Goal: Contribute content: Contribute content

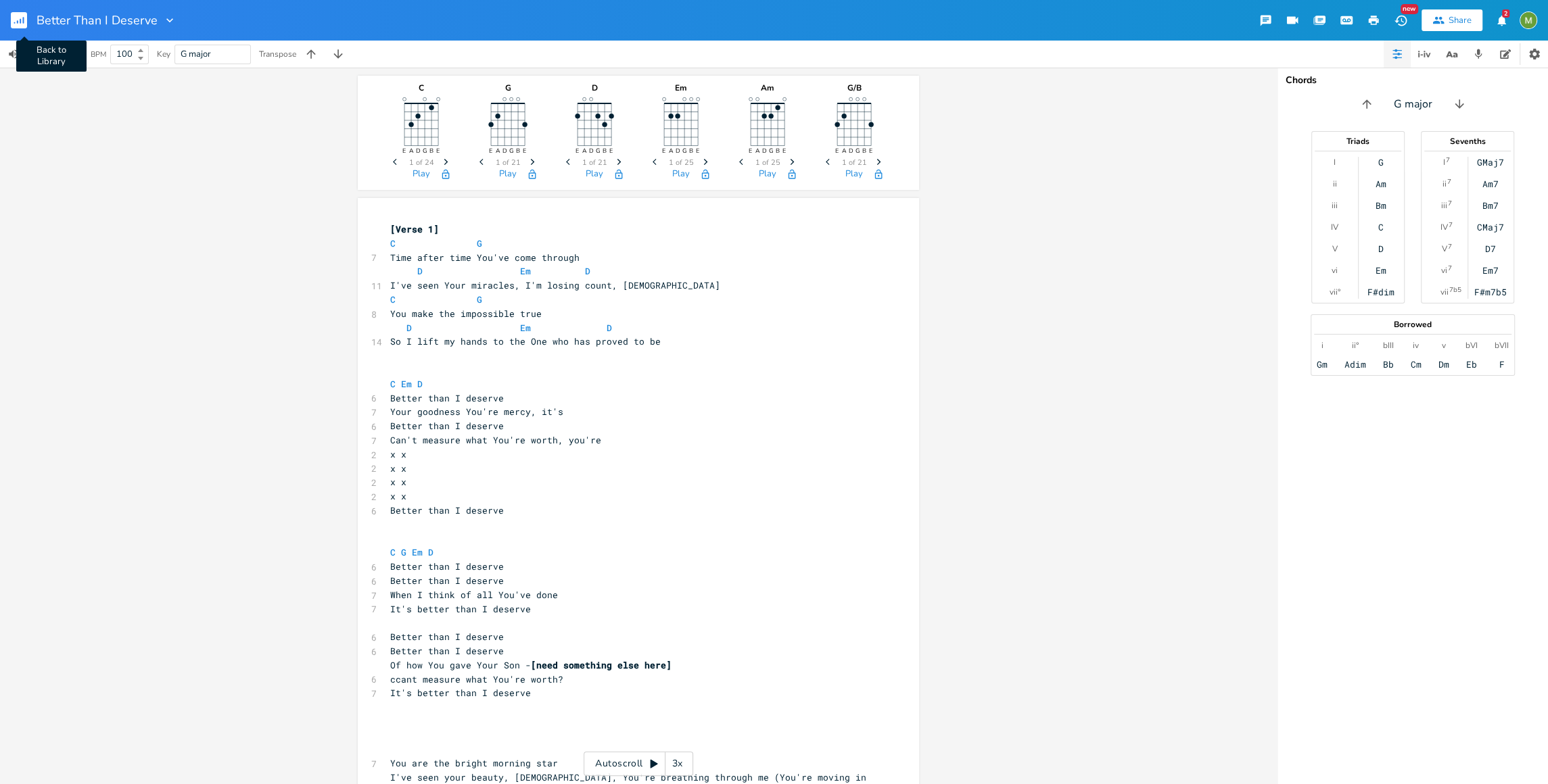
click at [19, 26] on rect "button" at bounding box center [18, 20] width 16 height 16
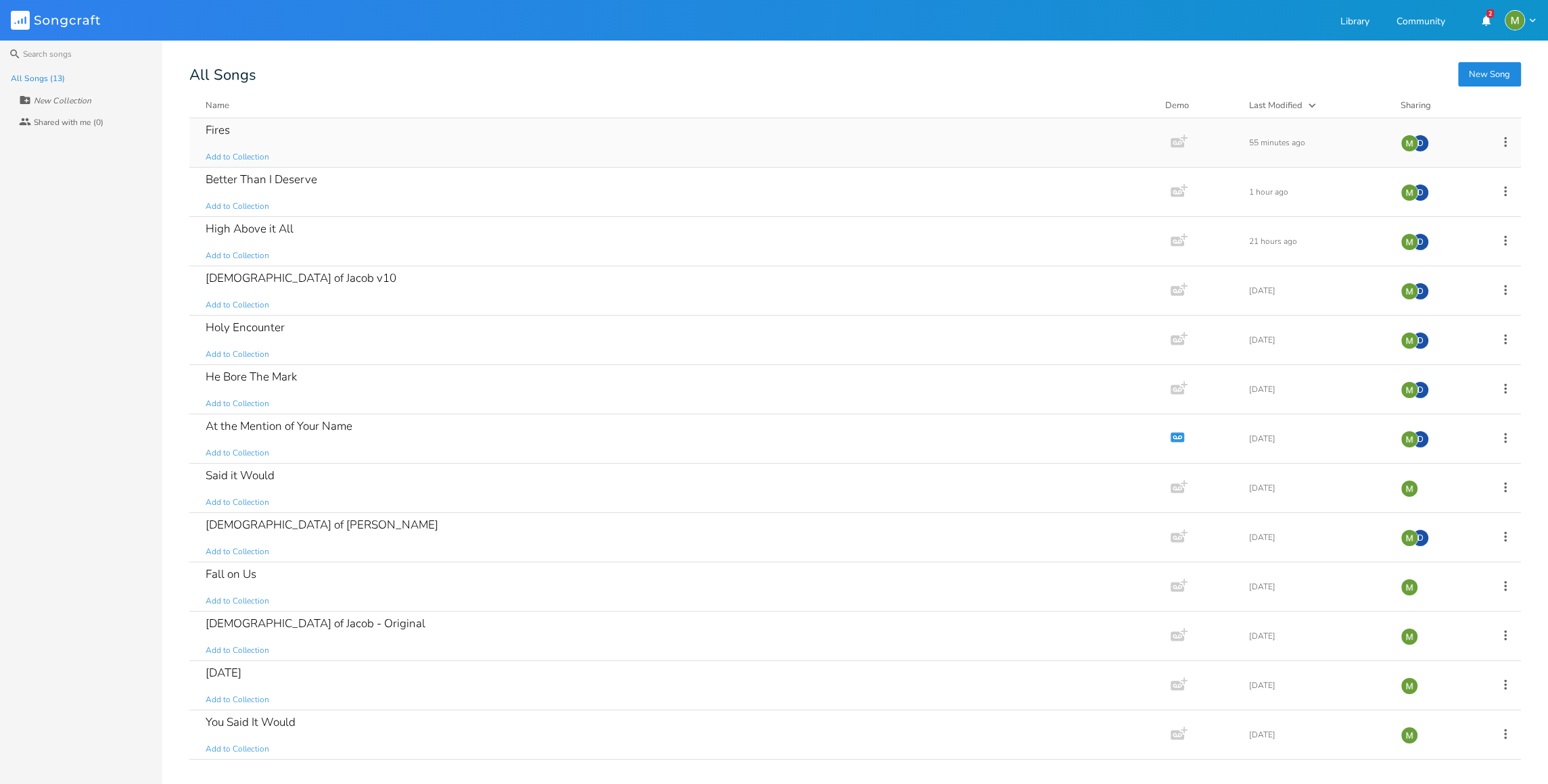
click at [223, 127] on div "Fires" at bounding box center [217, 130] width 24 height 12
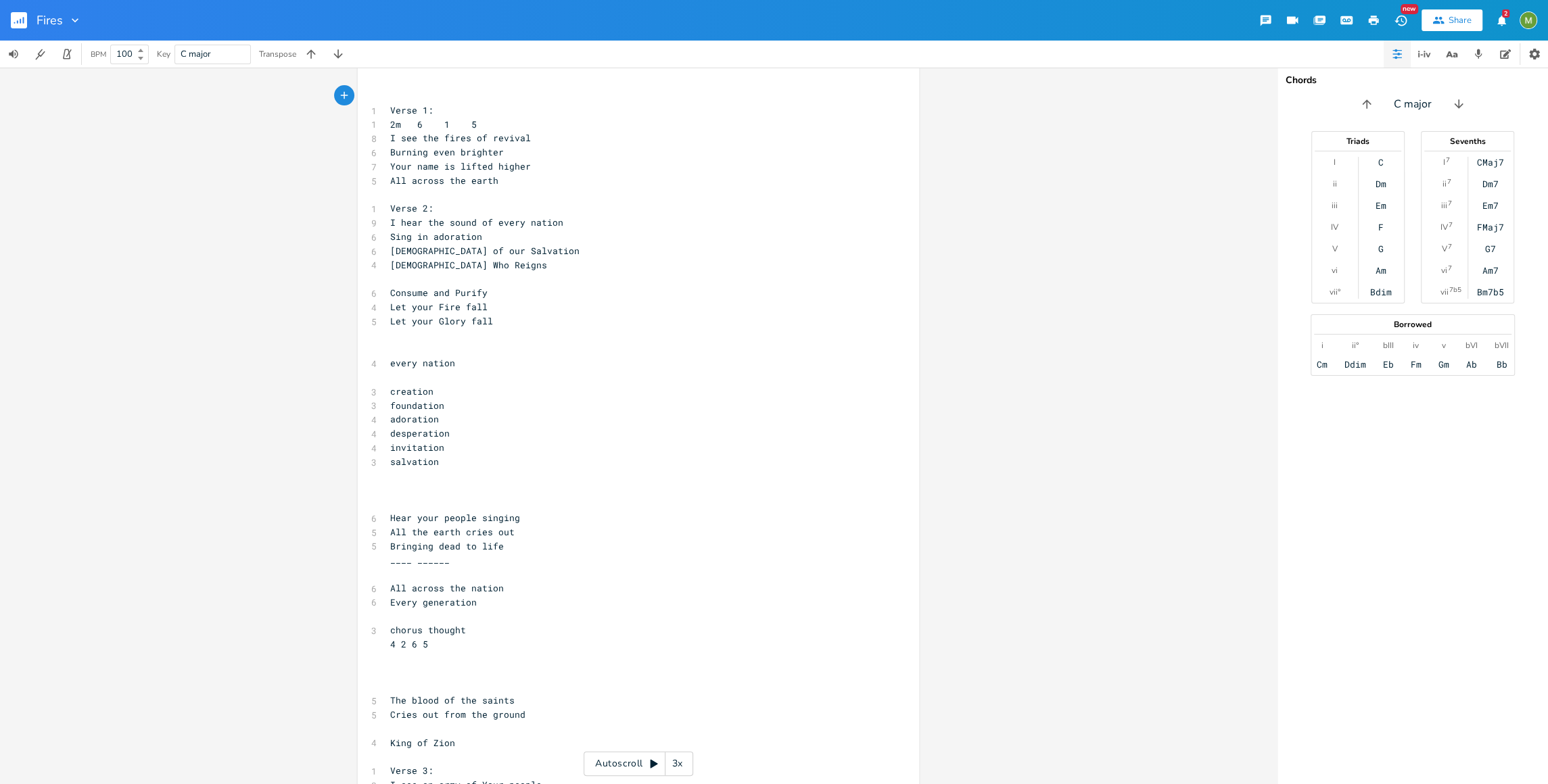
scroll to position [166, 0]
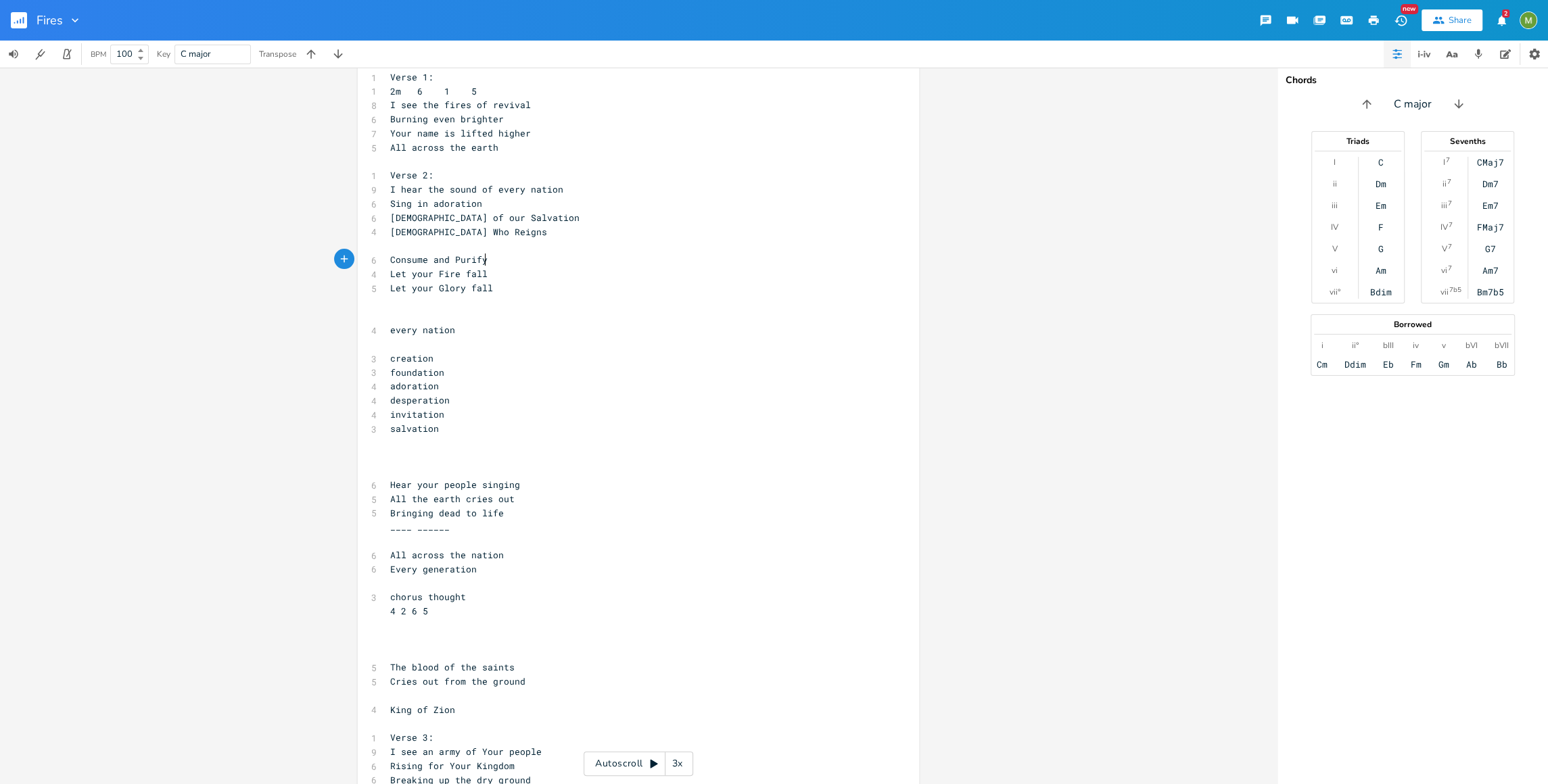
click at [496, 256] on pre "Consume and Purify" at bounding box center [631, 260] width 488 height 14
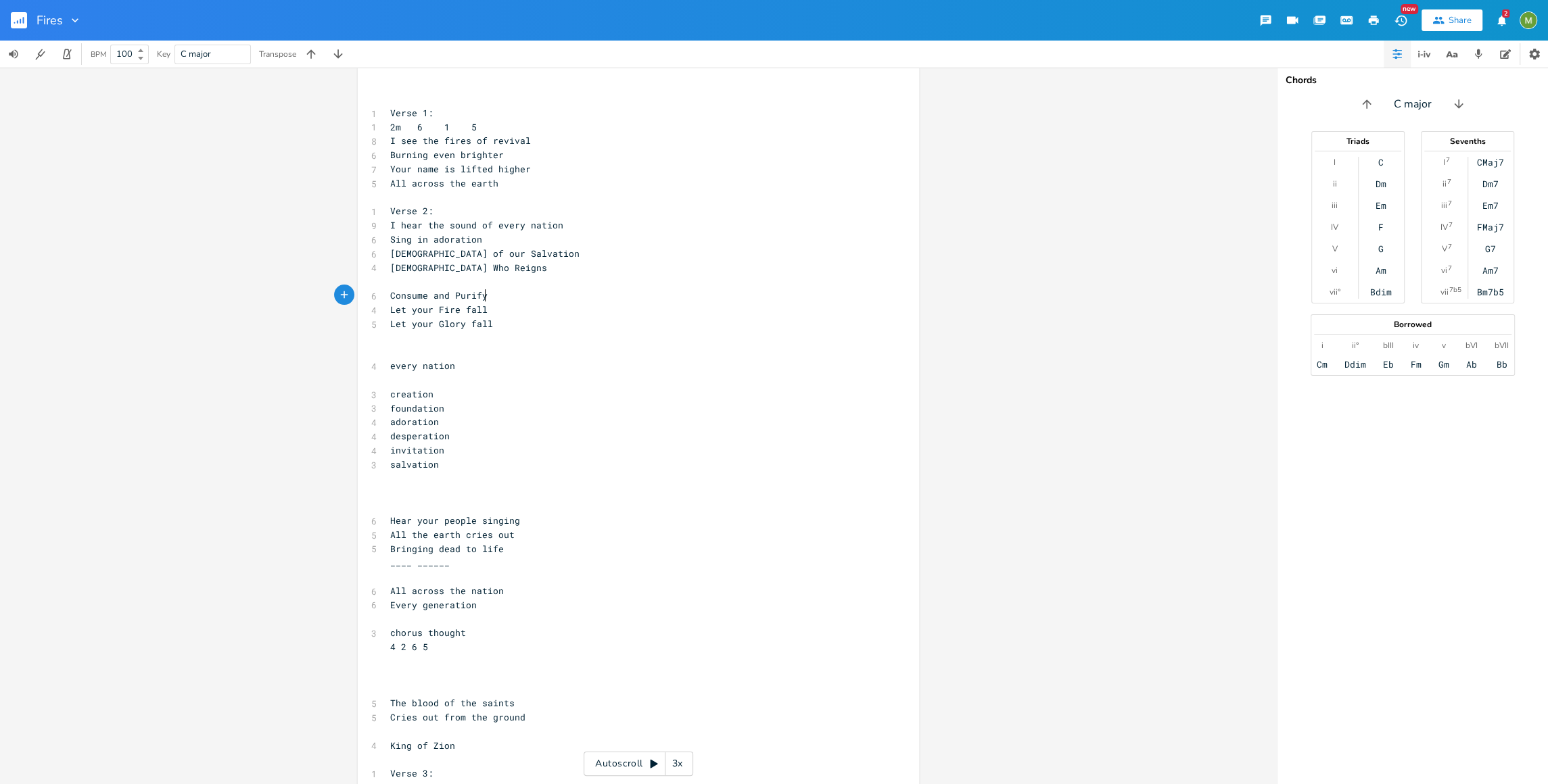
scroll to position [130, 0]
click at [552, 385] on pre "​" at bounding box center [631, 379] width 488 height 14
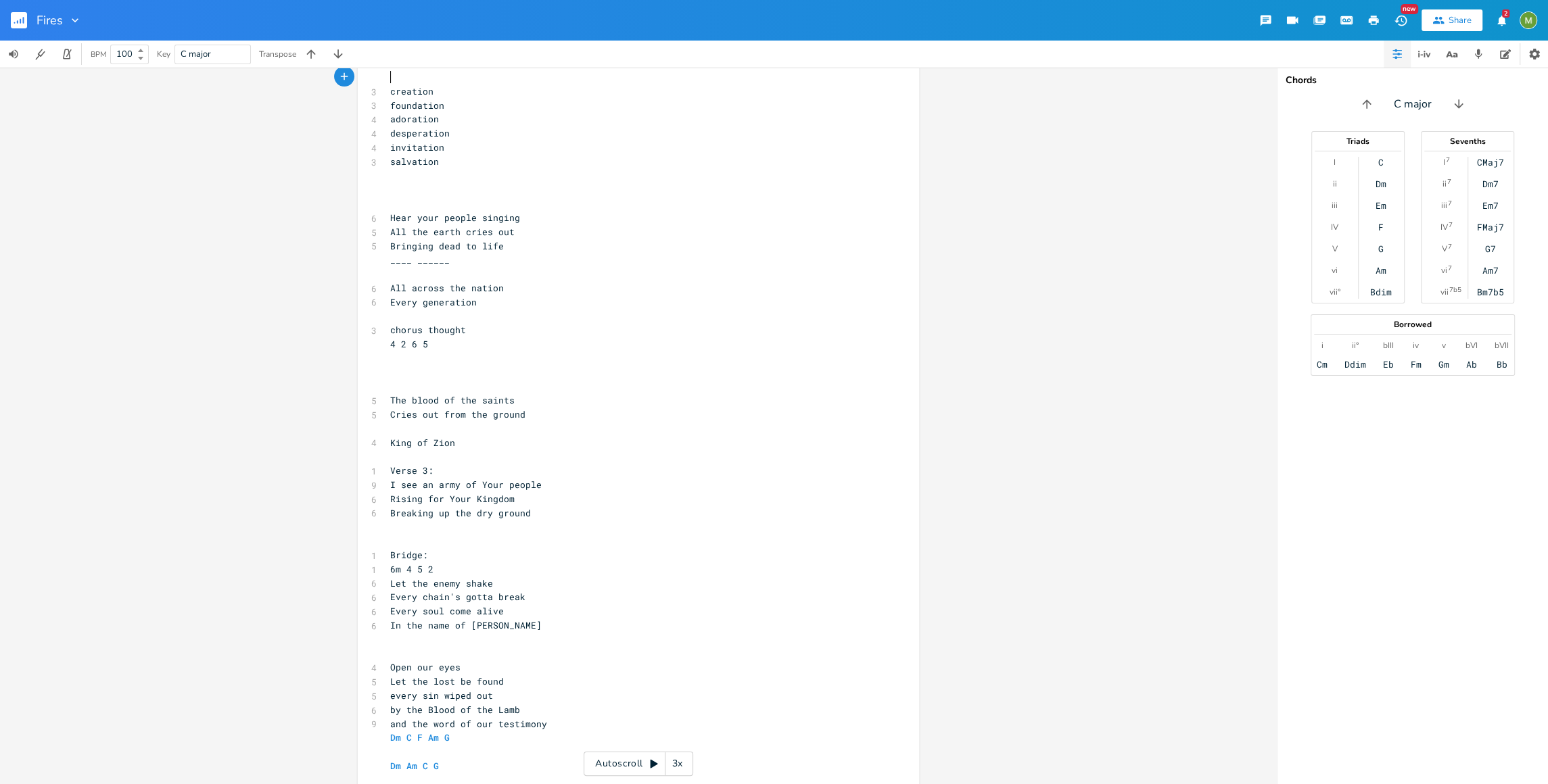
scroll to position [477, 0]
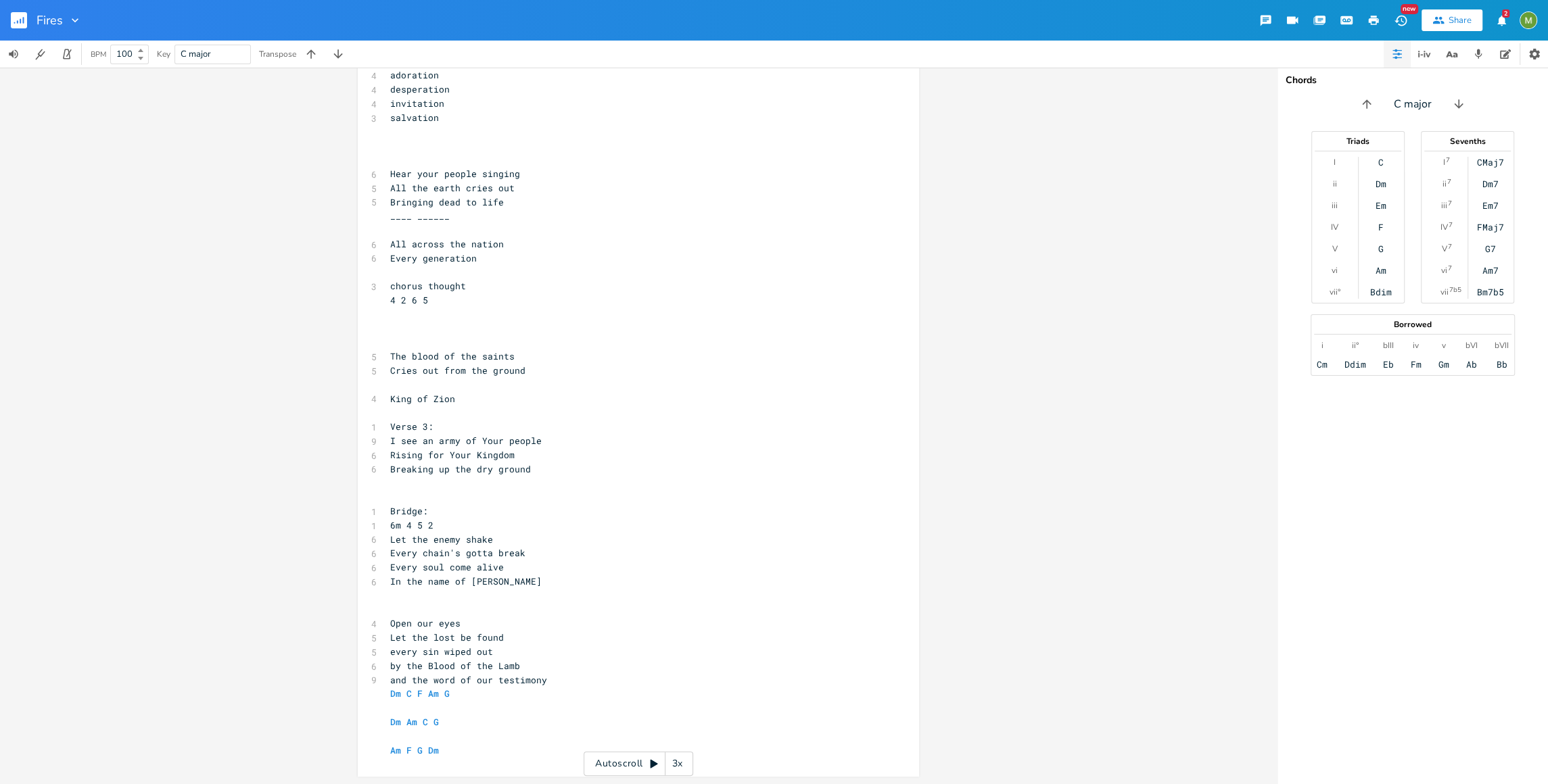
click at [479, 602] on pre "​" at bounding box center [631, 596] width 488 height 14
click at [488, 489] on pre "​" at bounding box center [631, 483] width 488 height 14
click at [566, 469] on pre "Breaking up the dry ground" at bounding box center [631, 469] width 488 height 14
click at [548, 466] on pre "Breaking up the dry ground" at bounding box center [631, 469] width 488 height 14
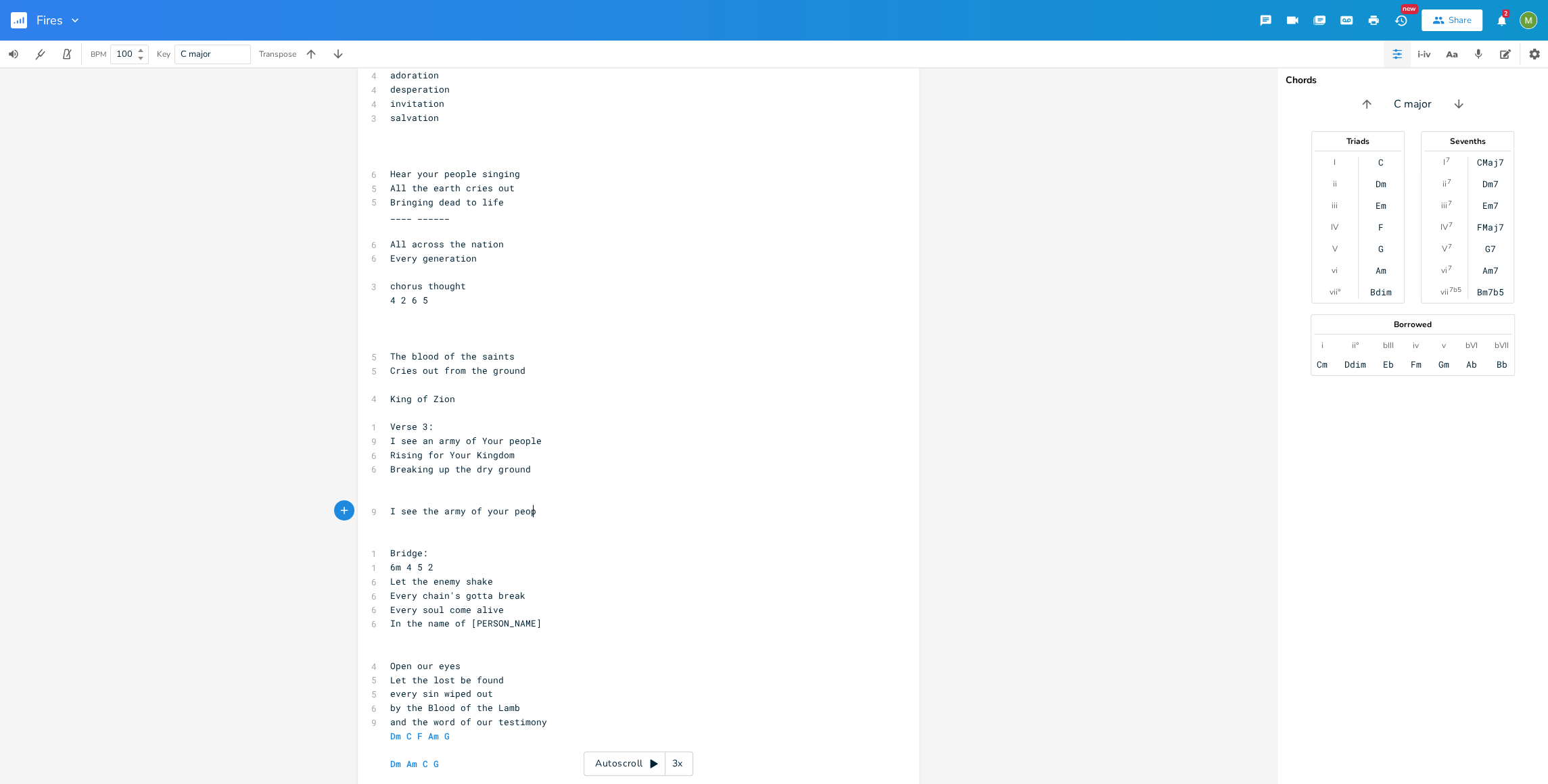
type textarea "I see the army of your people"
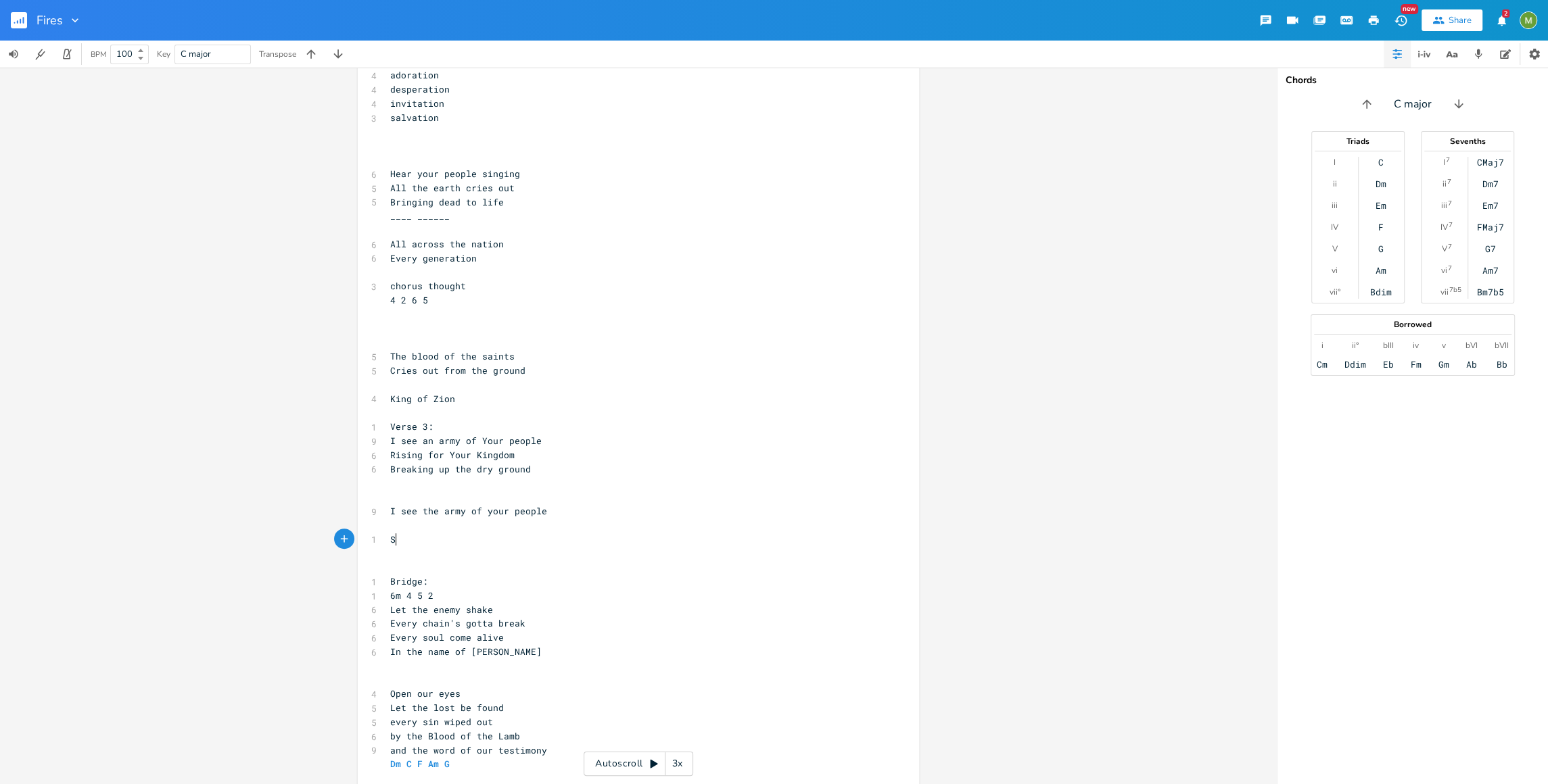
type textarea "Sc"
type textarea "Come and il"
type textarea "fill Your tempe"
type textarea "le"
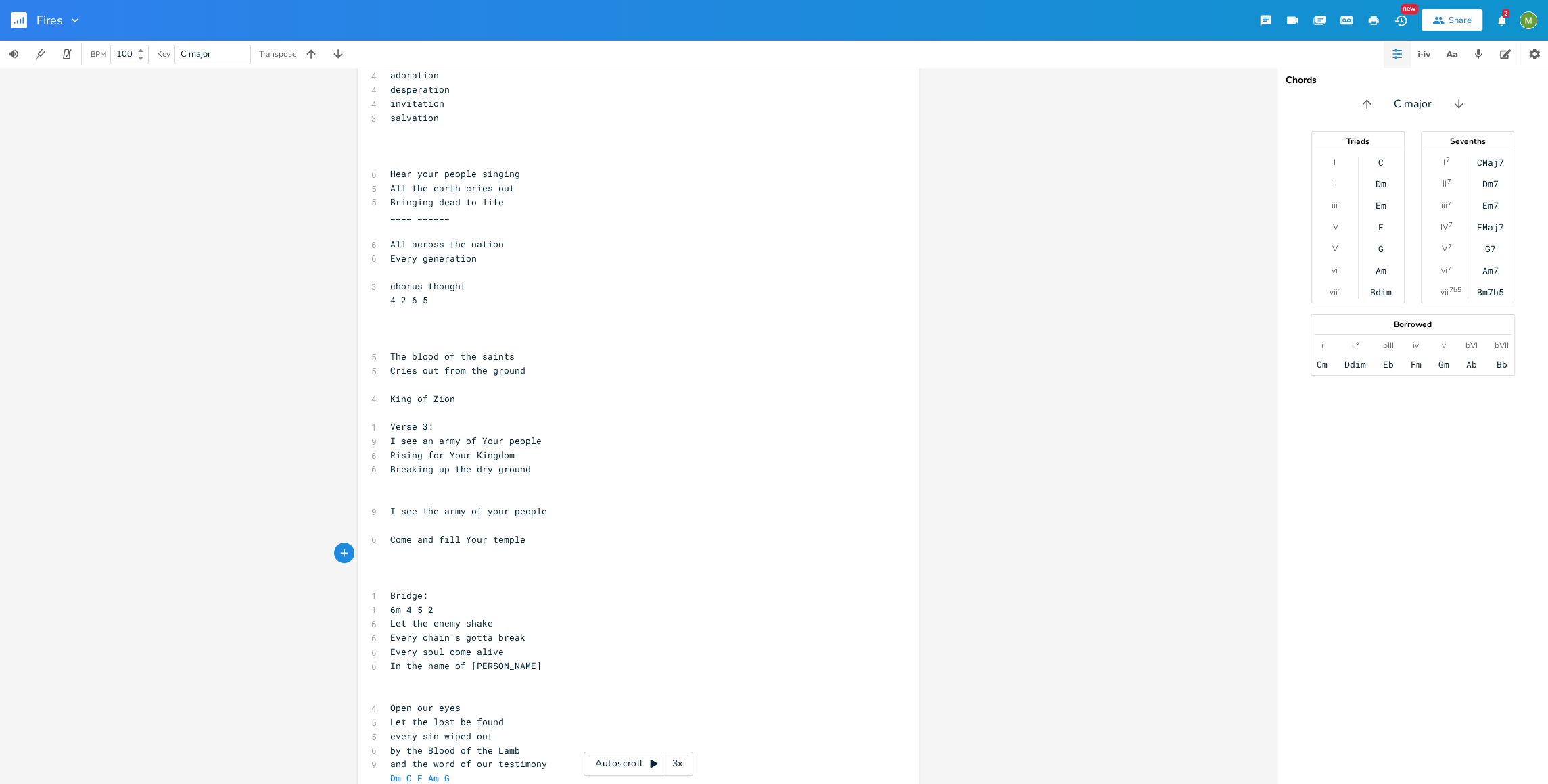
click at [533, 472] on pre "Breaking up the dry ground" at bounding box center [631, 469] width 488 height 14
type textarea "Breaking up the dry ground"
drag, startPoint x: 529, startPoint y: 472, endPoint x: 358, endPoint y: 469, distance: 171.0
click at [358, 469] on div "Breaking up the dry ground x ​ 1 Verse 1: 1 2m 6 1 5 8 I see the fires of reviv…" at bounding box center [637, 291] width 561 height 1139
click at [533, 452] on icon "button" at bounding box center [537, 456] width 9 height 9
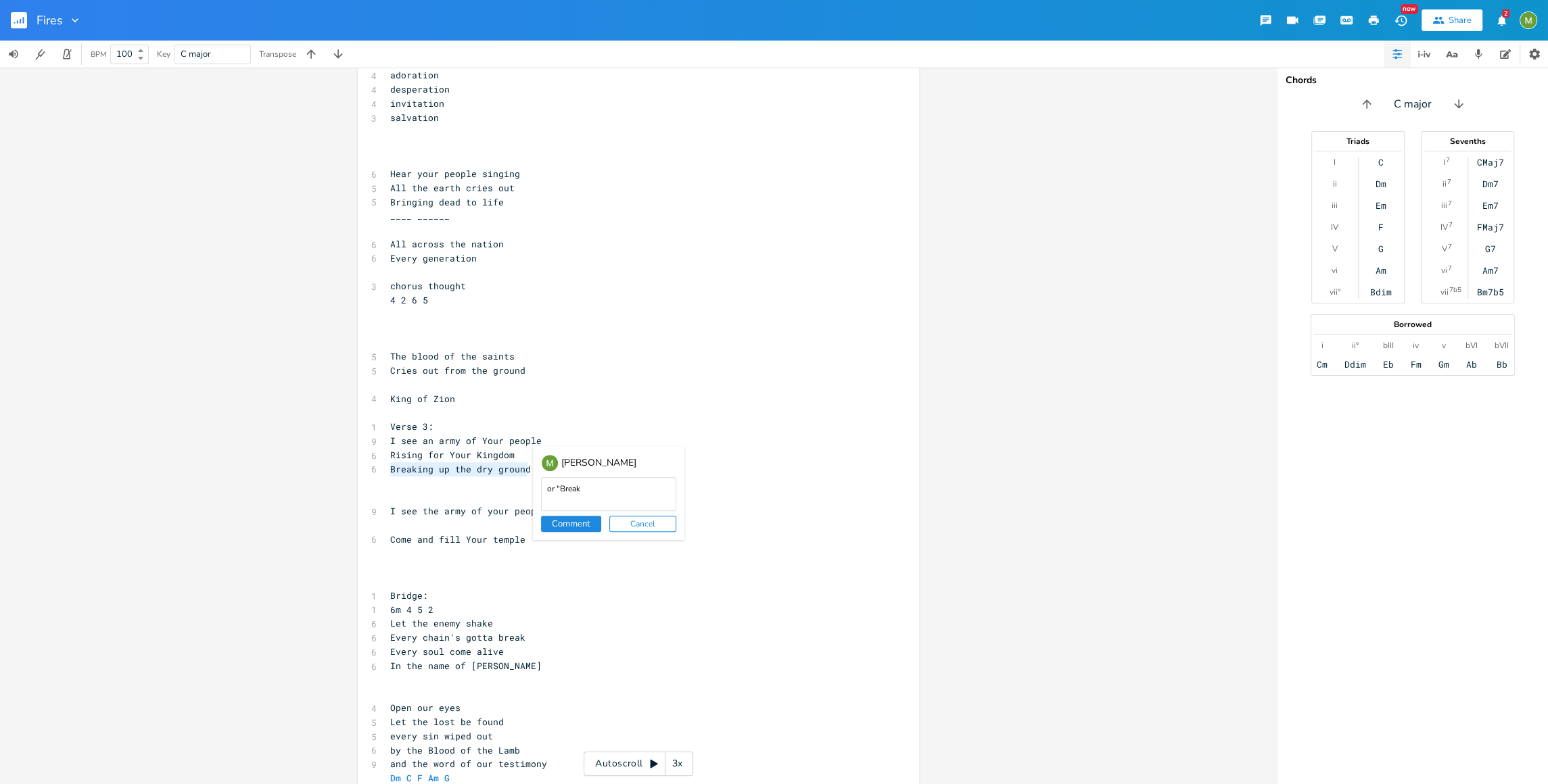
type textarea "or "Break"
click at [661, 527] on button "Cancel" at bounding box center [642, 523] width 67 height 16
click at [550, 558] on pre "​" at bounding box center [631, 553] width 488 height 14
click at [488, 477] on pre "​" at bounding box center [631, 483] width 488 height 14
click at [491, 474] on pre "Breaking up the dry ground" at bounding box center [631, 469] width 488 height 14
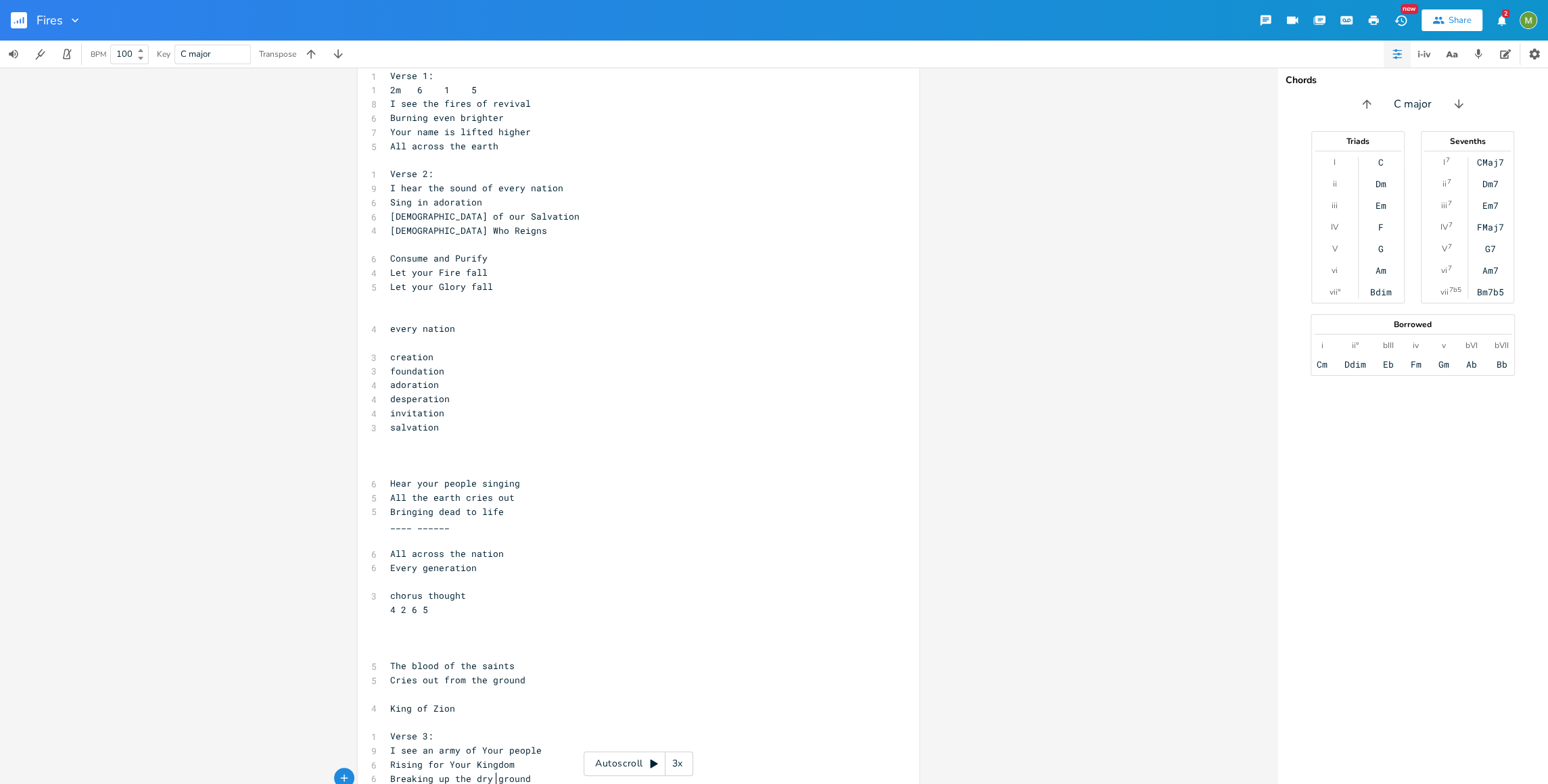
scroll to position [58, 0]
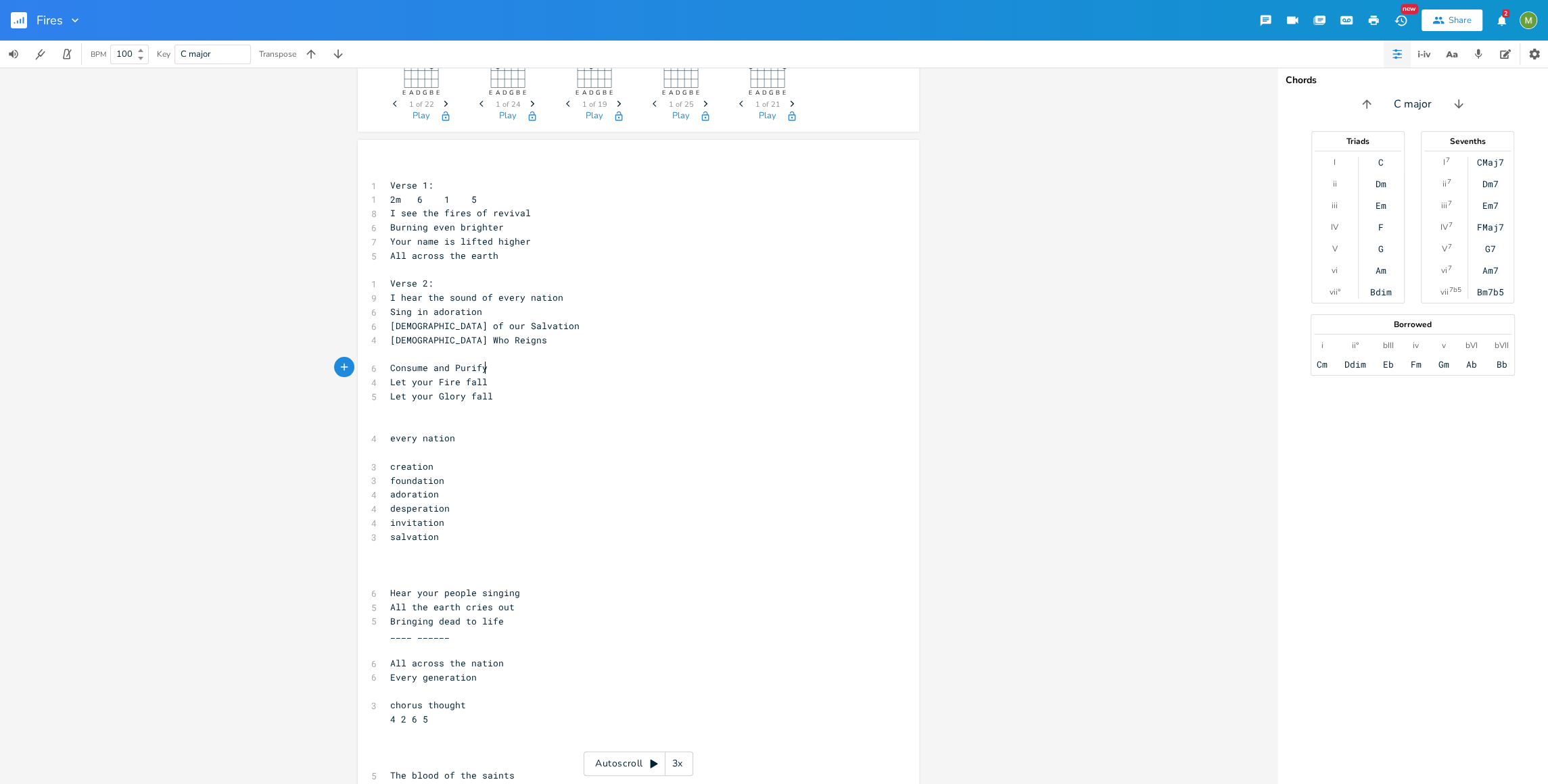
click at [494, 369] on pre "Consume and Purify" at bounding box center [631, 368] width 488 height 14
click at [502, 385] on pre "Let your Fire fall" at bounding box center [631, 382] width 488 height 14
click at [478, 397] on span "Let your Glory fall" at bounding box center [441, 396] width 102 height 13
type textarea "fall"
click at [478, 397] on span "Let your Glory fall" at bounding box center [441, 396] width 102 height 13
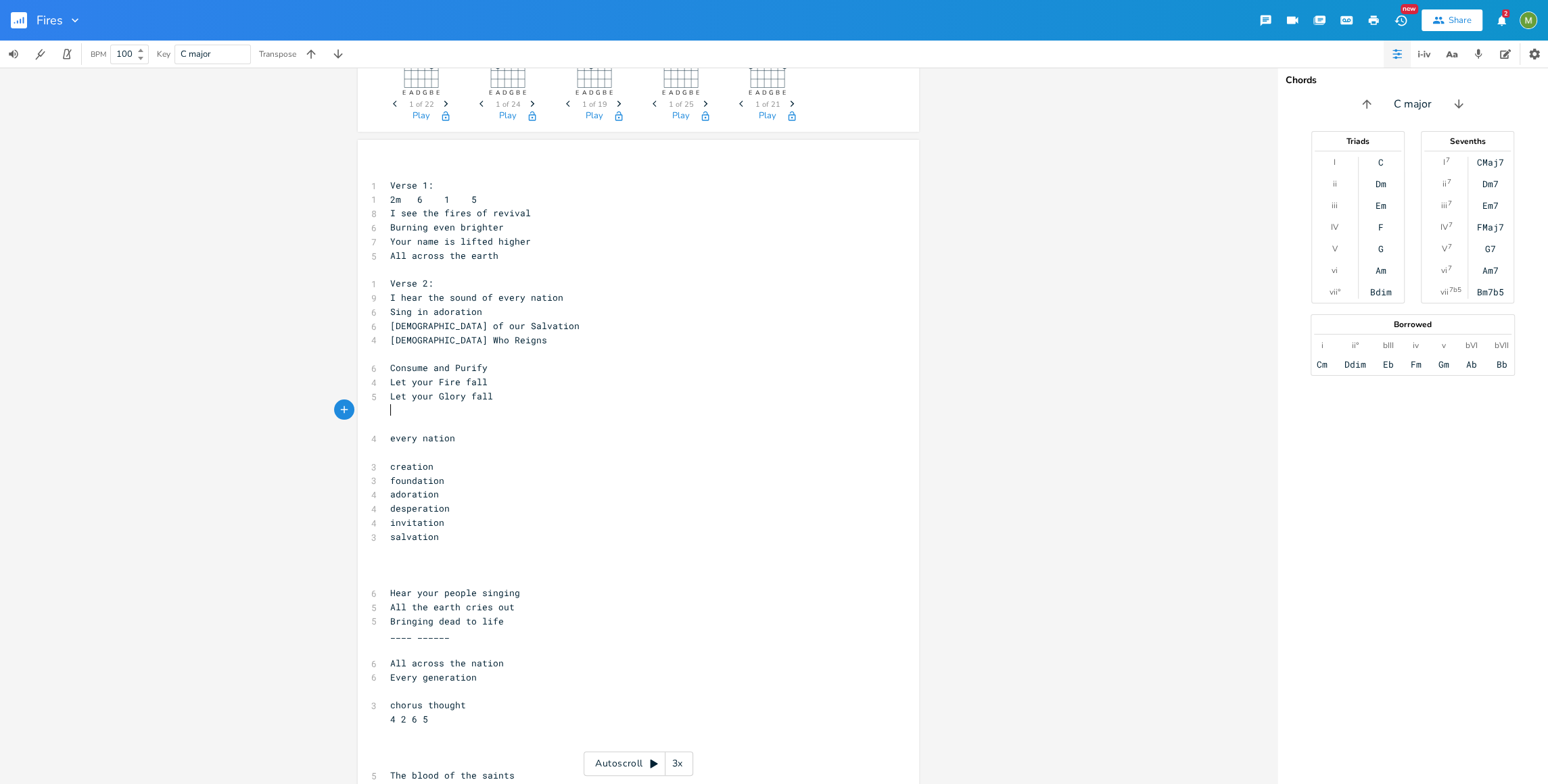
click at [516, 411] on pre "​" at bounding box center [631, 410] width 488 height 14
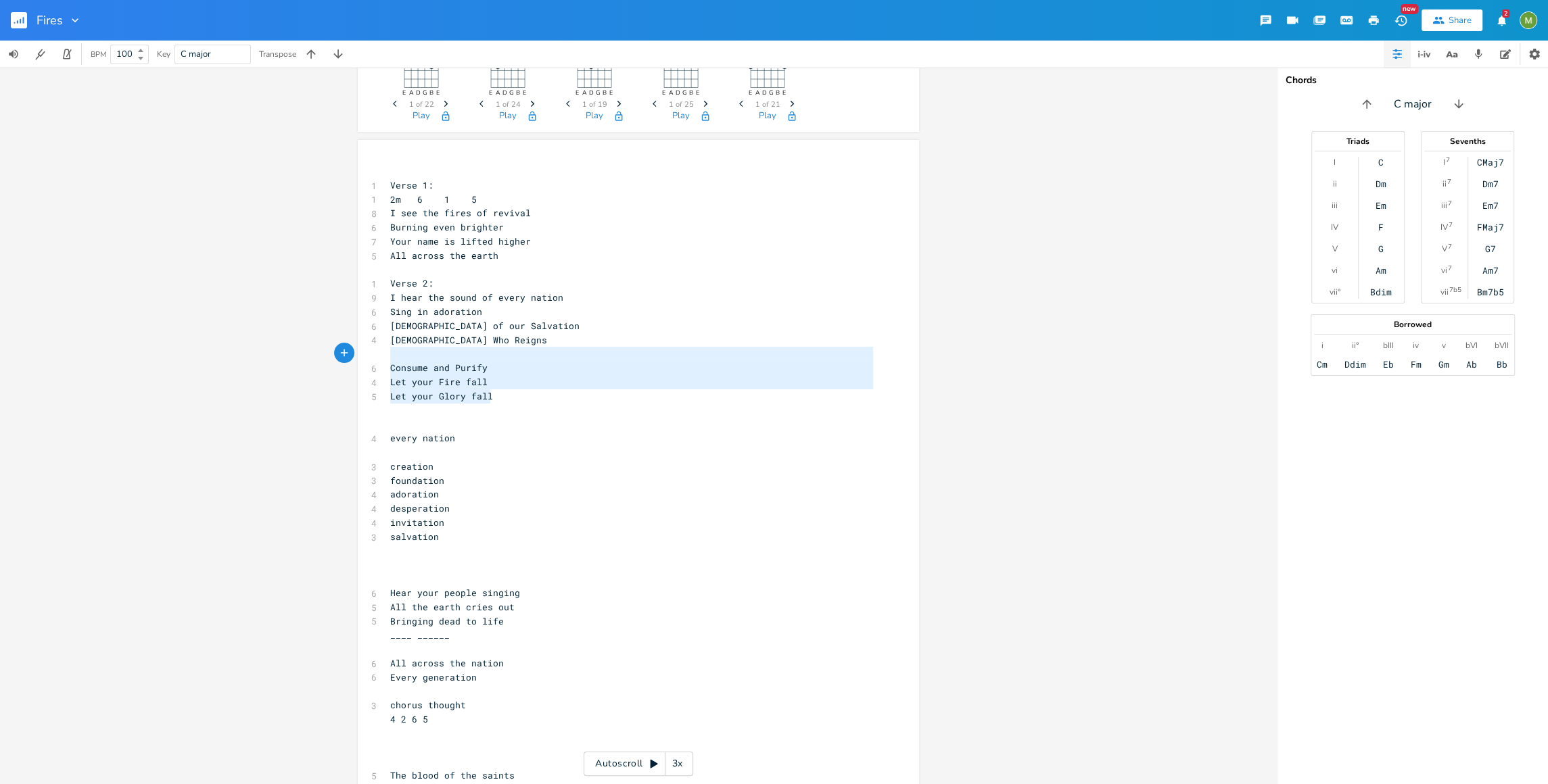
type textarea "Consume and Purify Let your Fire fall Let your Glory fall"
drag, startPoint x: 512, startPoint y: 396, endPoint x: 385, endPoint y: 362, distance: 131.5
click at [387, 362] on div "​ 1 Verse 1: 1 2m 6 1 5 8 I see the fires of revival 6 Burning even brighter 7 …" at bounding box center [631, 713] width 488 height 1097
click at [544, 398] on pre "Let your Glory fall" at bounding box center [631, 396] width 488 height 14
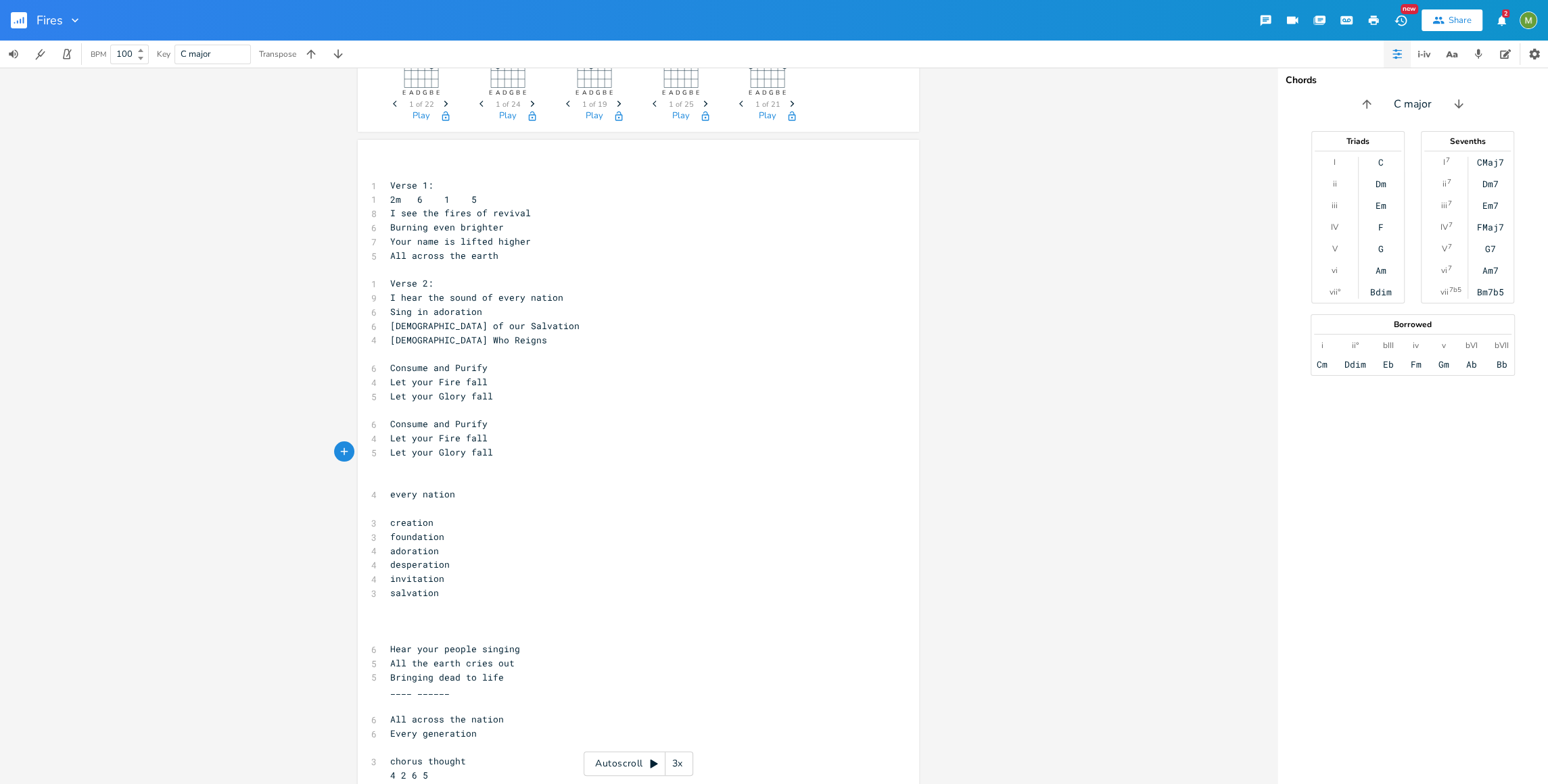
click at [494, 412] on pre "​" at bounding box center [631, 410] width 488 height 14
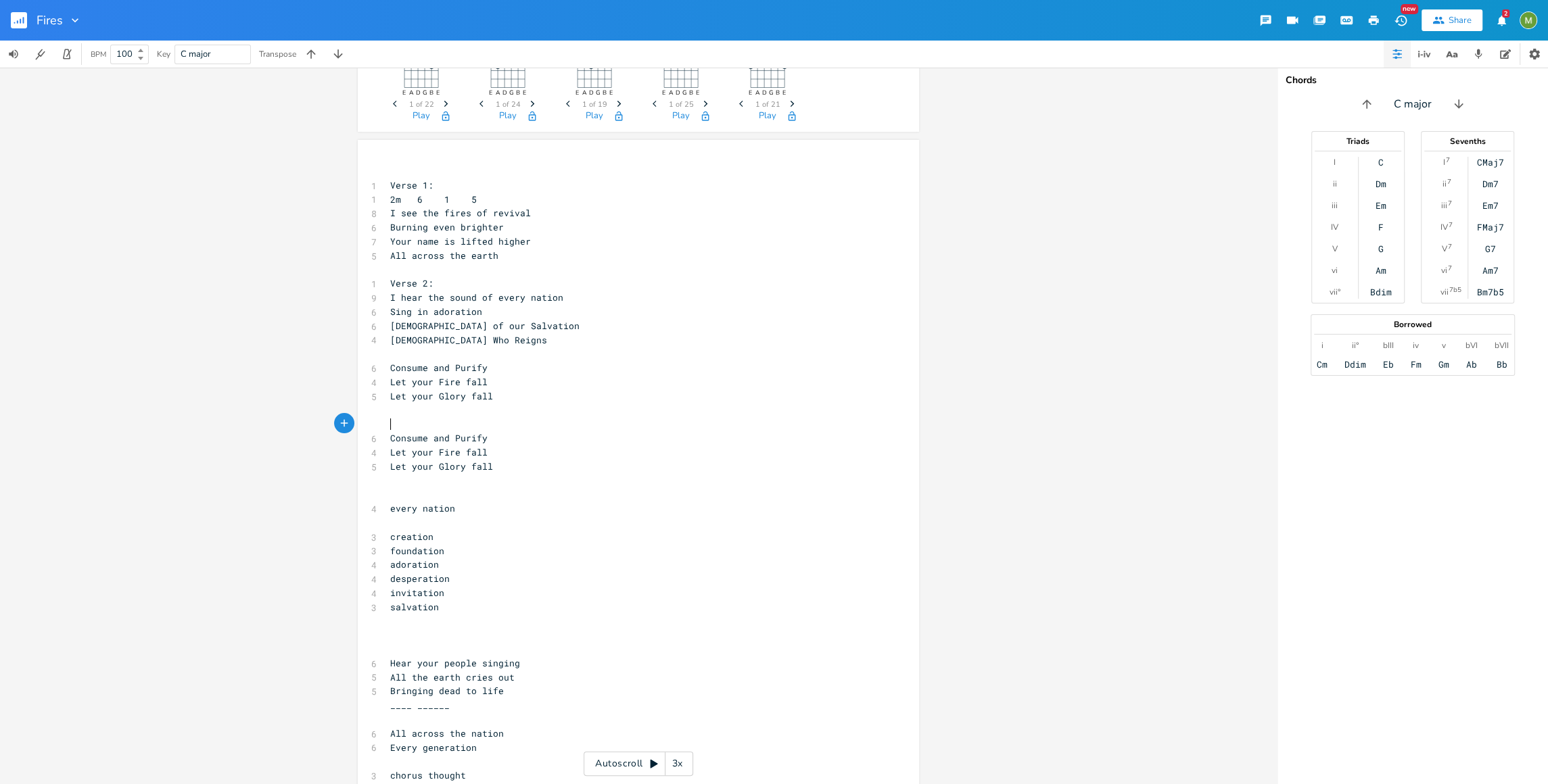
click at [507, 469] on pre "Let your Glory fall" at bounding box center [631, 466] width 488 height 14
click at [502, 454] on pre "Let your Fire fall" at bounding box center [631, 452] width 488 height 14
type textarea "doe"
type textarea "wn"
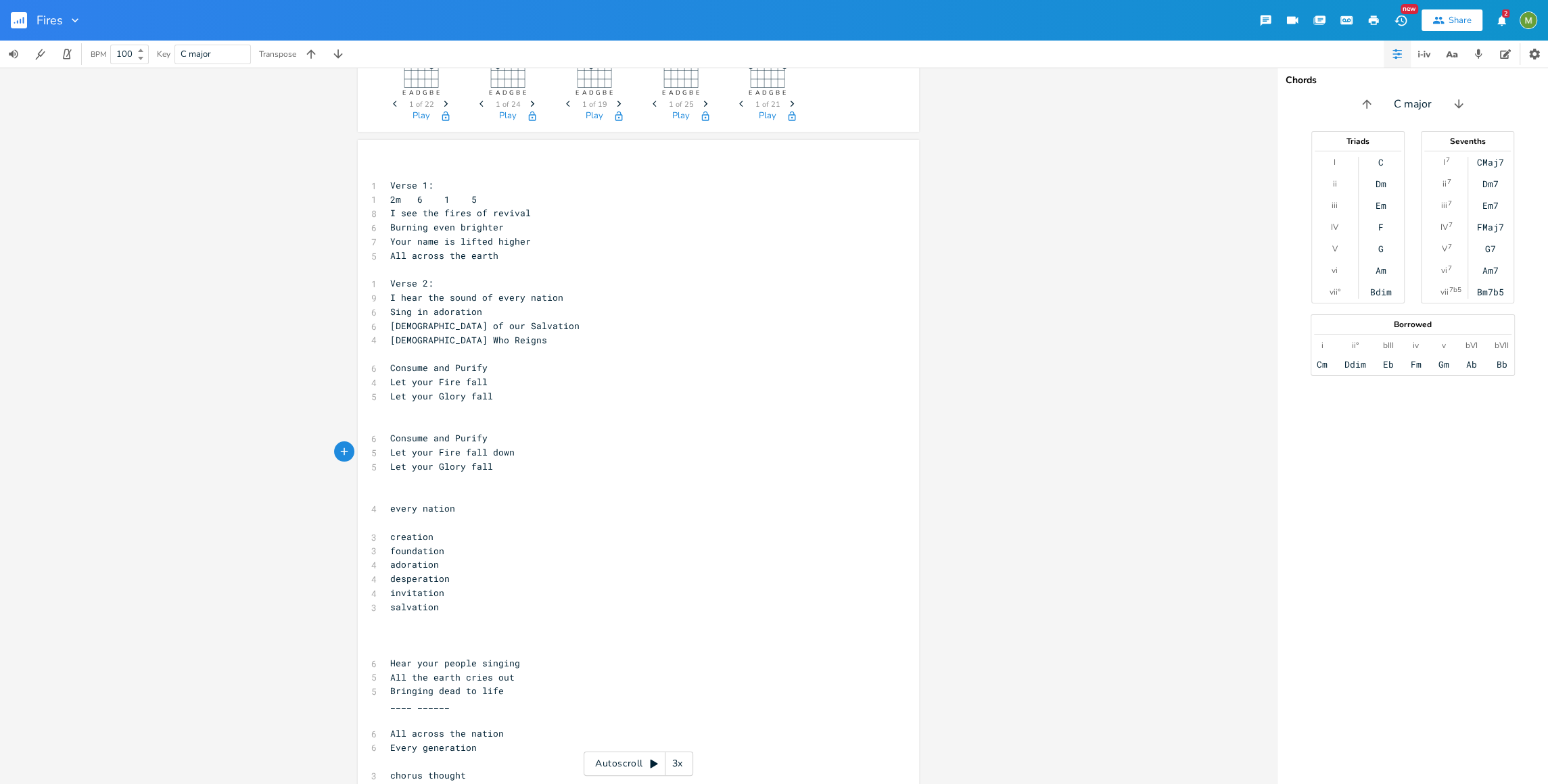
click at [515, 470] on pre "Let your Glory fall" at bounding box center [631, 466] width 488 height 14
type textarea "come invi"
type textarea "ade the"
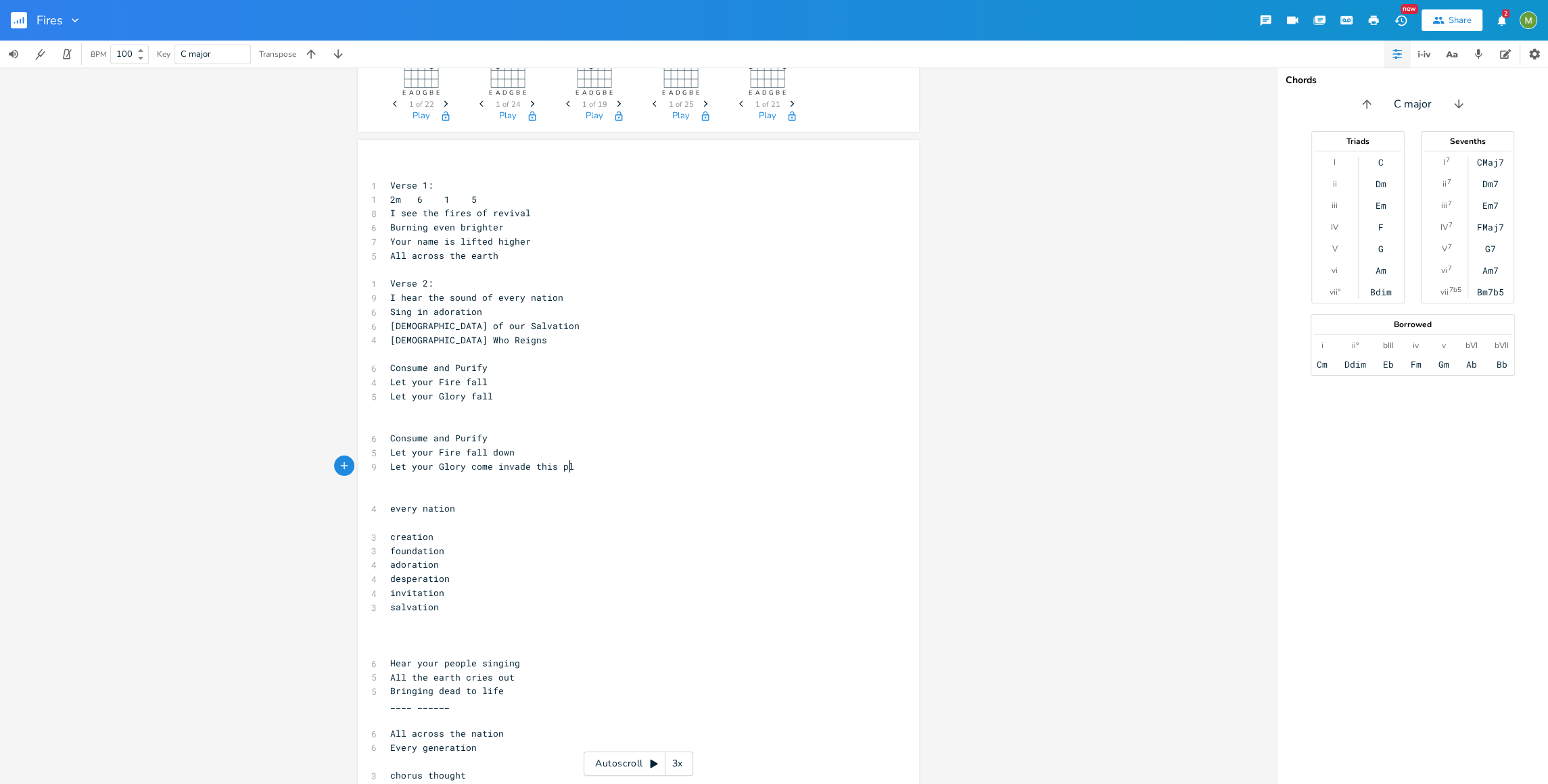
type textarea "is place"
click at [491, 463] on span "Let your Glory come invade this place" at bounding box center [490, 466] width 200 height 13
click at [562, 417] on pre "​" at bounding box center [631, 424] width 488 height 14
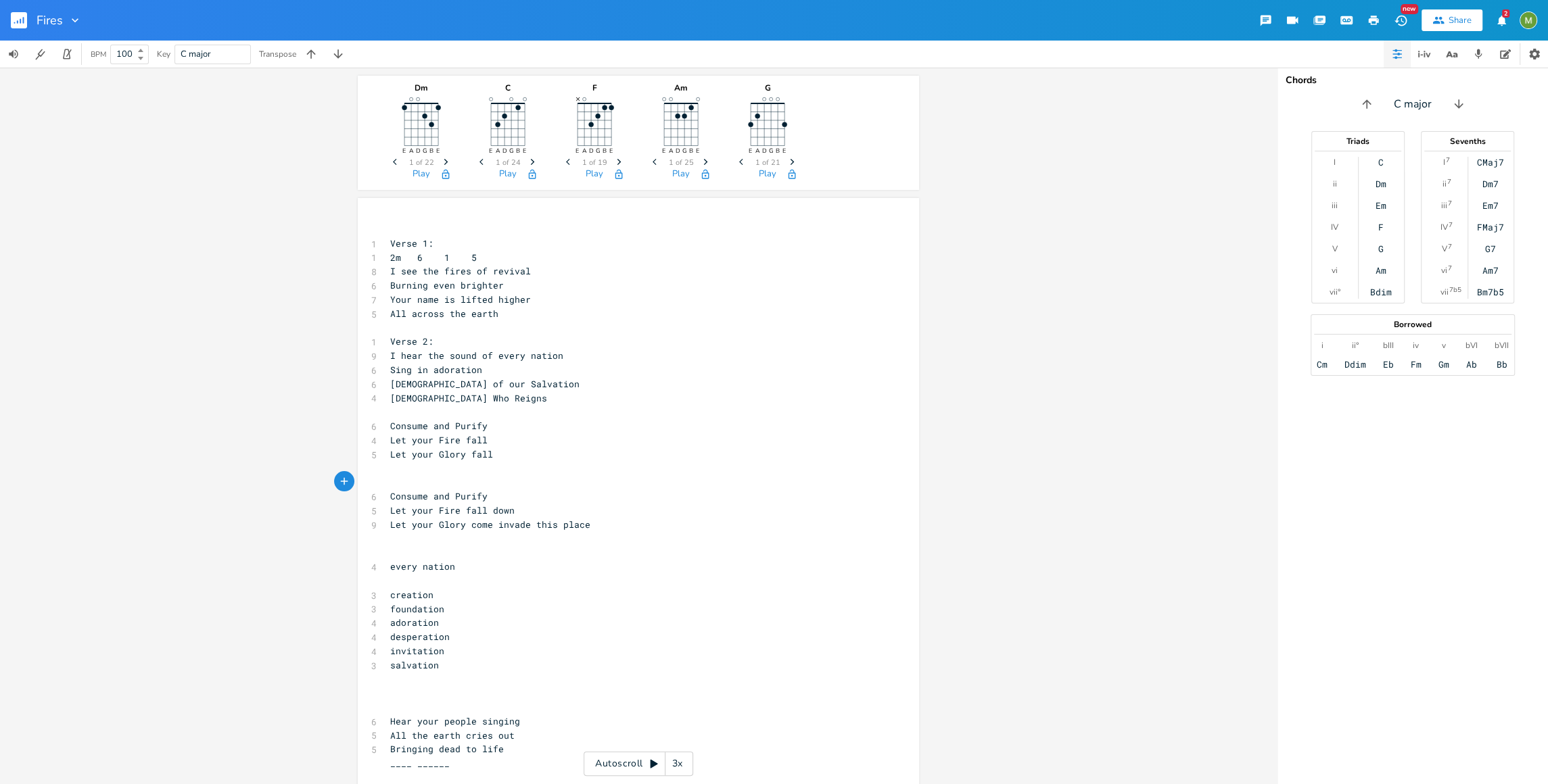
scroll to position [241, 0]
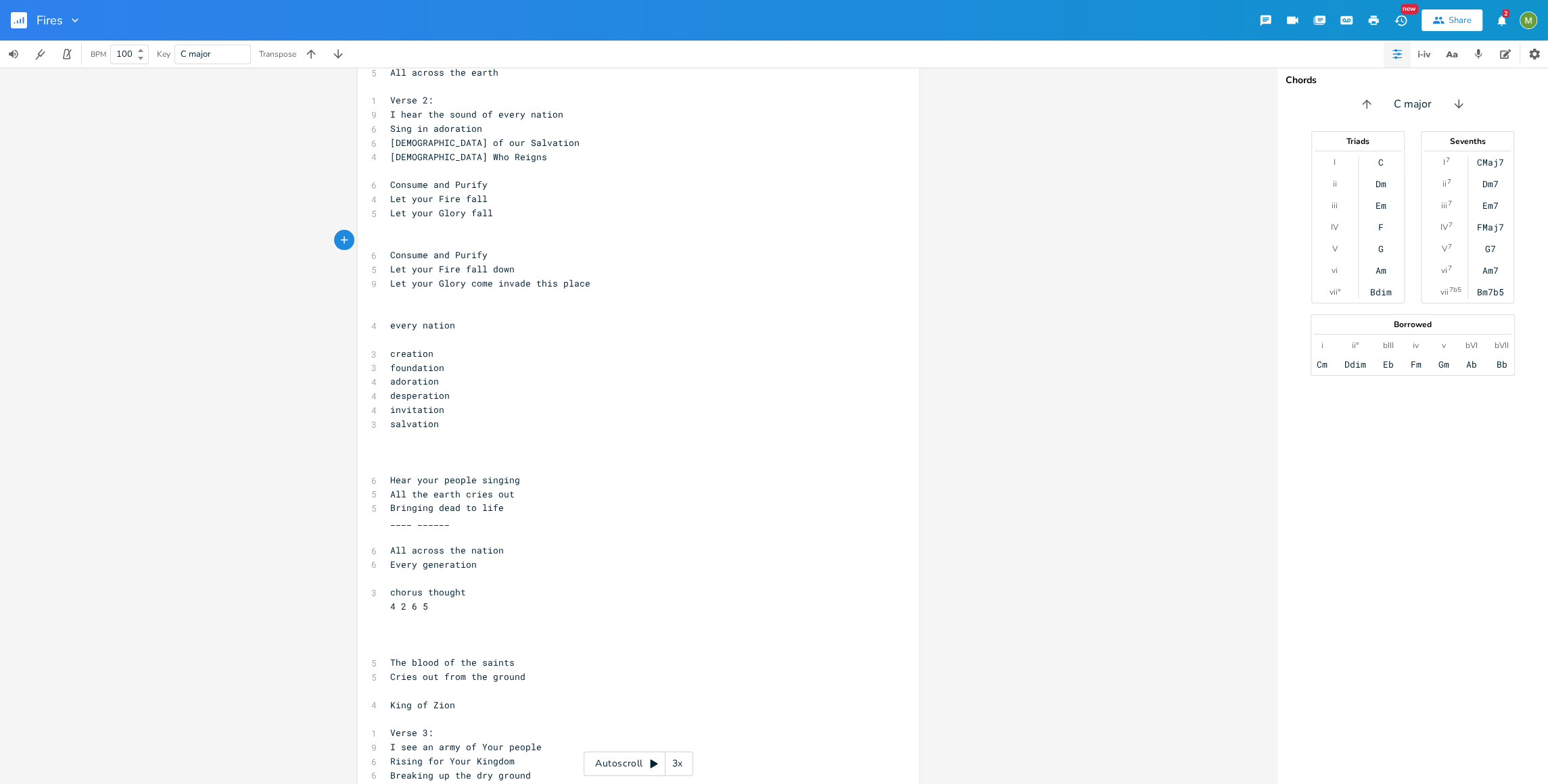
click at [445, 297] on pre "​" at bounding box center [631, 297] width 488 height 14
click at [601, 281] on pre "Let your Glory come invade this place" at bounding box center [631, 283] width 488 height 14
drag, startPoint x: 386, startPoint y: 284, endPoint x: 430, endPoint y: 284, distance: 44.0
click at [430, 284] on span "Let your Glory come invade this place" at bounding box center [490, 283] width 200 height 13
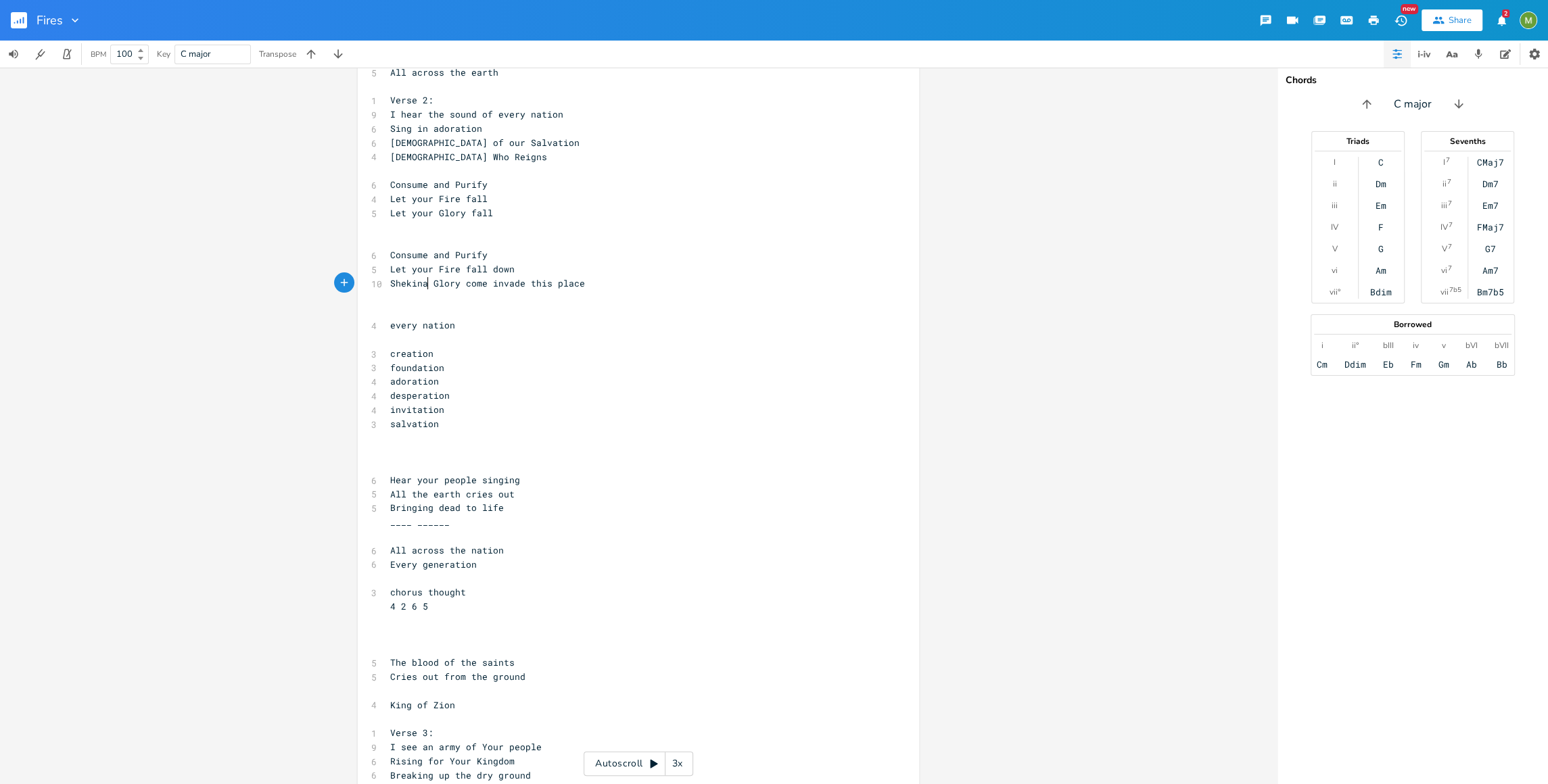
type textarea "Shekinah"
click at [465, 284] on span "Shekinah Glory come invade this place" at bounding box center [490, 283] width 200 height 13
click at [466, 296] on pre "​" at bounding box center [631, 297] width 488 height 14
click at [605, 284] on pre "Shekinah Glory come invade this place" at bounding box center [631, 283] width 488 height 14
click at [1477, 53] on icon "button" at bounding box center [1478, 54] width 8 height 10
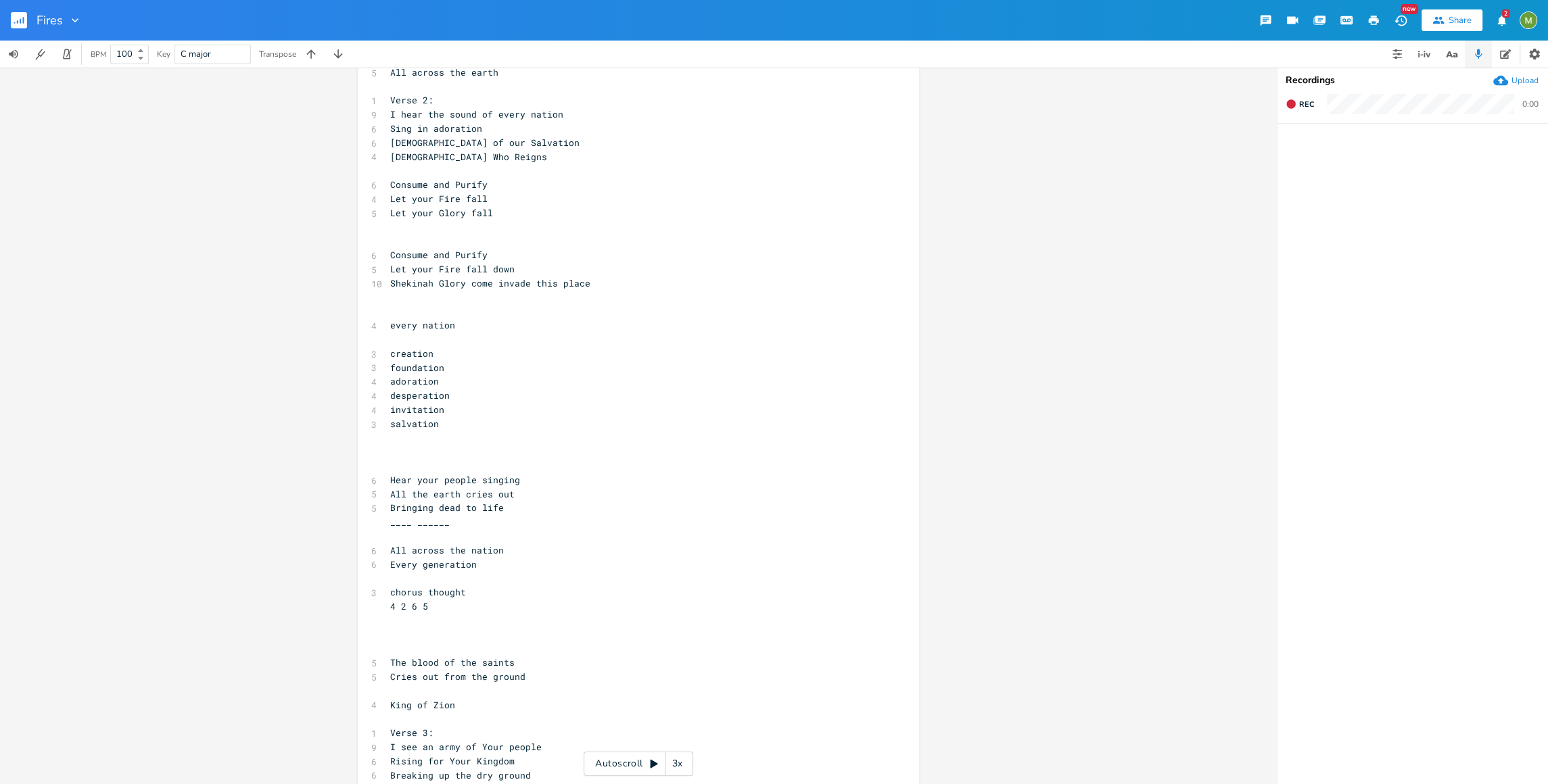
click at [1363, 242] on ul at bounding box center [1413, 453] width 270 height 659
click at [1304, 105] on span "Rec" at bounding box center [1306, 104] width 14 height 11
click at [1304, 105] on span "End" at bounding box center [1307, 104] width 15 height 11
click at [1309, 154] on icon "button" at bounding box center [1309, 154] width 8 height 11
click at [1535, 154] on icon "button" at bounding box center [1534, 154] width 8 height 11
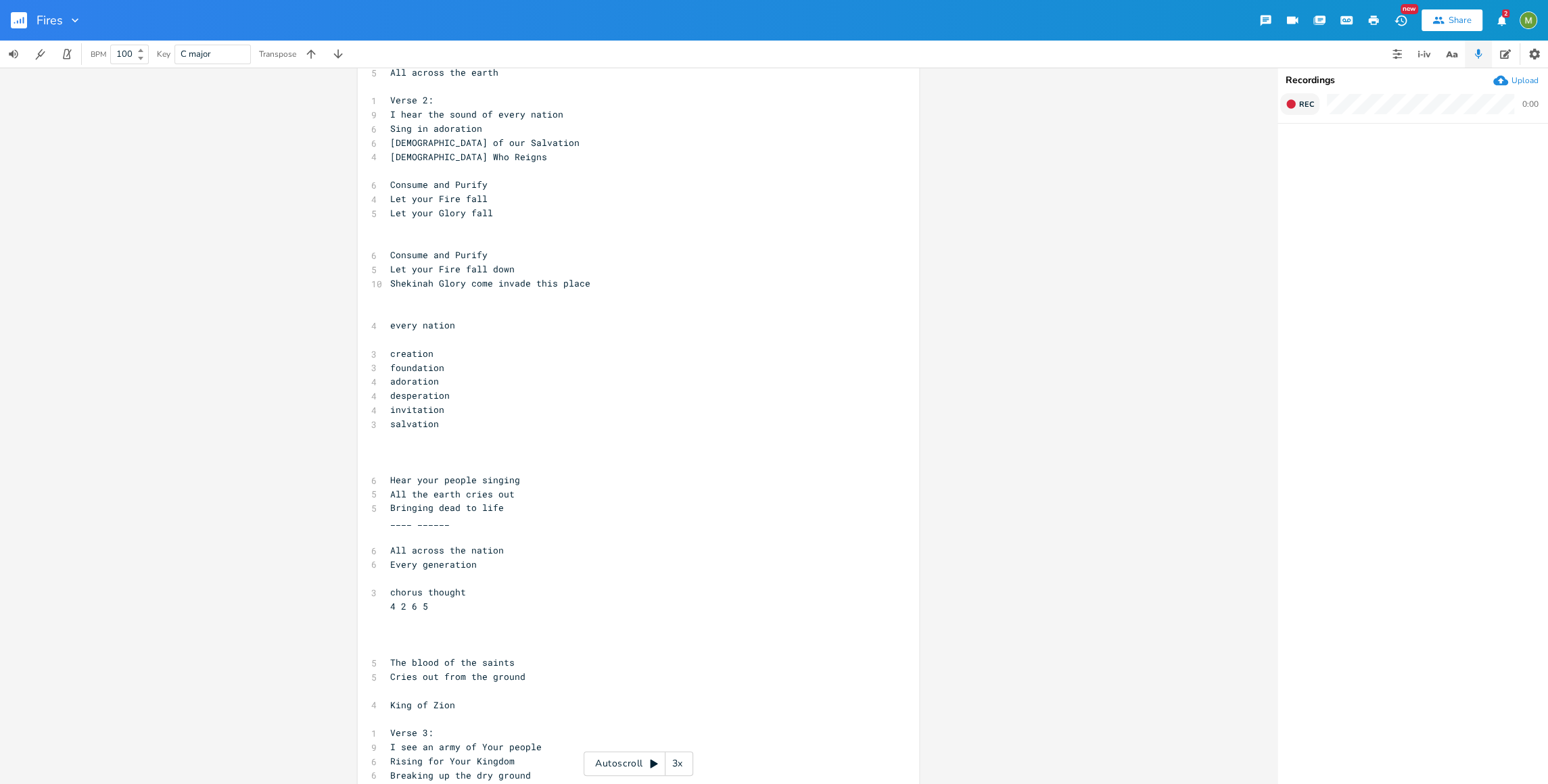
click at [1304, 106] on span "Rec" at bounding box center [1306, 104] width 14 height 11
click at [1300, 106] on span "End" at bounding box center [1307, 104] width 15 height 11
type input "Mik Chorus thought"
click at [1320, 201] on ul "Mik Chorus thought [DATE] 6:39 PM 0:00 / 0:12" at bounding box center [1413, 453] width 270 height 659
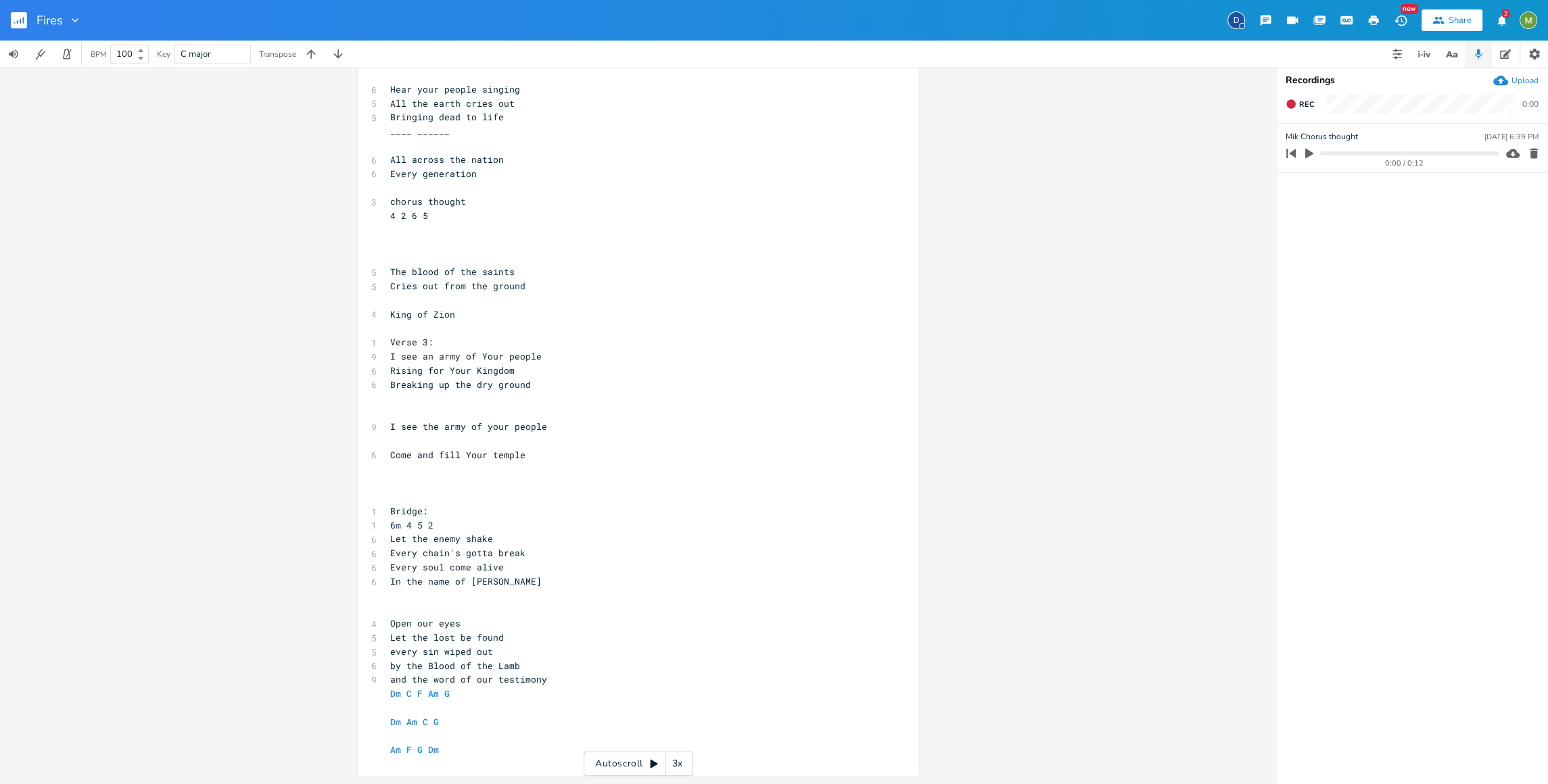
scroll to position [446, 0]
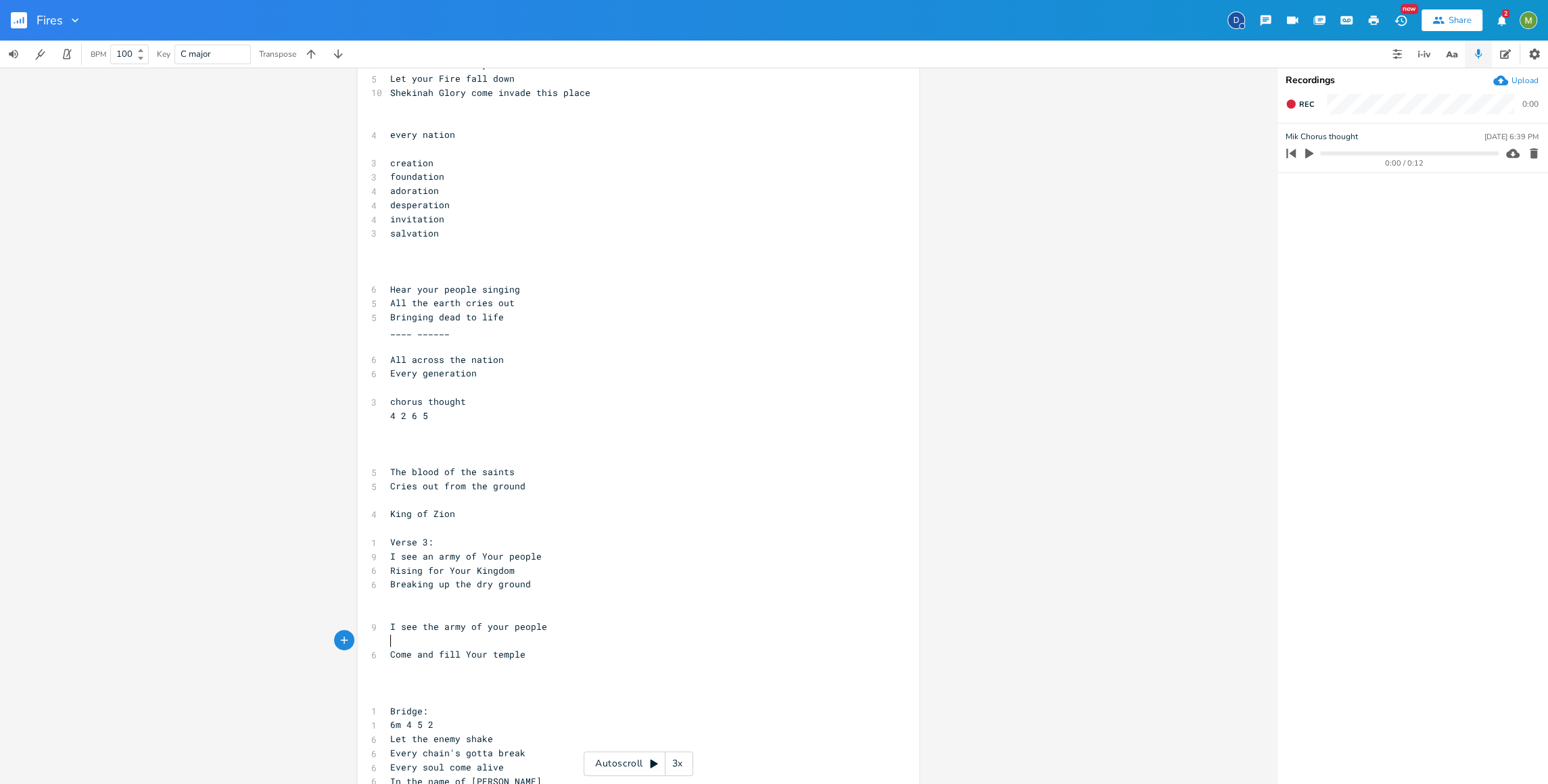
click at [506, 642] on pre "​" at bounding box center [631, 641] width 488 height 14
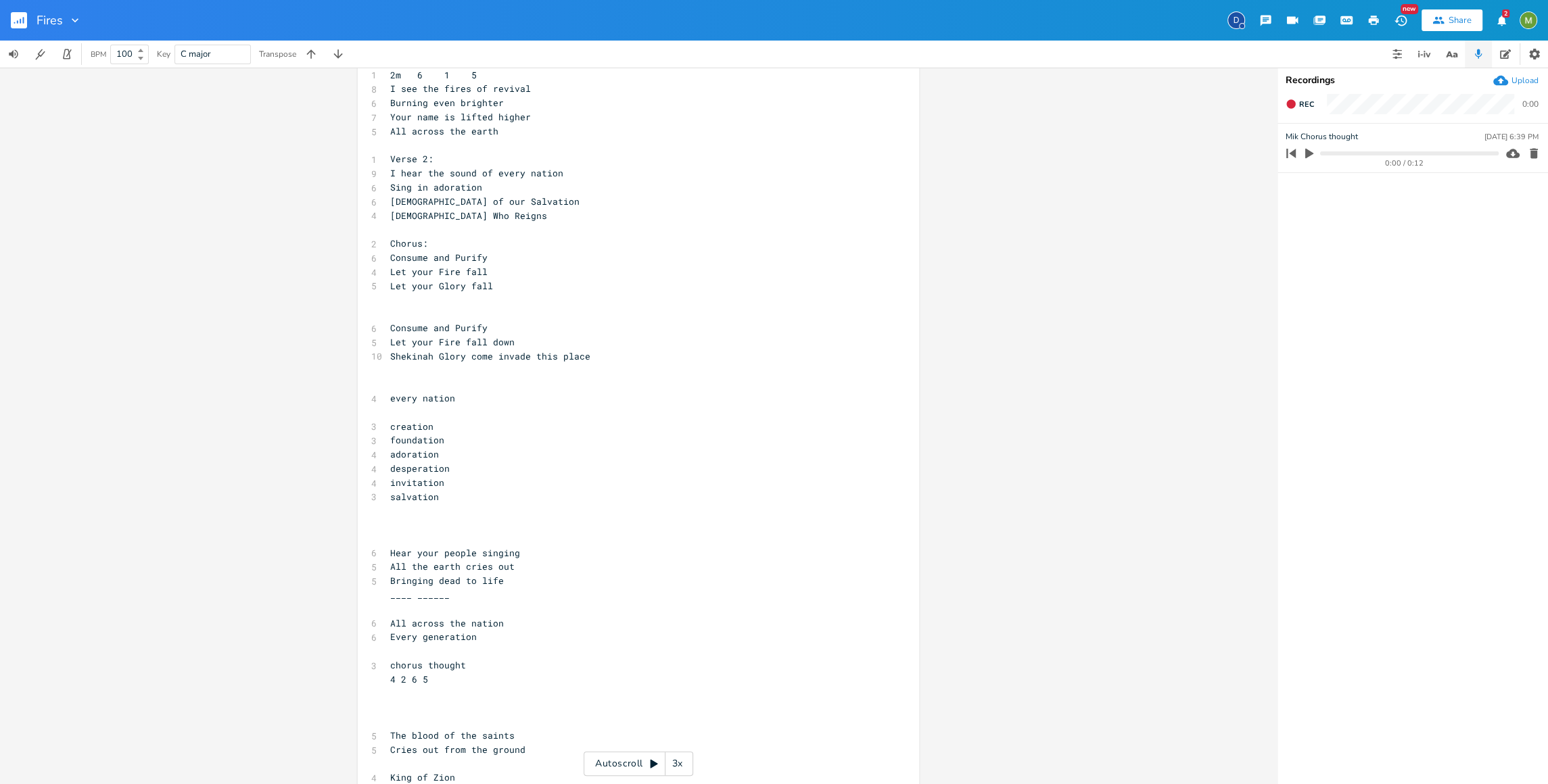
scroll to position [109, 0]
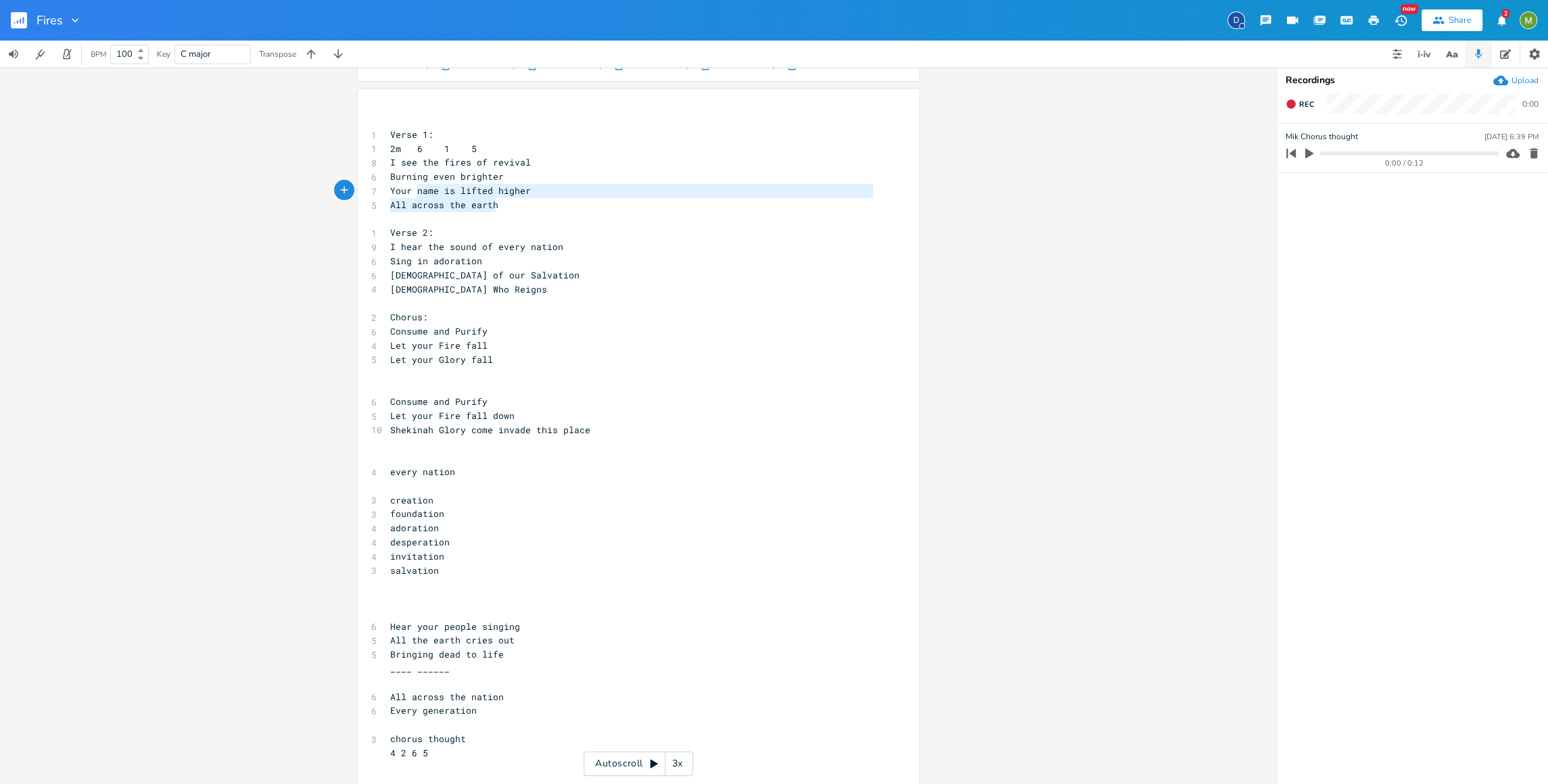
type textarea "Burning even brighter Your name is lifted higher All across the earth"
drag, startPoint x: 531, startPoint y: 208, endPoint x: 385, endPoint y: 170, distance: 150.9
click at [387, 170] on div "​ 1 Verse 1: 1 2m 6 1 5 8 I see the fires of revival 6 Burning even brighter 7 …" at bounding box center [631, 704] width 488 height 1181
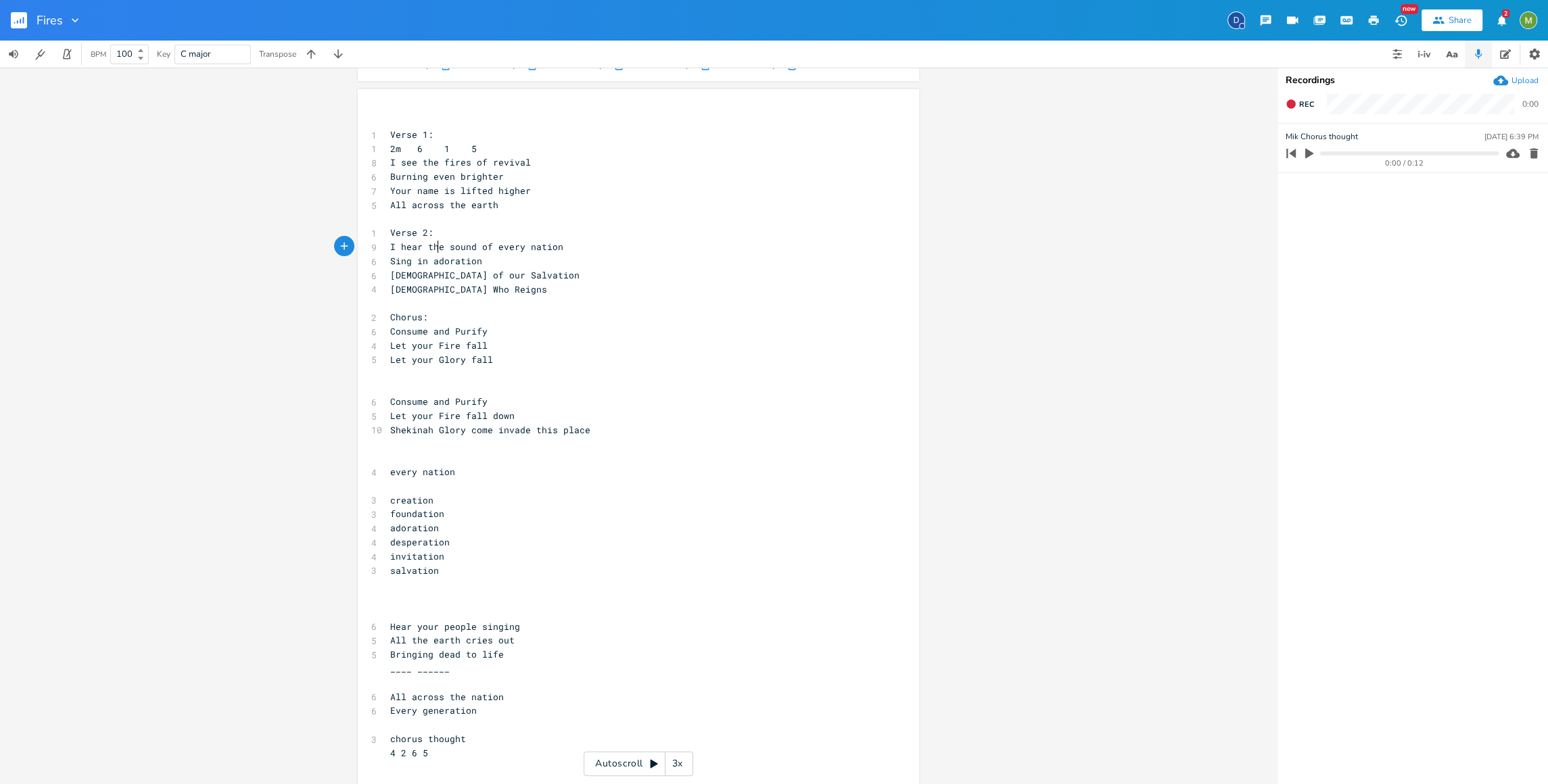
click at [434, 249] on span "I hear the sound of every nation" at bounding box center [476, 246] width 173 height 13
click at [486, 247] on span "I hear the sound of every nation" at bounding box center [476, 246] width 173 height 13
click at [493, 265] on pre "Sing in adoration" at bounding box center [631, 261] width 488 height 14
click at [504, 283] on pre "[DEMOGRAPHIC_DATA] Who Reigns" at bounding box center [631, 290] width 488 height 14
click at [474, 293] on pre "[DEMOGRAPHIC_DATA] Who Reigns" at bounding box center [631, 290] width 488 height 14
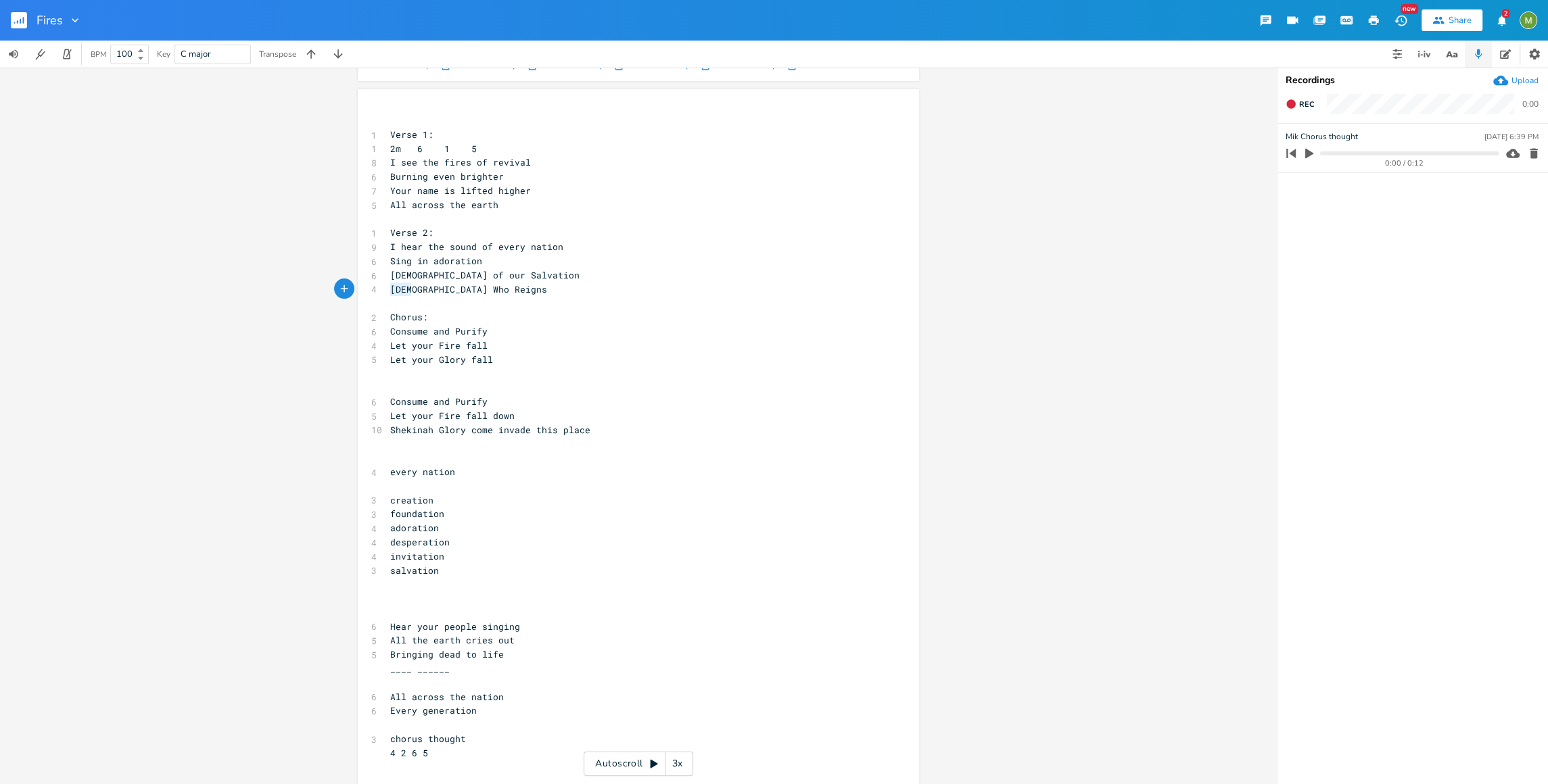
type textarea "[DEMOGRAPHIC_DATA] Who Reigns"
drag, startPoint x: 388, startPoint y: 290, endPoint x: 487, endPoint y: 294, distance: 99.1
click at [487, 294] on pre "[DEMOGRAPHIC_DATA] Who Reigns" at bounding box center [631, 290] width 488 height 14
click at [472, 298] on pre "​" at bounding box center [631, 303] width 488 height 14
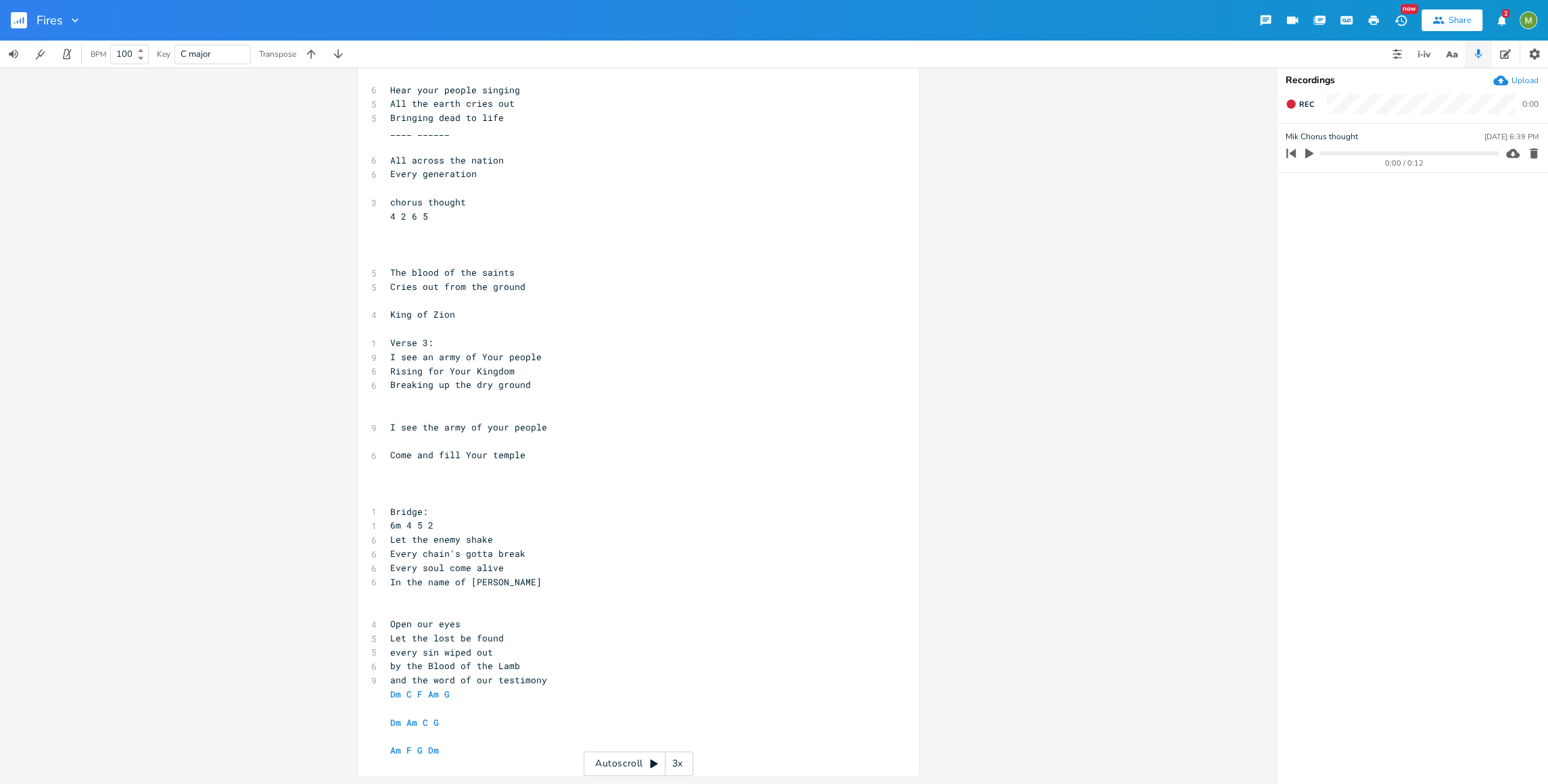
scroll to position [646, 0]
click at [520, 603] on pre "​" at bounding box center [631, 610] width 488 height 14
click at [434, 430] on span "I see the army of your people" at bounding box center [468, 427] width 156 height 13
click at [428, 427] on span "I see the army of your people" at bounding box center [468, 427] width 156 height 13
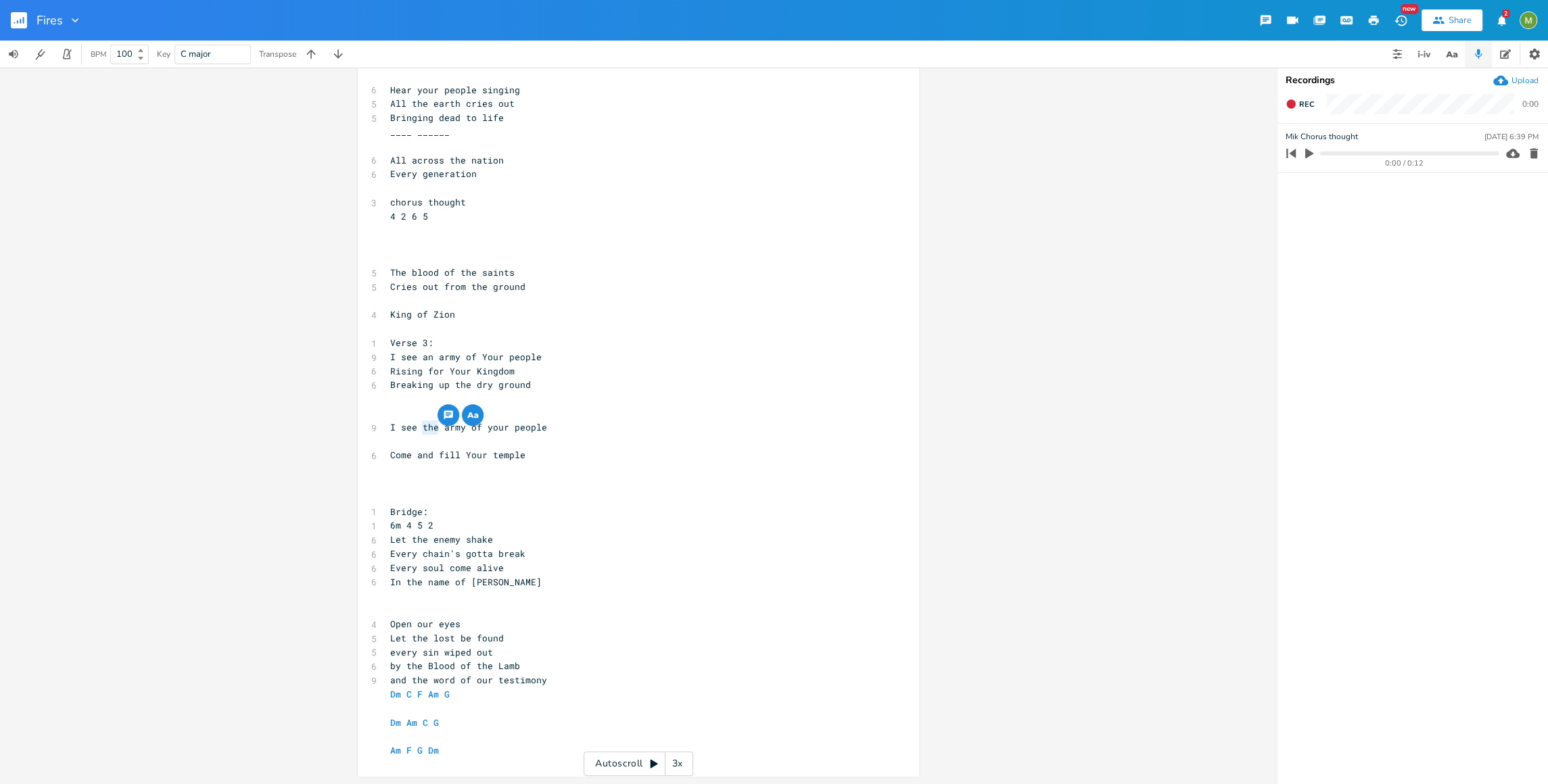
type textarea "an"
click at [496, 438] on pre "​" at bounding box center [631, 441] width 488 height 14
click at [447, 436] on pre "​" at bounding box center [631, 441] width 488 height 14
click at [578, 369] on pre "Rising for Your Kingdom" at bounding box center [631, 371] width 488 height 14
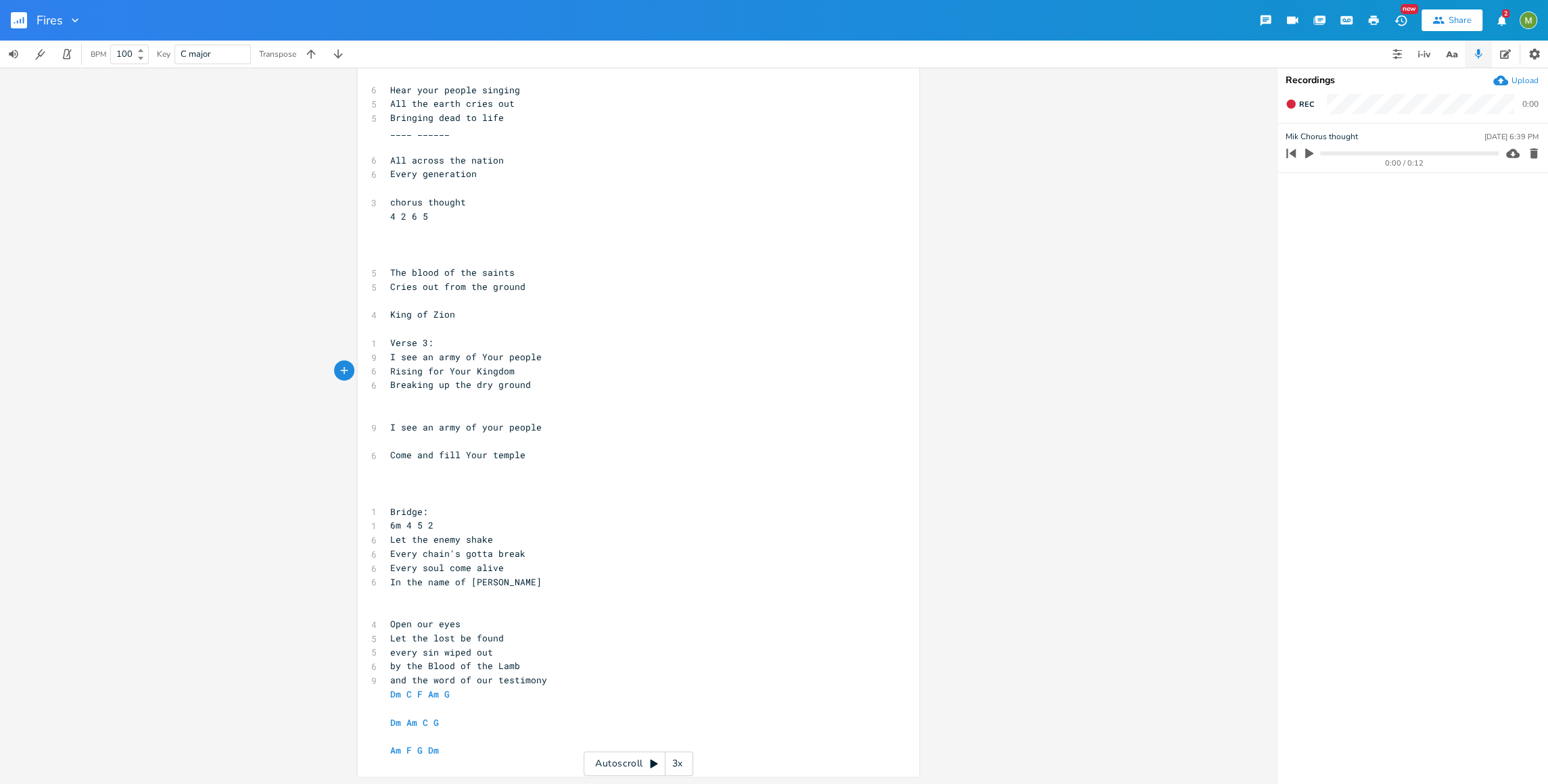
click at [515, 430] on span "I see an army of your people" at bounding box center [465, 427] width 152 height 13
click at [514, 444] on pre "​" at bounding box center [631, 441] width 488 height 14
click at [538, 455] on pre "Come and fill Your temple" at bounding box center [631, 455] width 488 height 14
click at [531, 380] on pre "Breaking up the dry ground" at bounding box center [631, 384] width 488 height 14
click at [558, 467] on pre "​" at bounding box center [631, 469] width 488 height 14
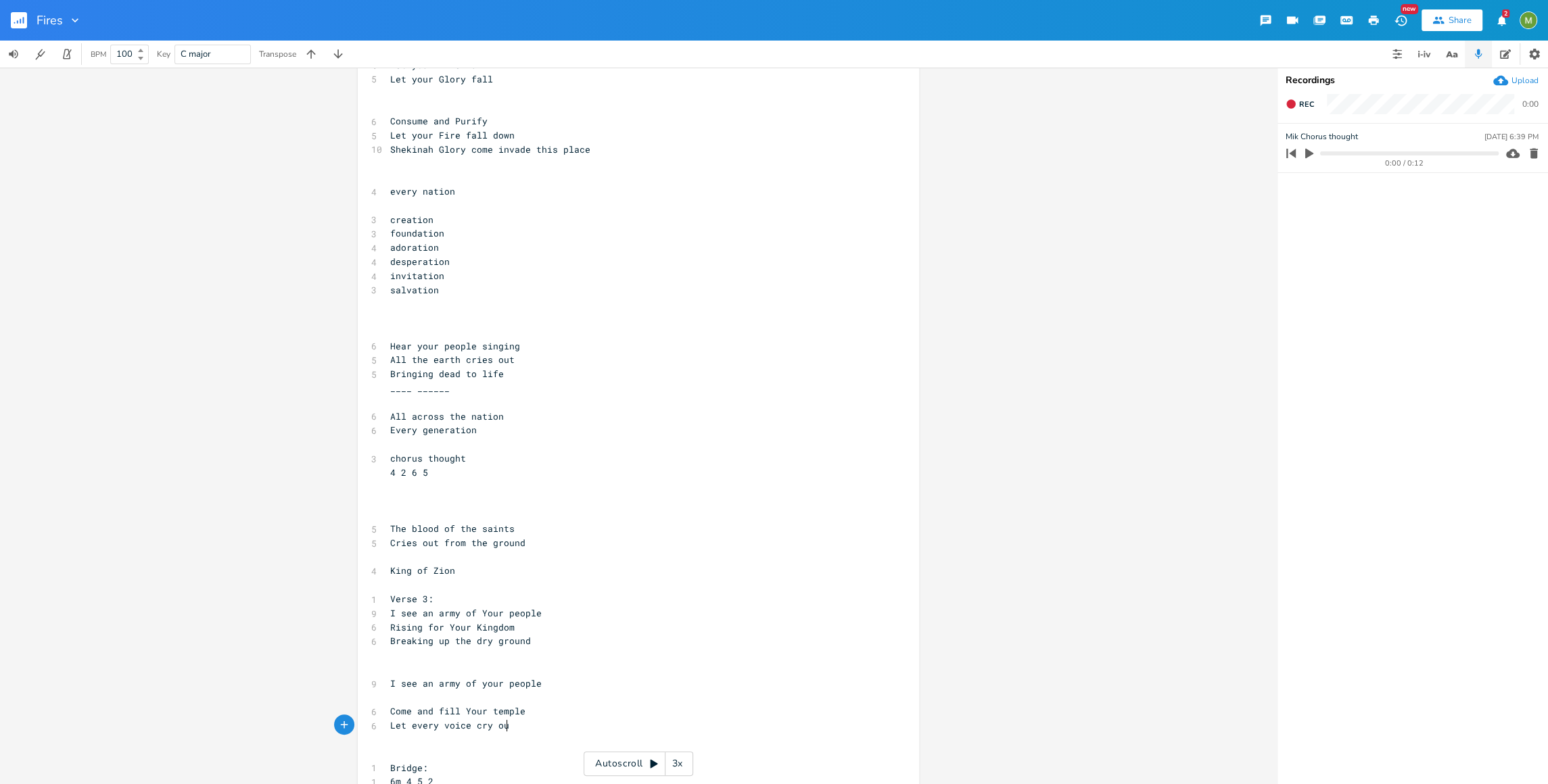
scroll to position [0, 89]
type textarea "Let every voice cry out"
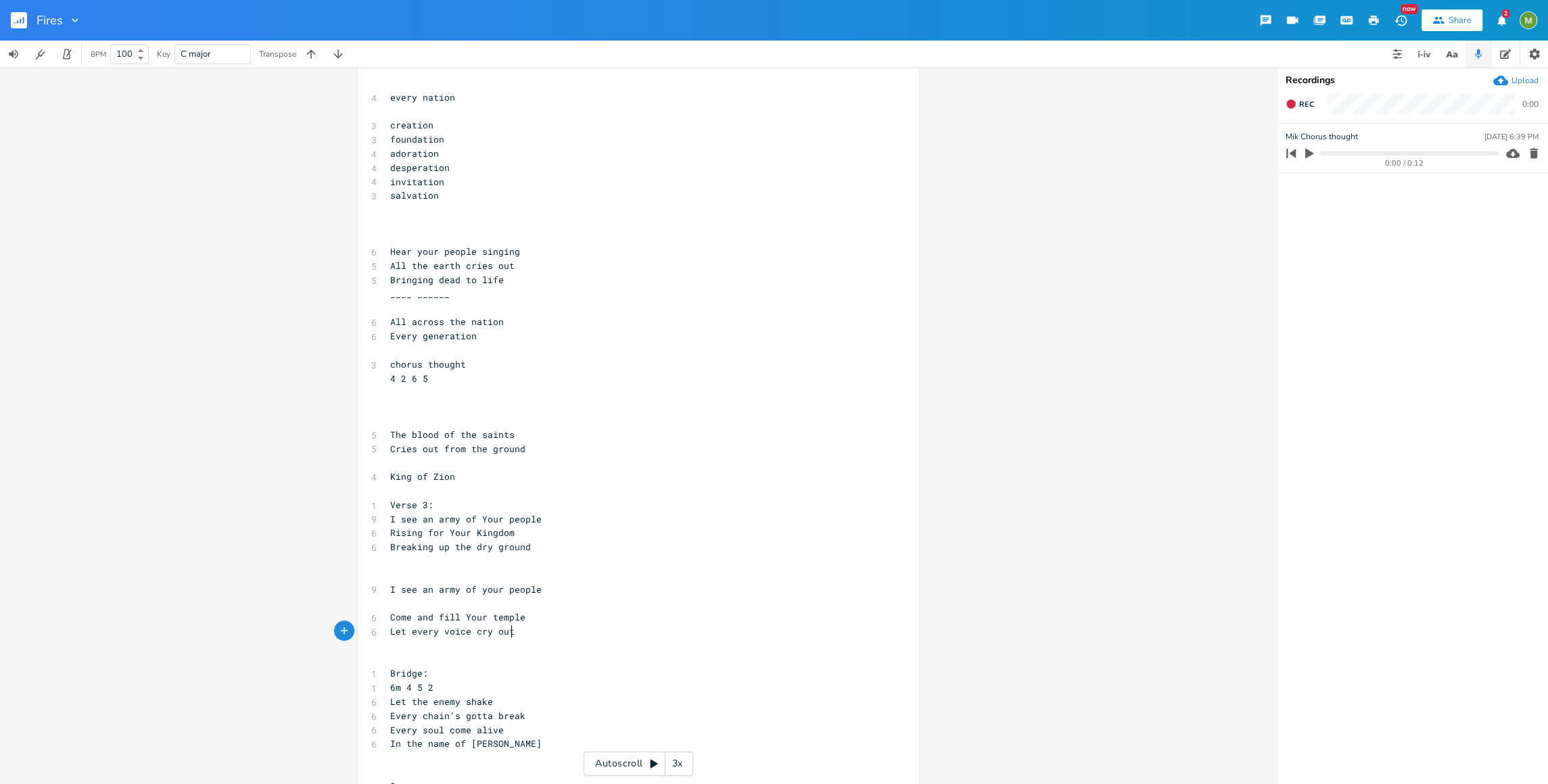
scroll to position [599, 0]
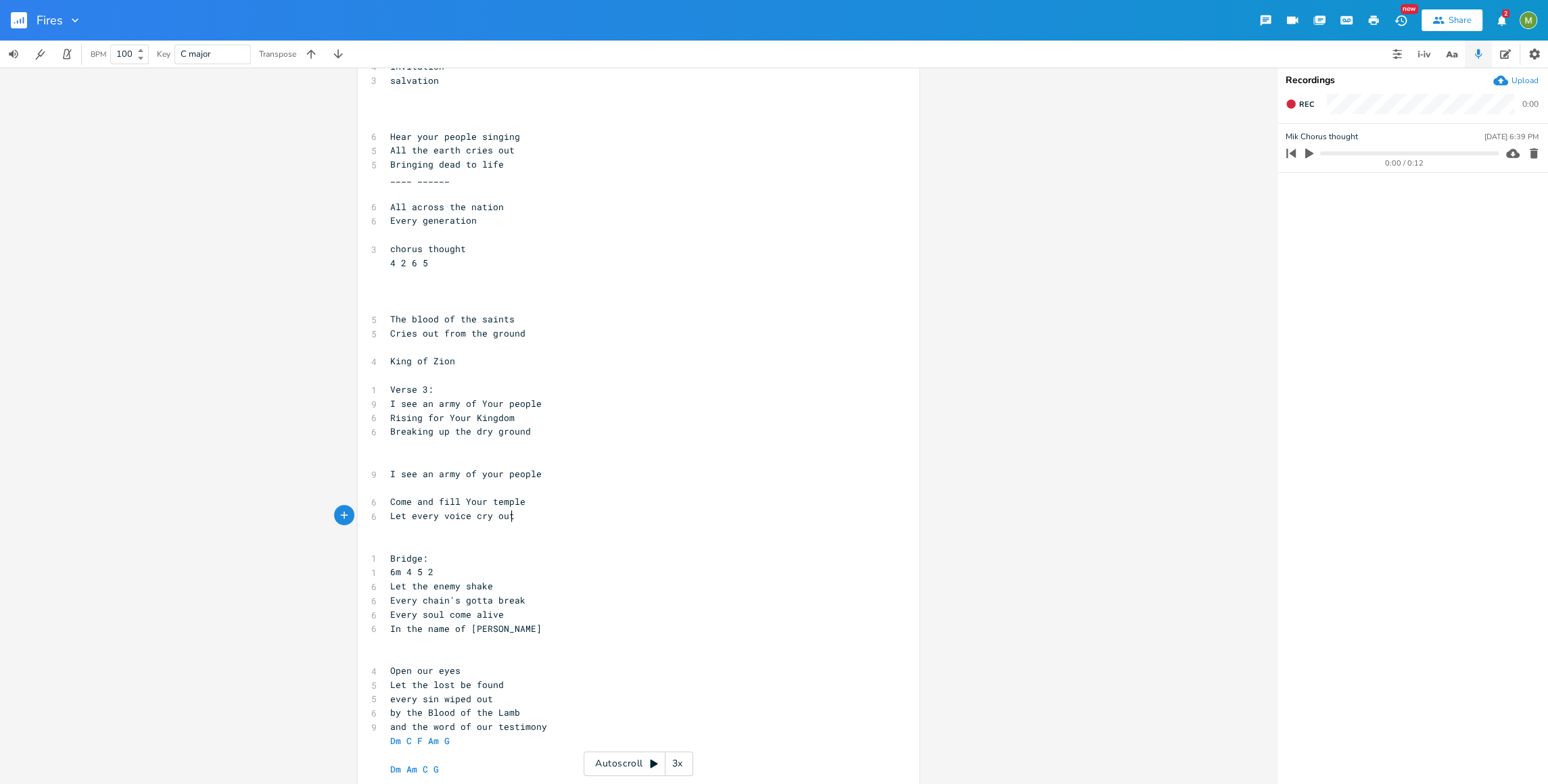
click at [518, 515] on pre "Let every voice cry out" at bounding box center [631, 516] width 488 height 14
type textarea "Le"
drag, startPoint x: 387, startPoint y: 516, endPoint x: 506, endPoint y: 518, distance: 119.0
click at [506, 518] on span "Let every voice cry out" at bounding box center [452, 516] width 125 height 13
type textarea "Let every voice cry out"
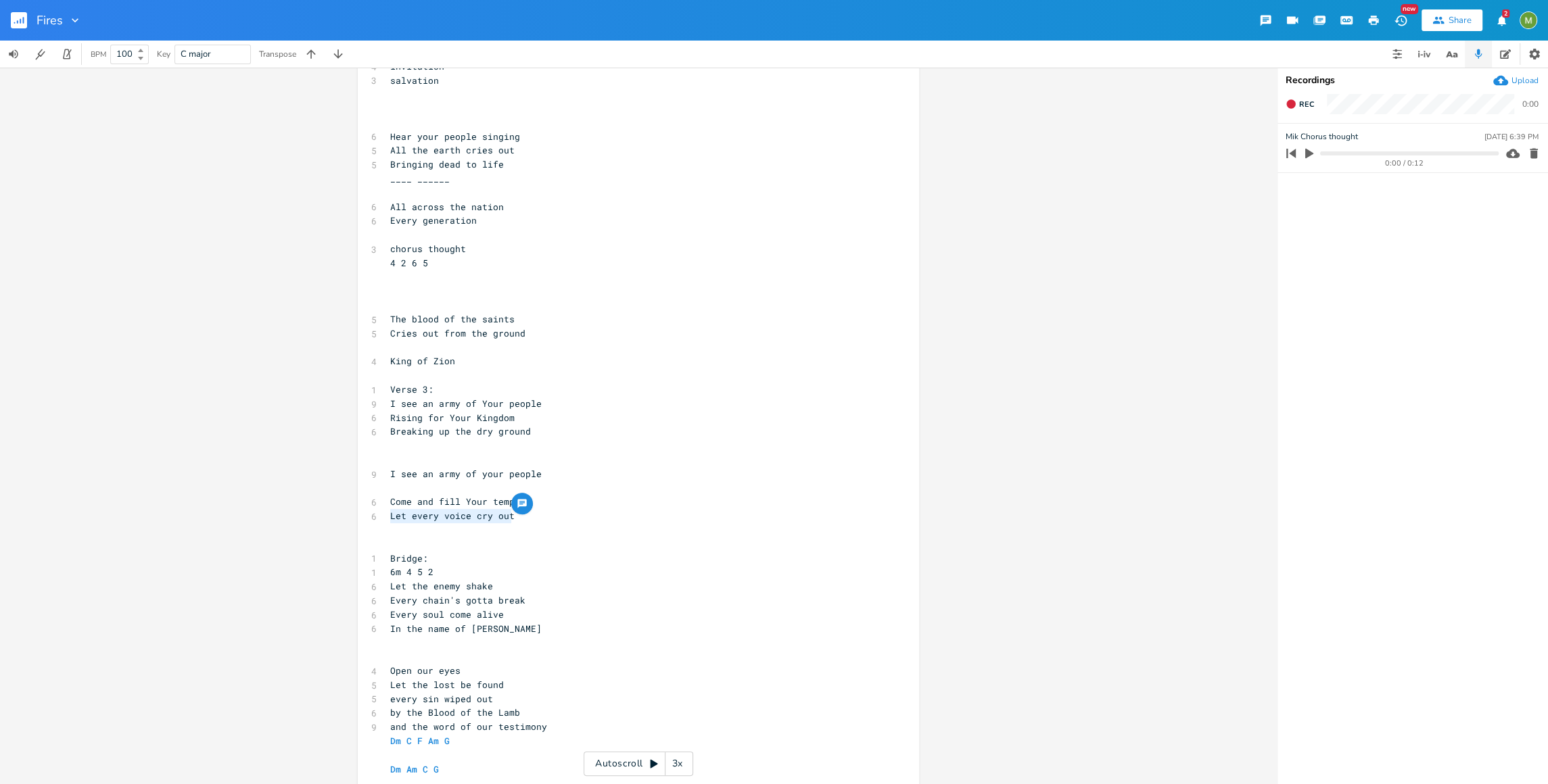
click at [443, 519] on span "Let every voice cry out" at bounding box center [452, 516] width 125 height 13
type textarea "Let every voice cry out"
drag, startPoint x: 511, startPoint y: 519, endPoint x: 366, endPoint y: 517, distance: 145.0
click at [387, 517] on div "6 Let every voice cry out" at bounding box center [631, 516] width 488 height 14
click at [418, 527] on pre "​" at bounding box center [631, 530] width 488 height 14
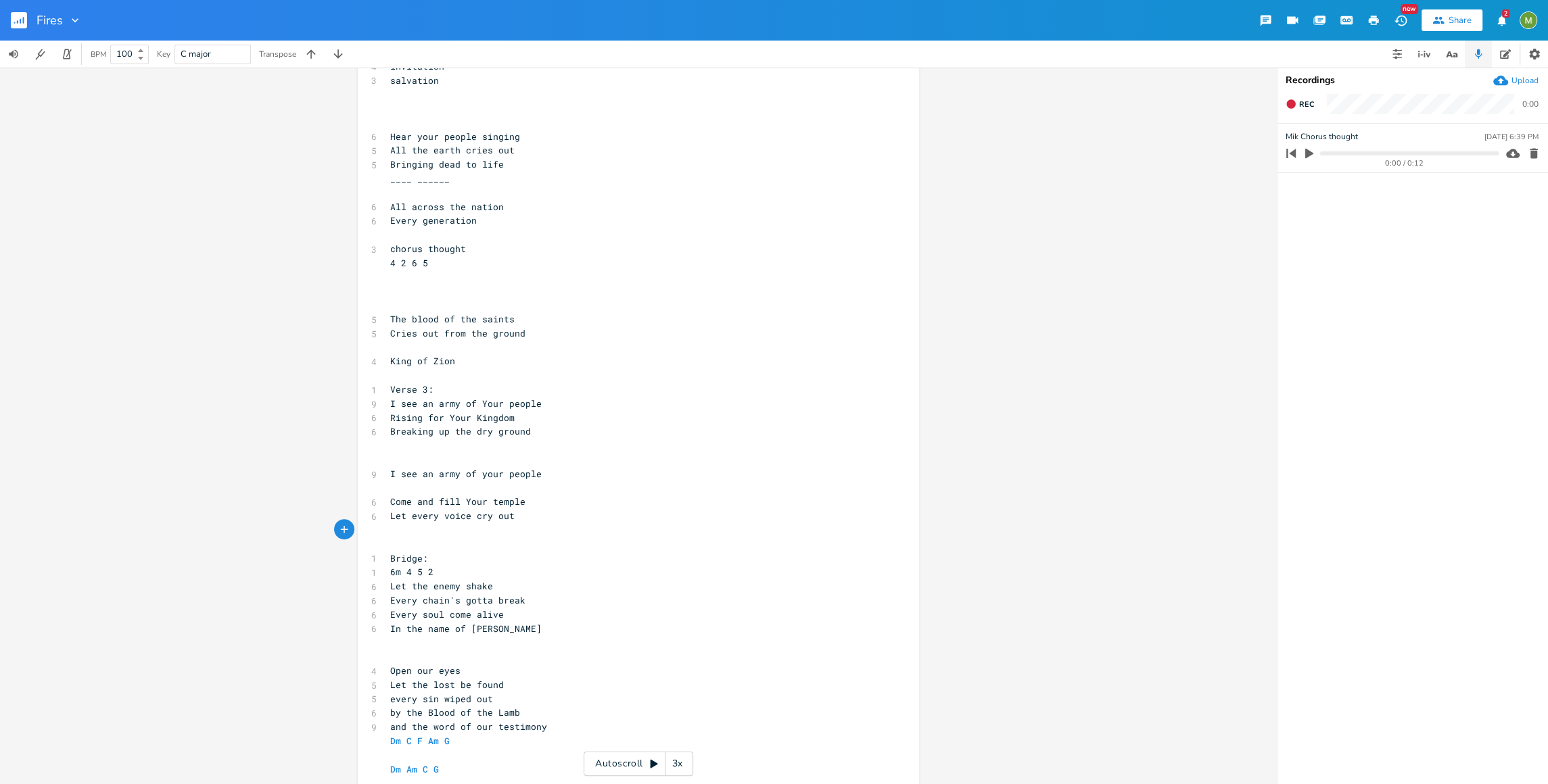
click at [520, 523] on pre "​" at bounding box center [631, 530] width 488 height 14
click at [513, 530] on pre "​" at bounding box center [631, 530] width 488 height 14
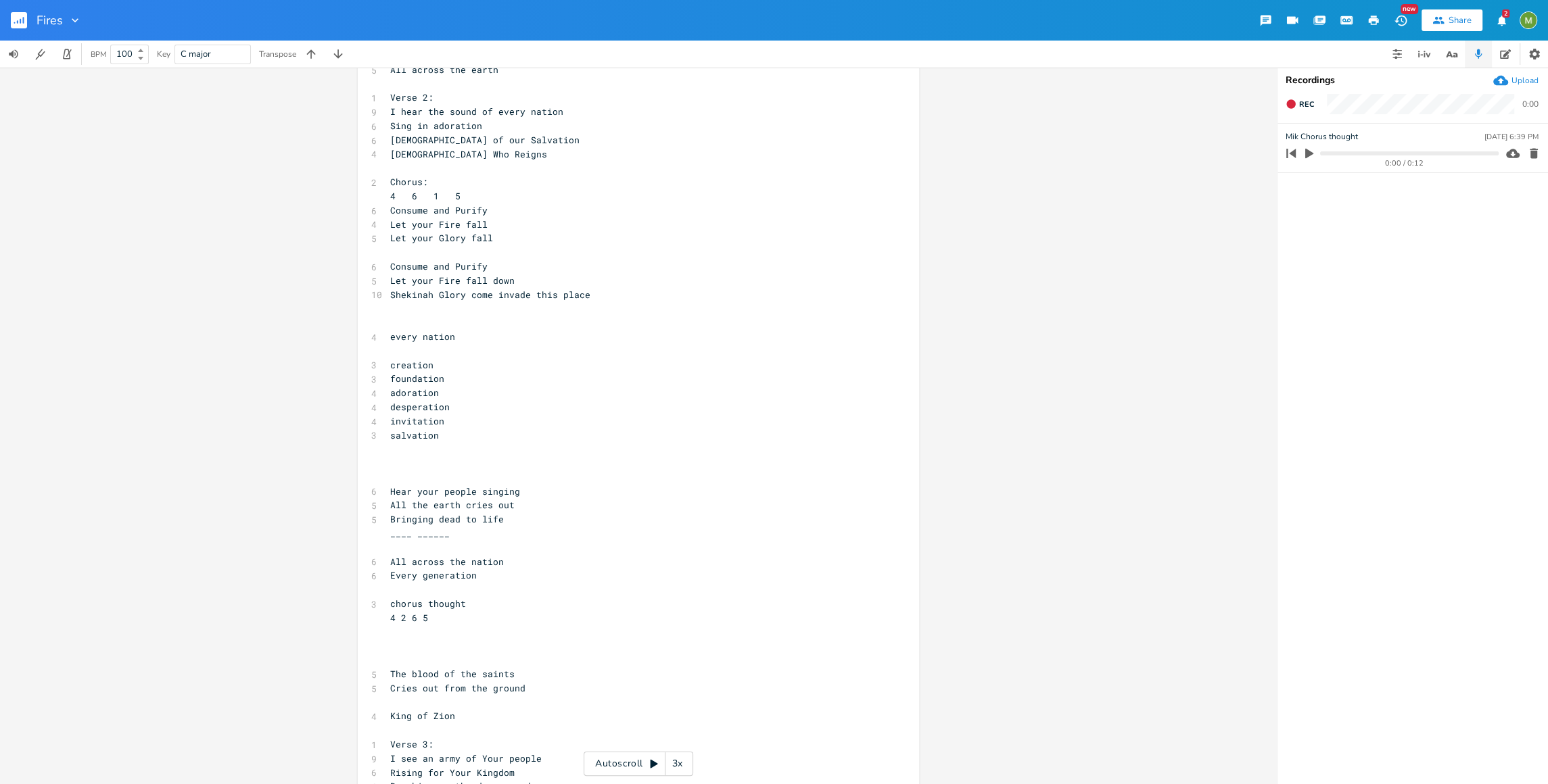
scroll to position [240, 0]
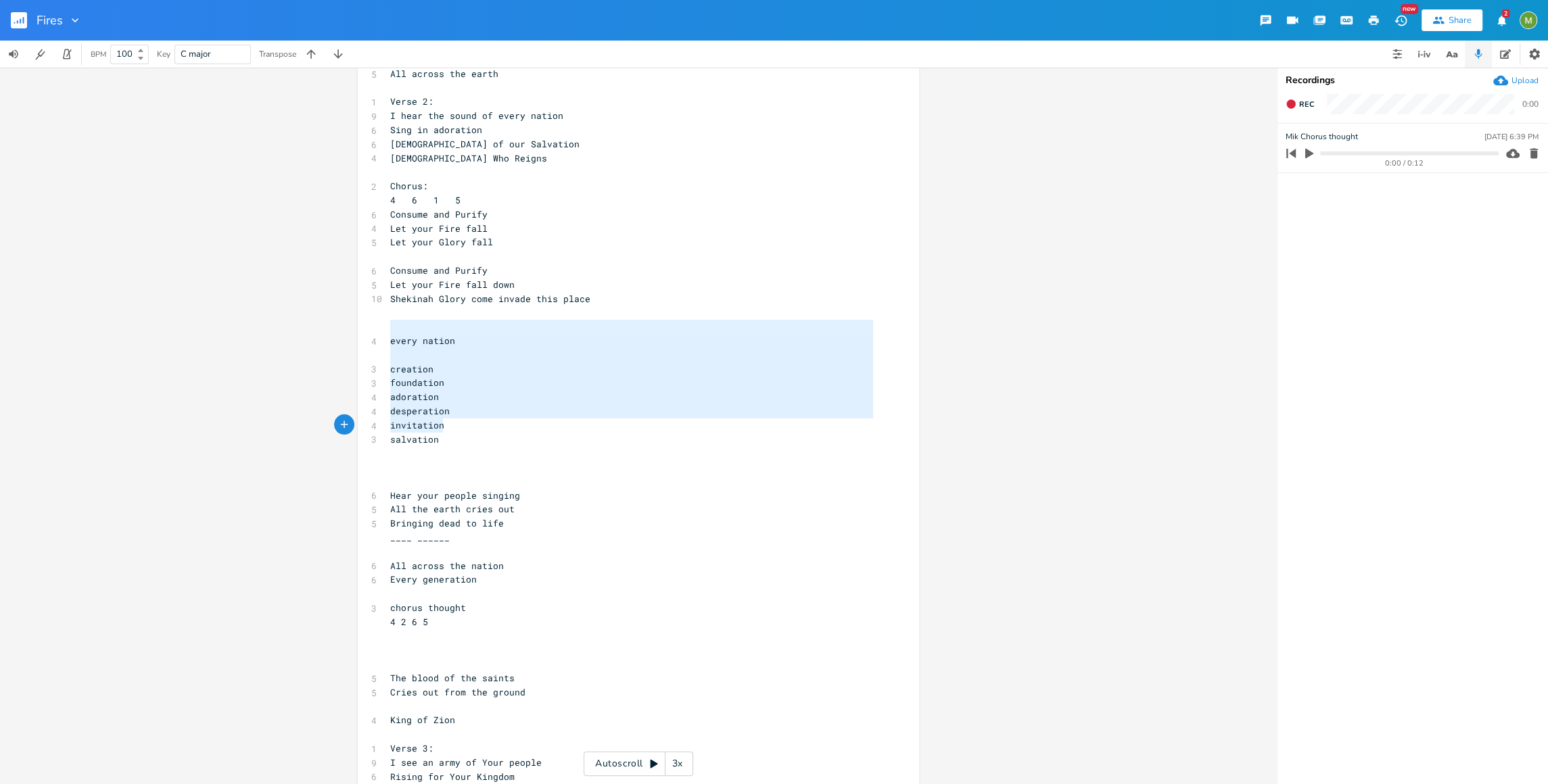
type textarea "every nation creation foundation adoration desperation invitation salvation"
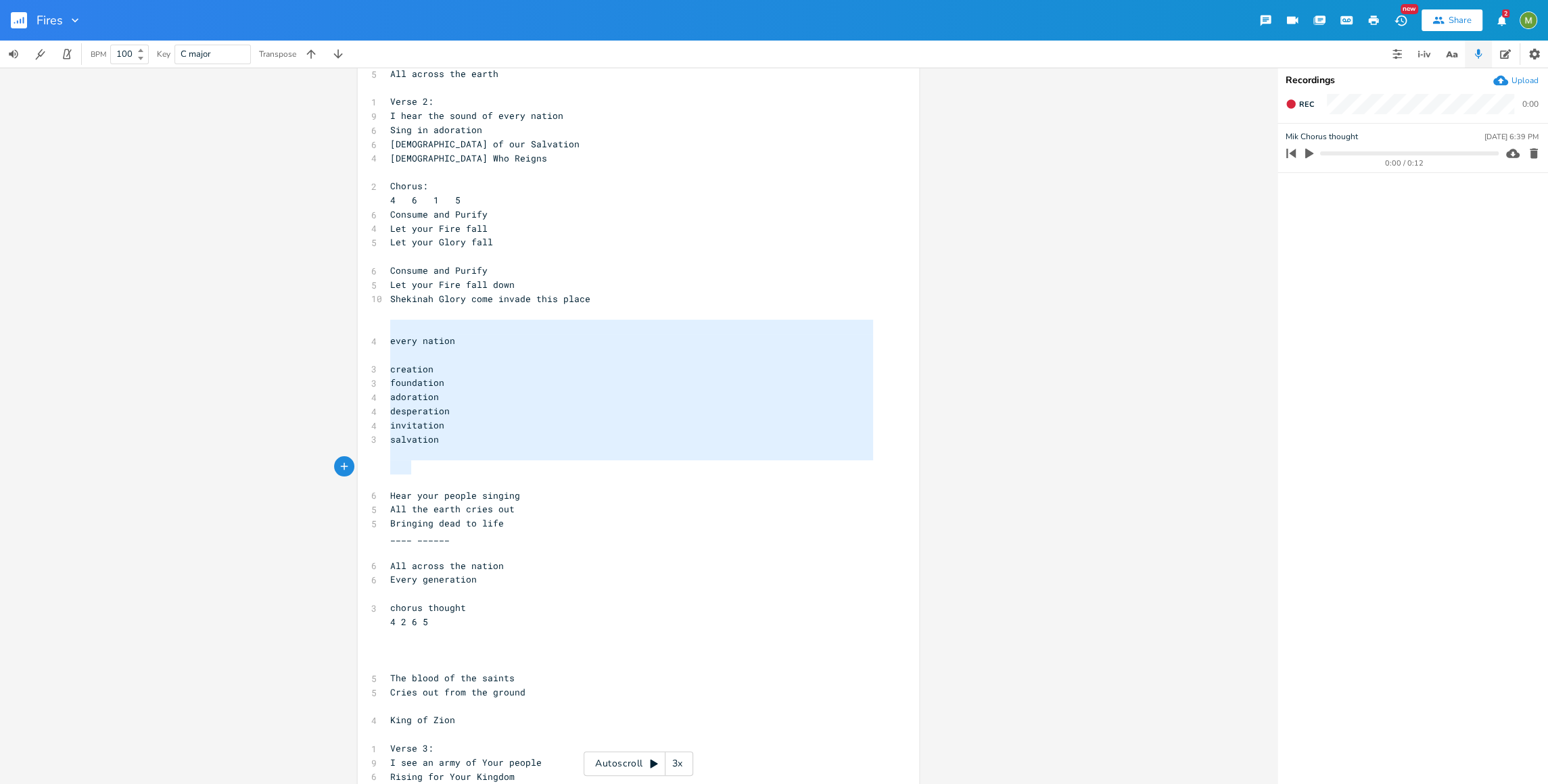
drag, startPoint x: 461, startPoint y: 328, endPoint x: 519, endPoint y: 469, distance: 152.5
click at [519, 469] on div "​ 1 Verse 1: 1 2m 6 1 5 8 I see the fires of revival 6 Burning even brighter 7 …" at bounding box center [631, 580] width 488 height 1195
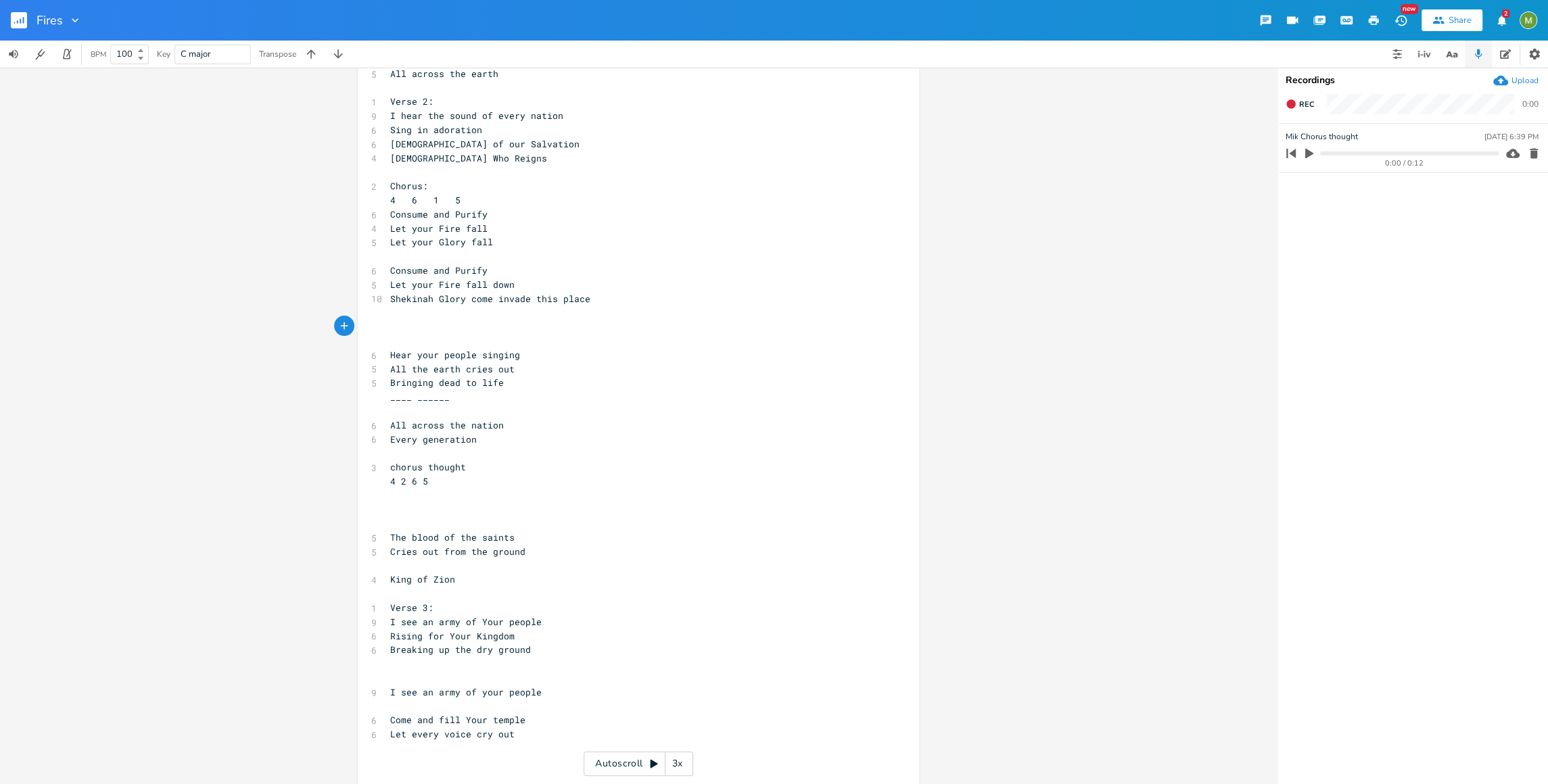
type textarea "s"
type textarea "[DEMOGRAPHIC_DATA] Who Reigns"
drag, startPoint x: 494, startPoint y: 161, endPoint x: 382, endPoint y: 156, distance: 112.1
click at [382, 156] on div "[DEMOGRAPHIC_DATA] Who Reigns x ​ 1 Verse 1: 1 2m 6 1 5 8 I see the fires of re…" at bounding box center [637, 507] width 561 height 1098
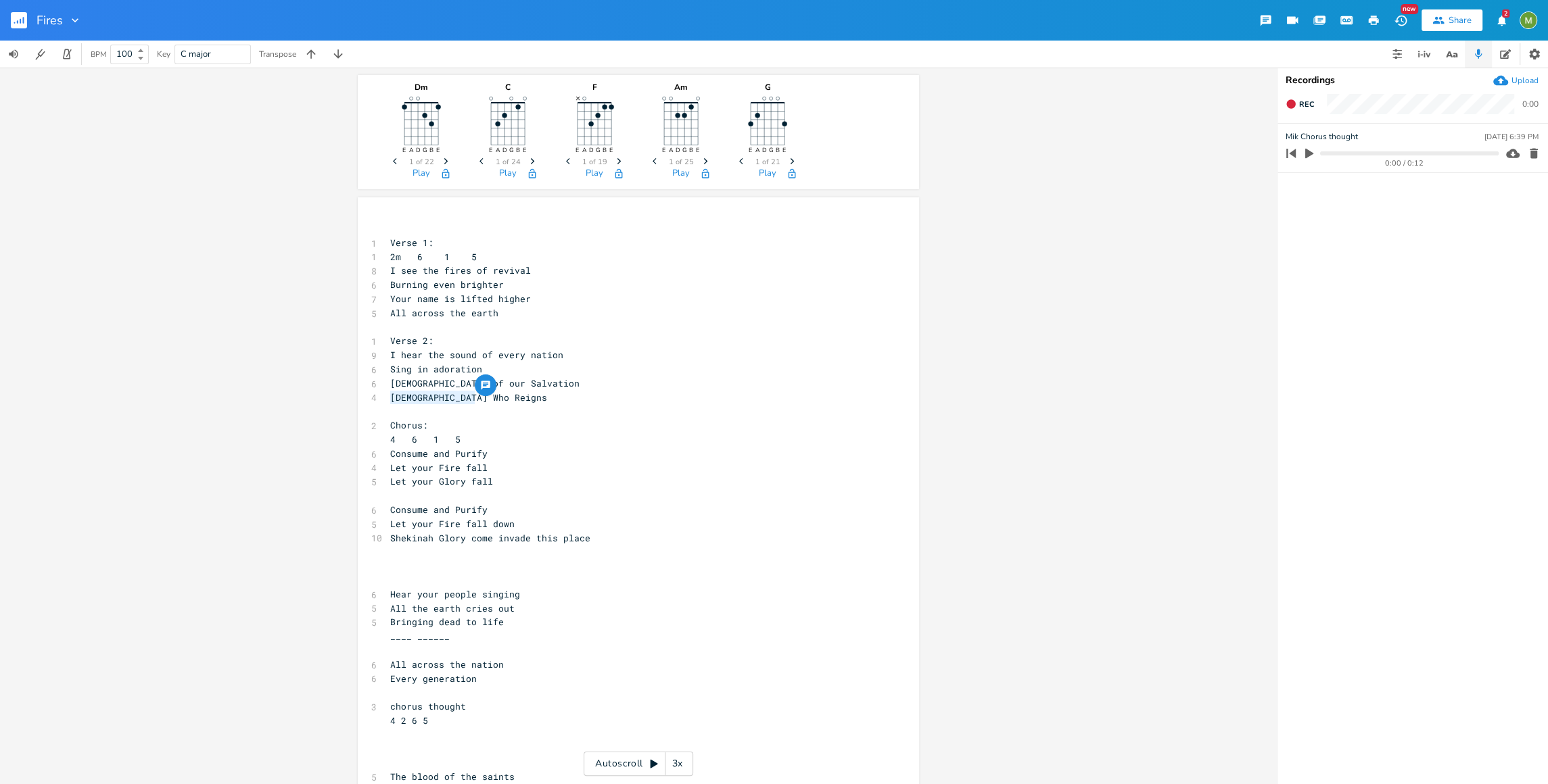
scroll to position [0, 0]
click at [1456, 57] on icon "button" at bounding box center [1451, 55] width 17 height 17
click at [1502, 60] on button "button" at bounding box center [1505, 54] width 27 height 27
click at [1458, 252] on textarea "I hear the sound of the children singing People rising up" at bounding box center [1413, 438] width 270 height 690
type textarea "I hear the sound of the children singing People rising up Things"
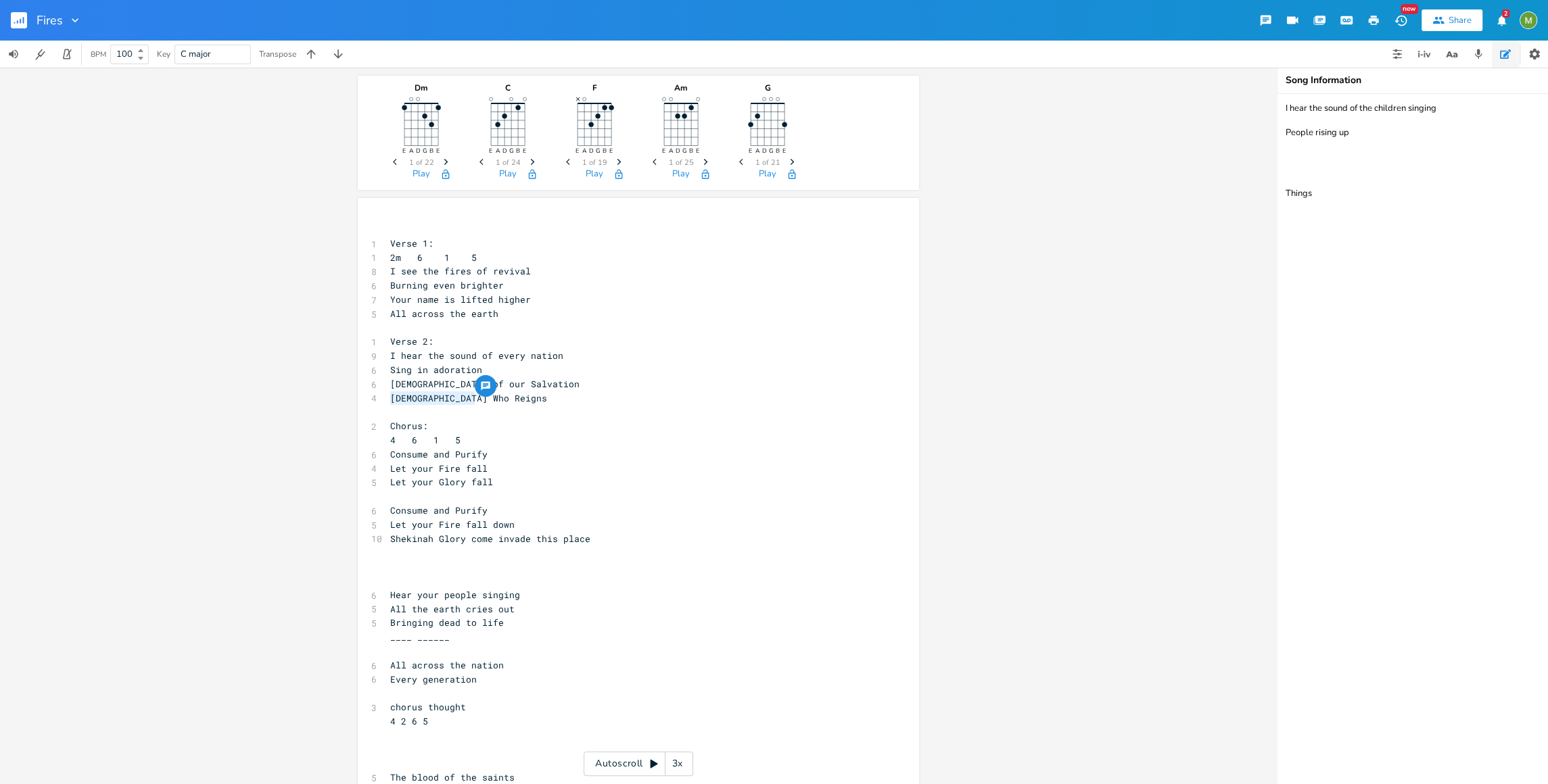
click at [575, 420] on pre "Chorus:" at bounding box center [631, 426] width 488 height 14
type textarea "[DEMOGRAPHIC_DATA] Who Reigns"
drag, startPoint x: 477, startPoint y: 398, endPoint x: 382, endPoint y: 398, distance: 95.0
click at [382, 398] on div "[DEMOGRAPHIC_DATA] Who Reigns x ​ 1 Verse 1: 1 2m 6 1 5 8 I see the fires of re…" at bounding box center [637, 746] width 561 height 1098
click at [482, 381] on icon "button" at bounding box center [485, 385] width 9 height 9
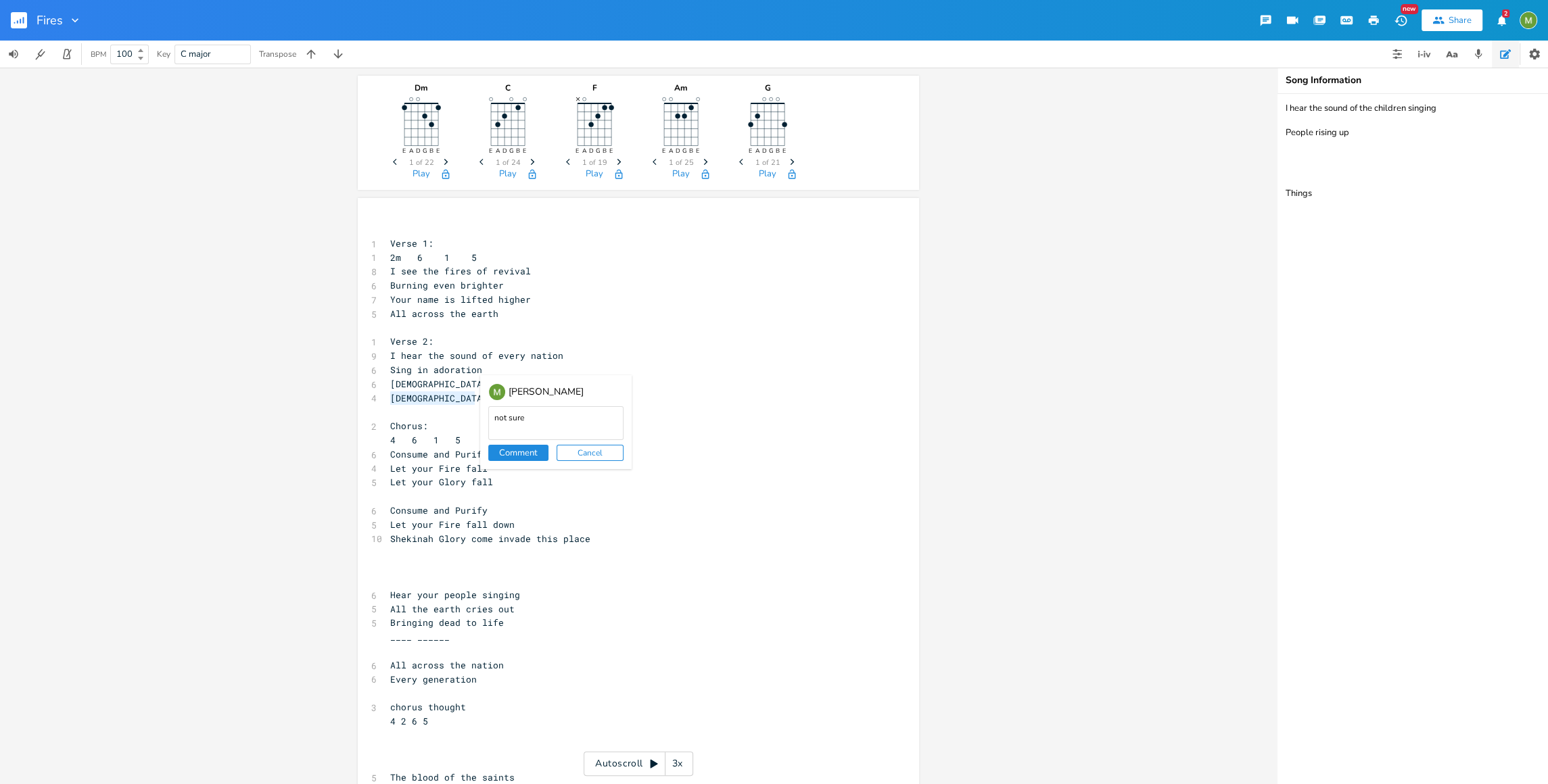
type textarea "not sure"
click at [506, 456] on button "Comment" at bounding box center [518, 453] width 60 height 16
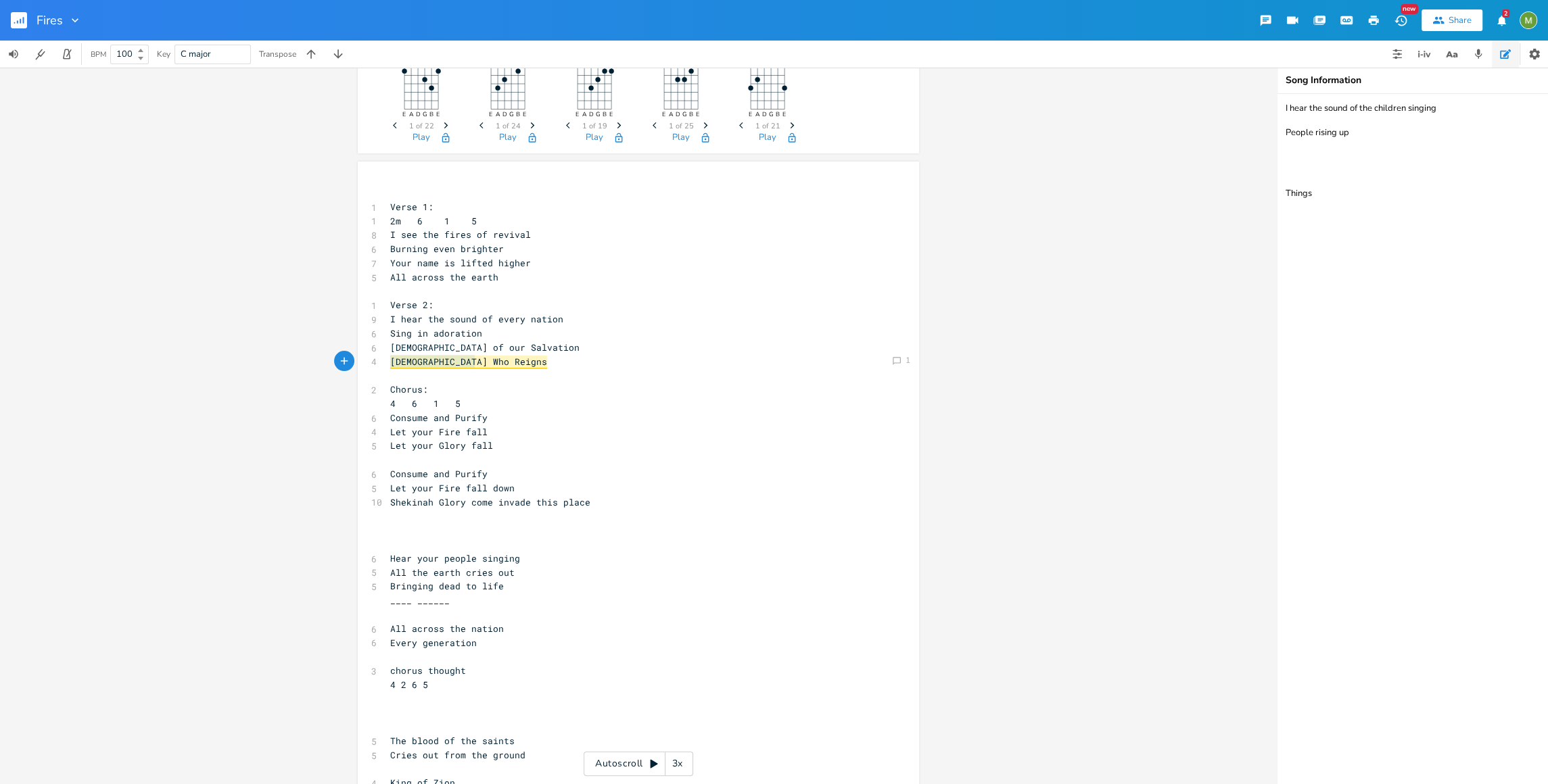
scroll to position [103, 0]
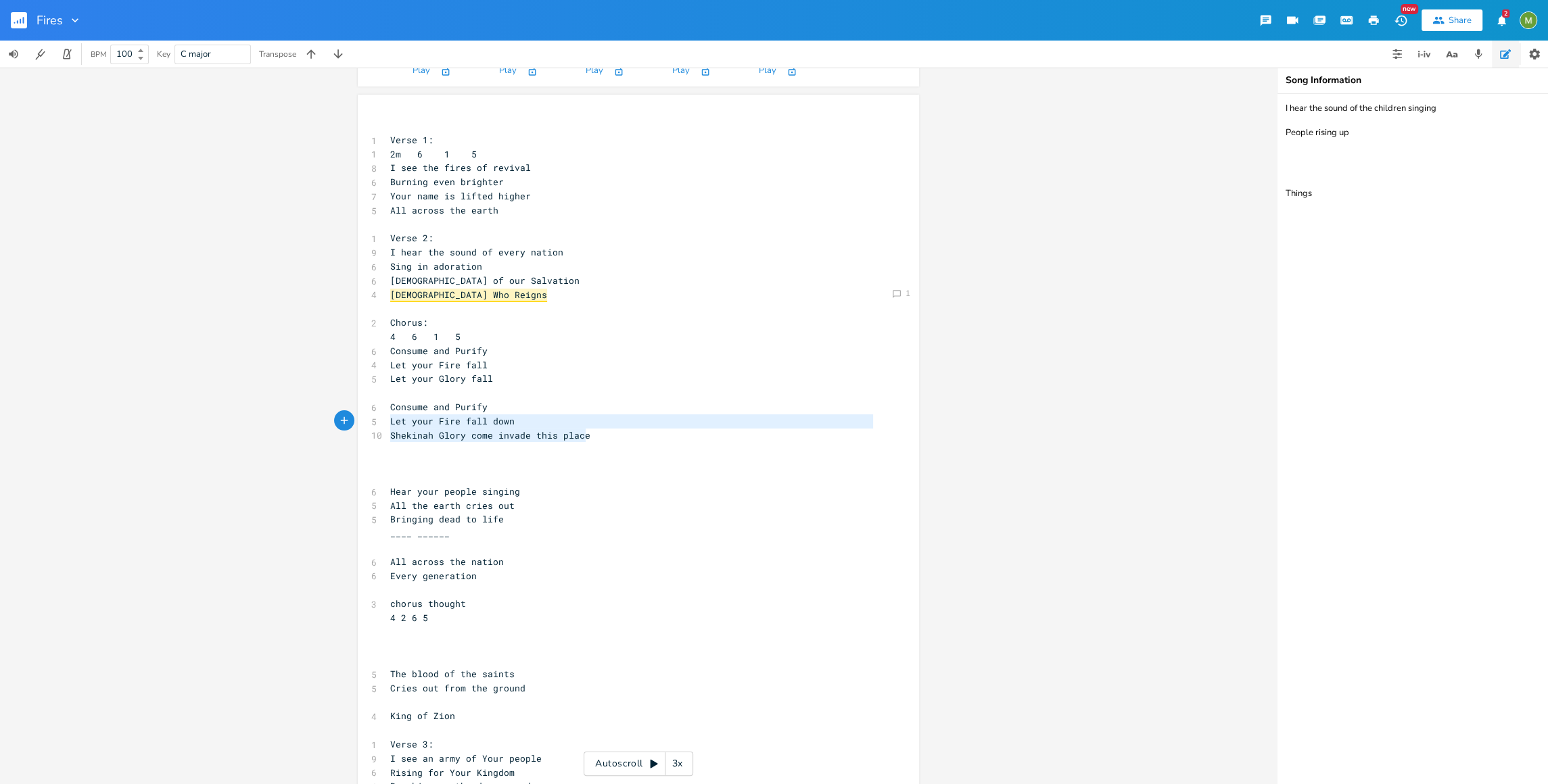
type textarea "Consume and Purify Let your Fire fall down Shekinah Glory come invade this place"
drag, startPoint x: 591, startPoint y: 434, endPoint x: 281, endPoint y: 406, distance: 311.3
click at [281, 406] on div "Dm E A D G B E Previous 1 of 22 Next Play C E A D G B E Previous 1 of 24 Next P…" at bounding box center [638, 426] width 1277 height 716
click at [540, 434] on span "Shekinah Glory come invade this place" at bounding box center [490, 435] width 200 height 13
click at [621, 443] on pre "​" at bounding box center [631, 449] width 488 height 14
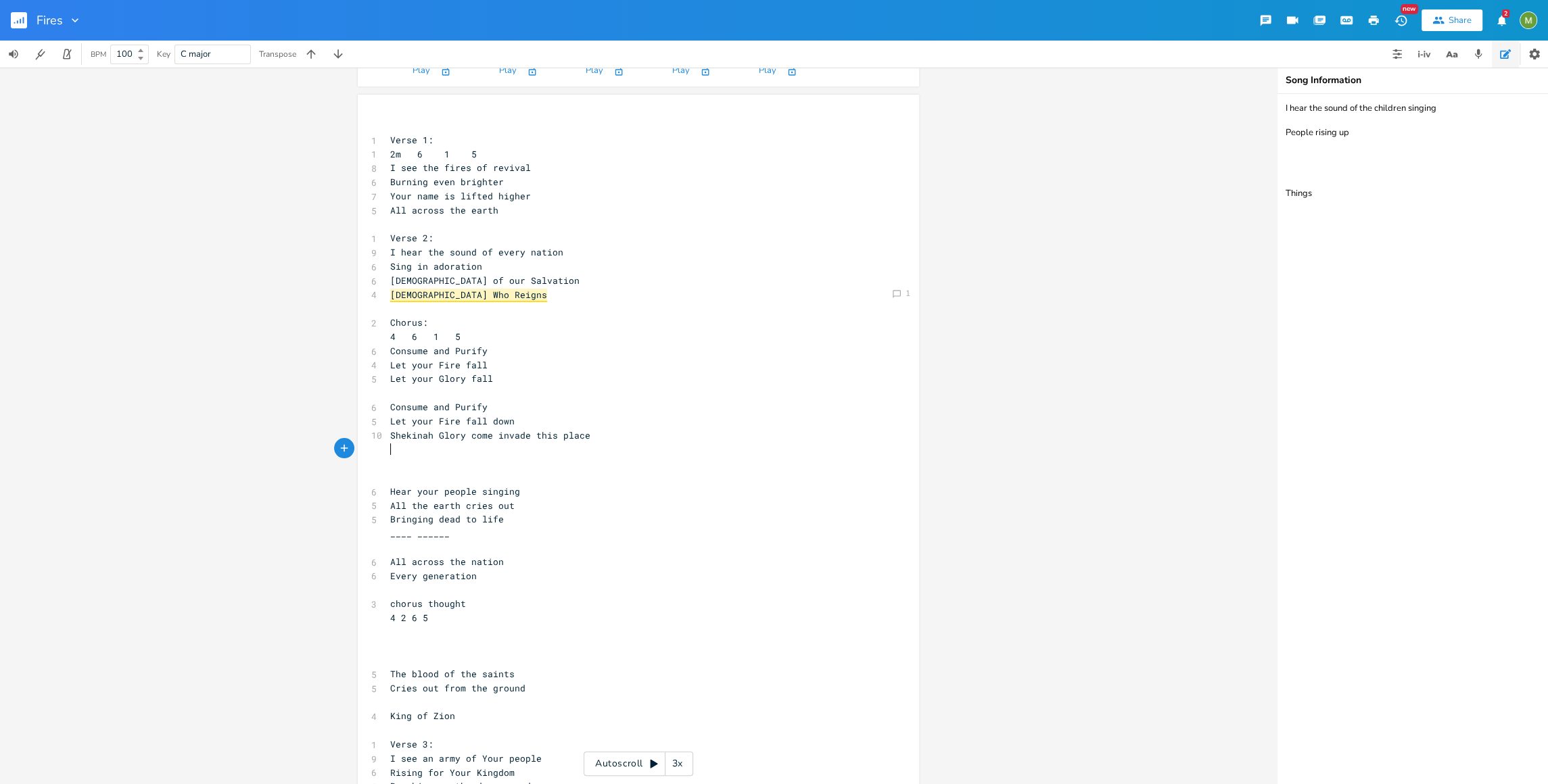
click at [625, 438] on pre "Shekinah Glory come invade this place" at bounding box center [631, 435] width 488 height 14
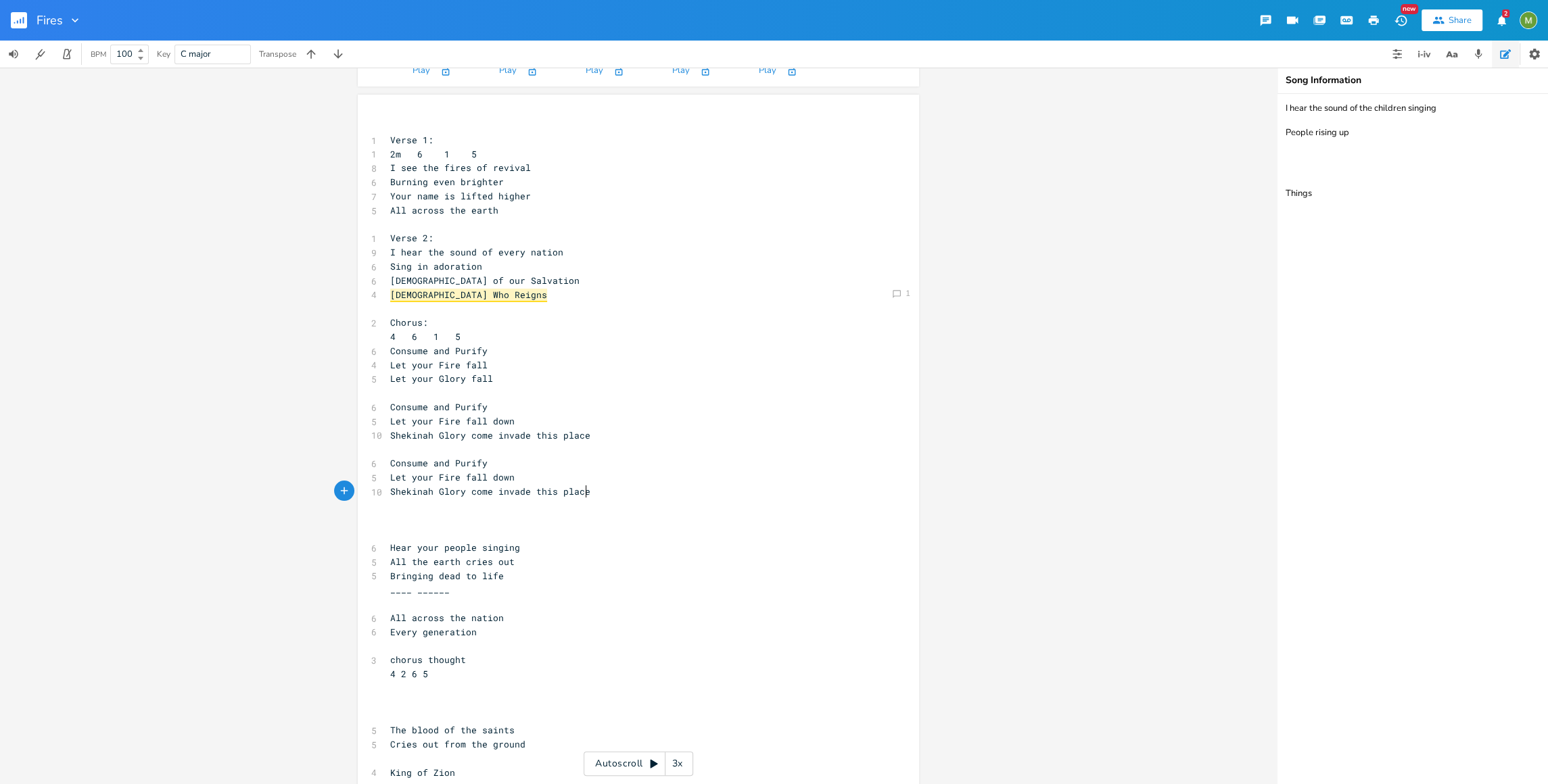
click at [495, 462] on pre "Consume and Purify" at bounding box center [631, 463] width 488 height 14
click at [523, 474] on pre "Let your Fire fall down" at bounding box center [631, 477] width 488 height 14
click at [1472, 53] on icon "button" at bounding box center [1478, 54] width 13 height 13
click at [1300, 145] on div "0:00 / 0:12" at bounding box center [1390, 154] width 217 height 21
click at [1311, 158] on icon "button" at bounding box center [1309, 154] width 13 height 13
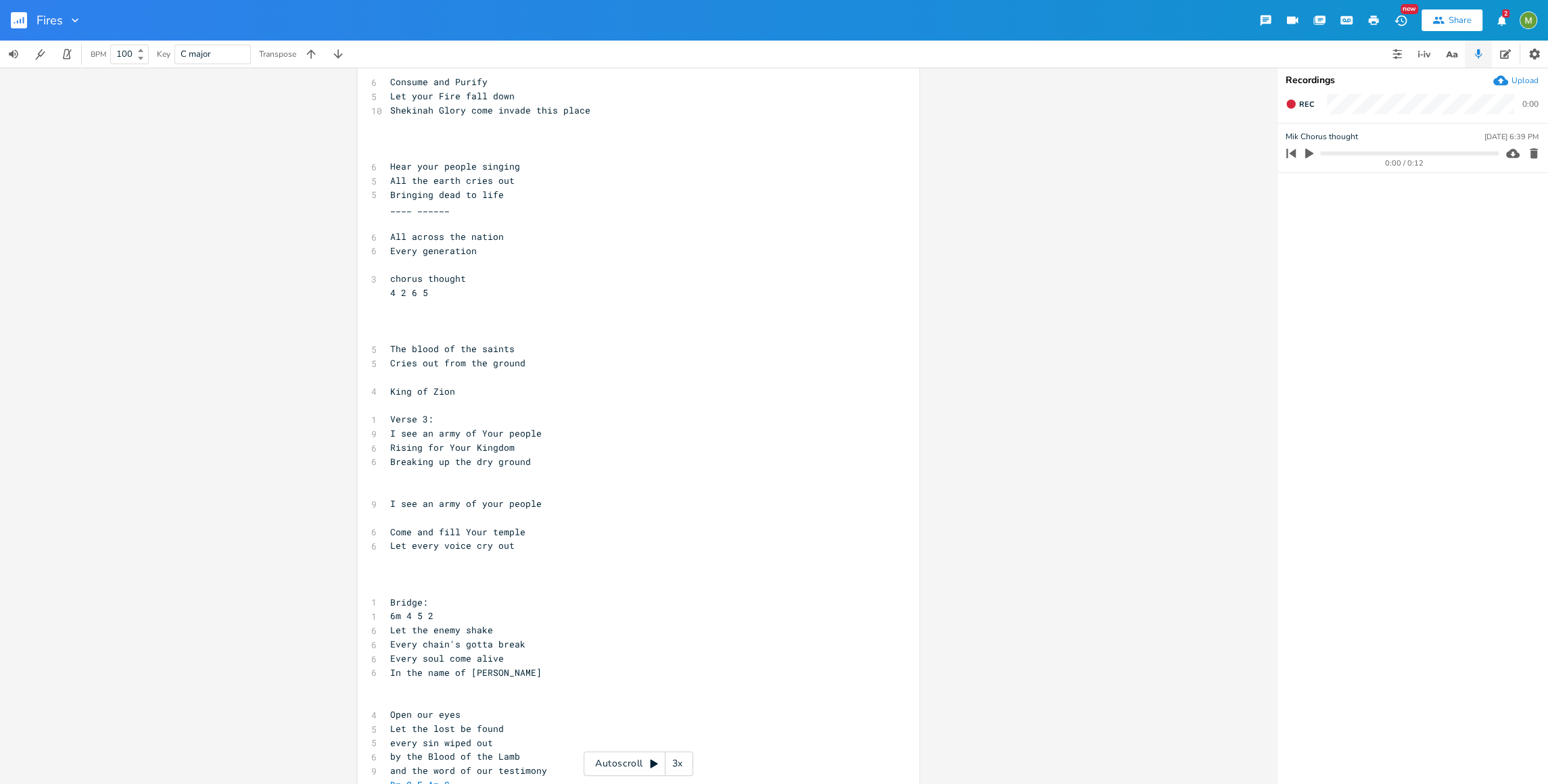
scroll to position [489, 0]
click at [594, 516] on pre "​" at bounding box center [631, 514] width 488 height 14
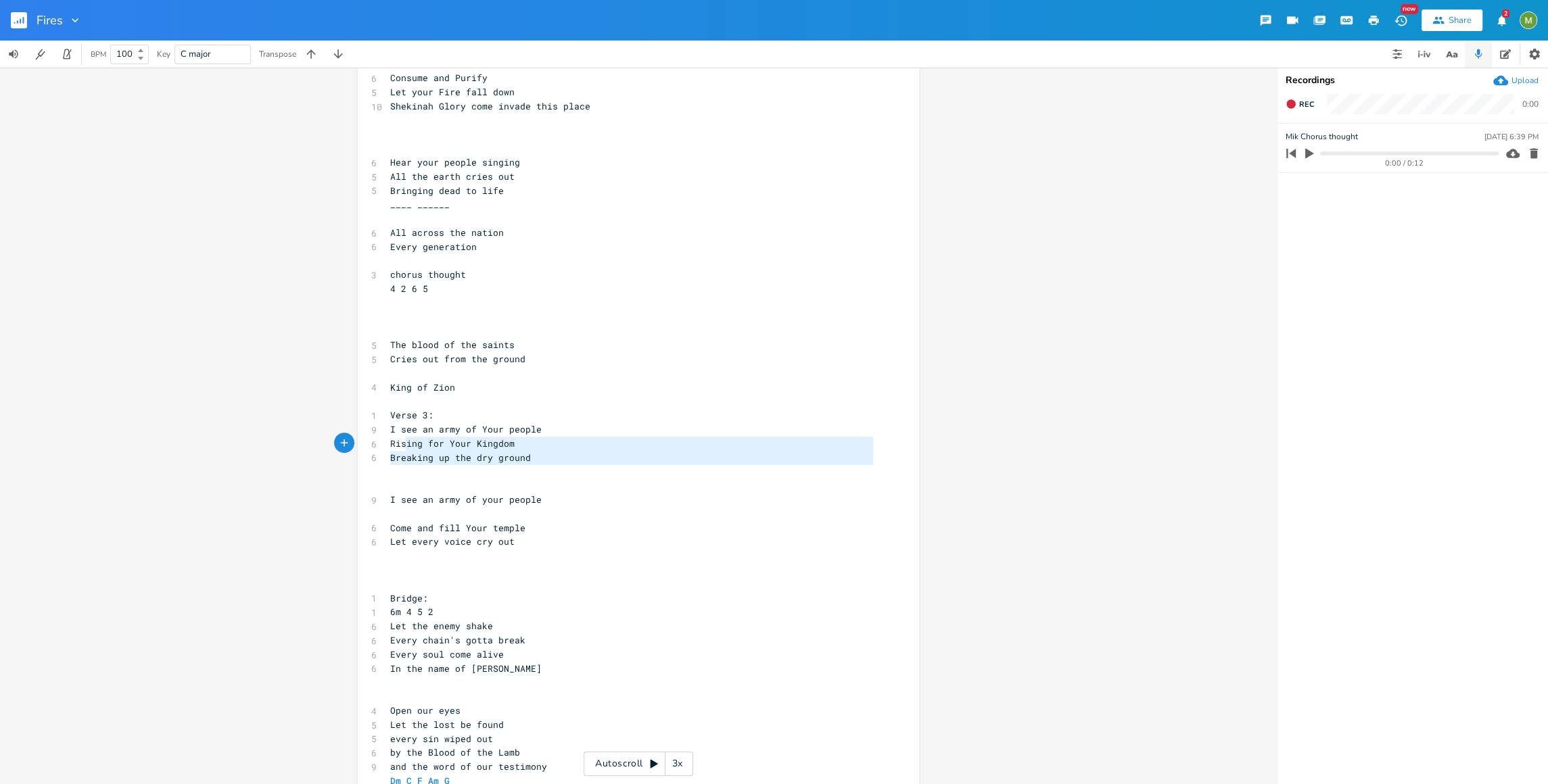
type textarea "Rising for Your Kingdom Breaking up the dry ground"
drag, startPoint x: 569, startPoint y: 472, endPoint x: 380, endPoint y: 441, distance: 191.5
click at [380, 441] on div "Rising for Your Kingdom Breaking up the dry ground x ​ 1 Verse 1: 1 2m 6 1 5 8 …" at bounding box center [637, 286] width 561 height 1154
click at [398, 461] on icon "button" at bounding box center [400, 459] width 9 height 9
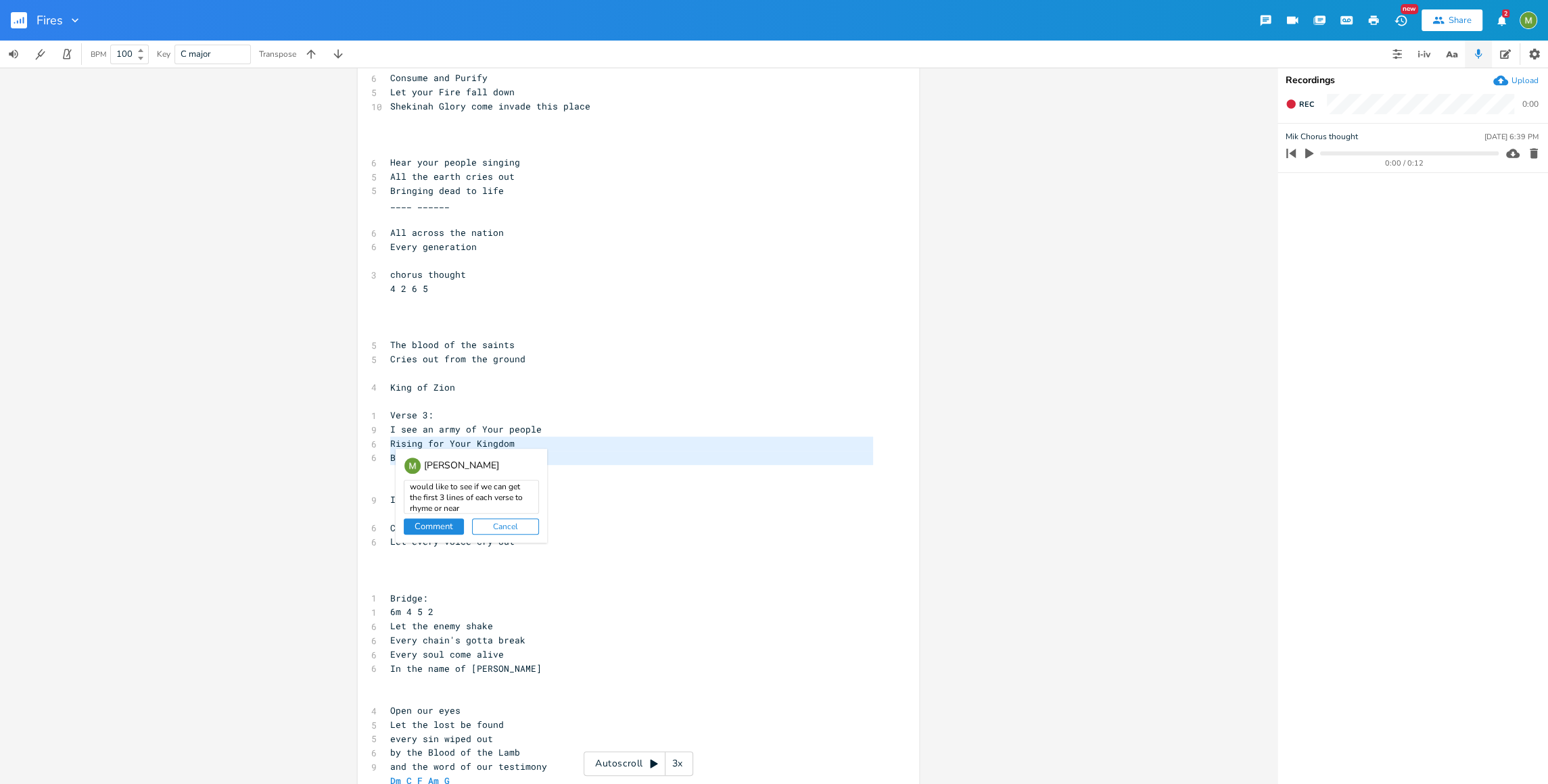
type textarea "would like to see if we can get the first 3 lines of each verse to rhyme or nea…"
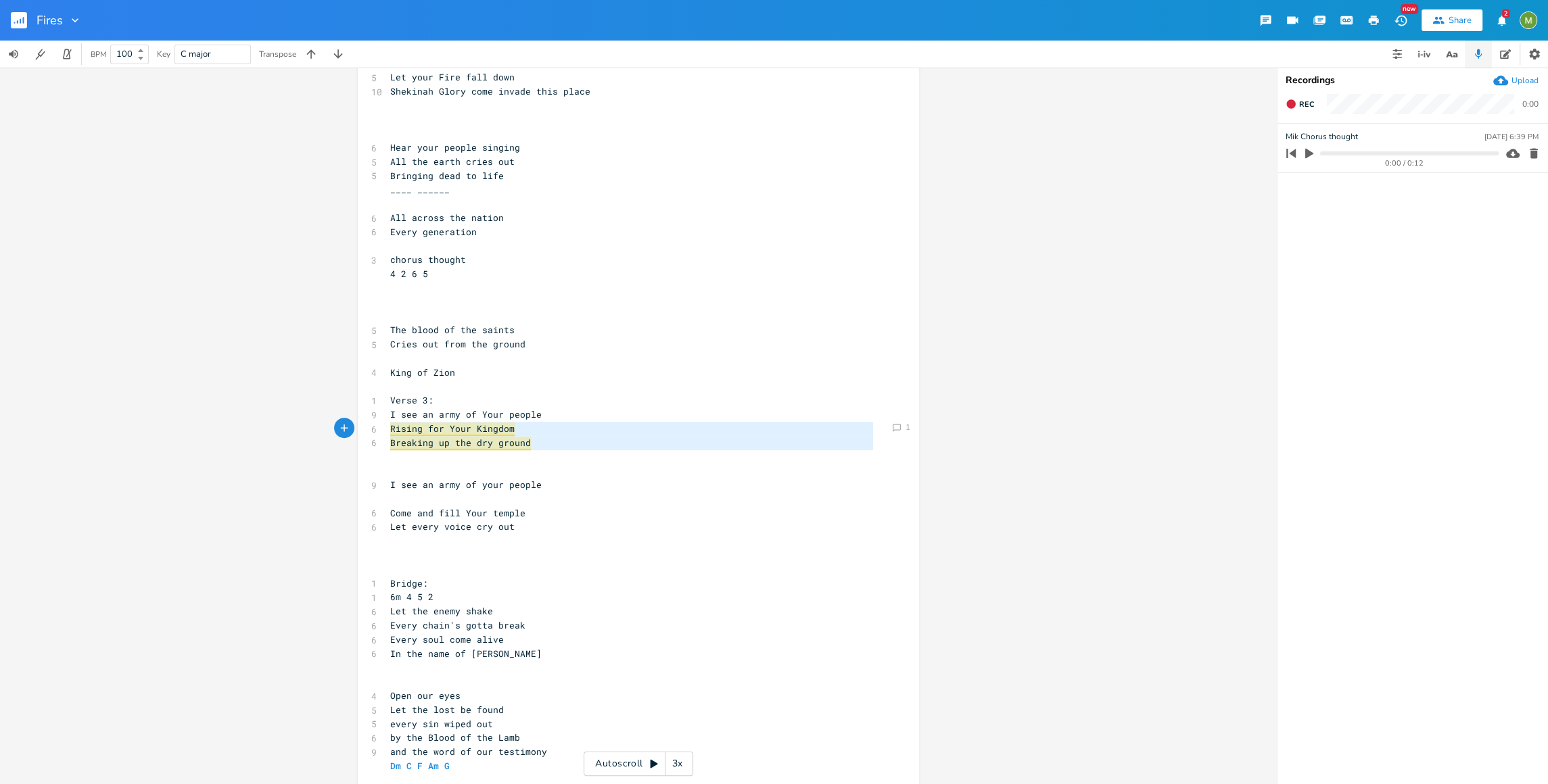
scroll to position [524, 0]
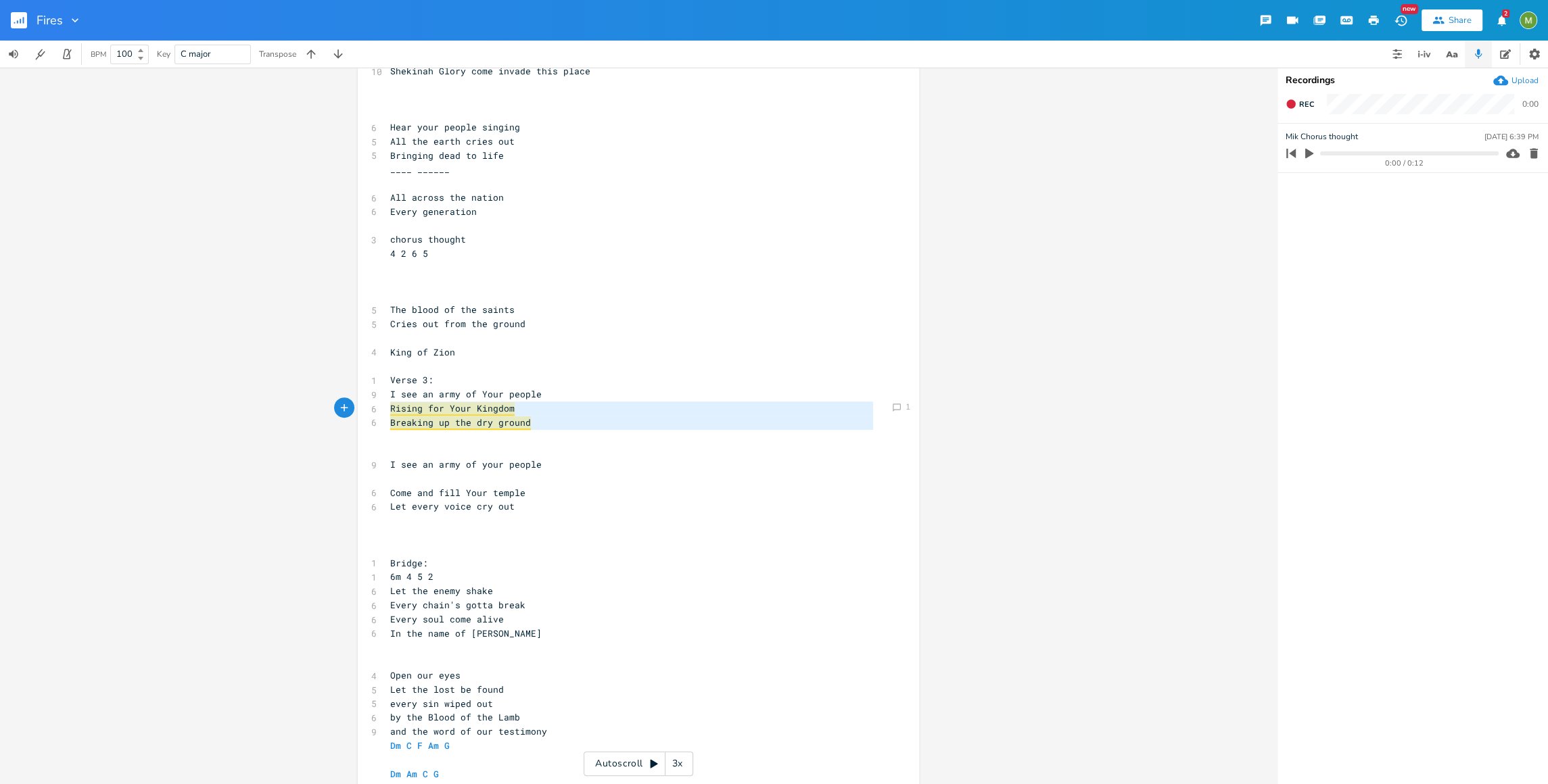
click at [452, 476] on pre "​" at bounding box center [631, 479] width 488 height 14
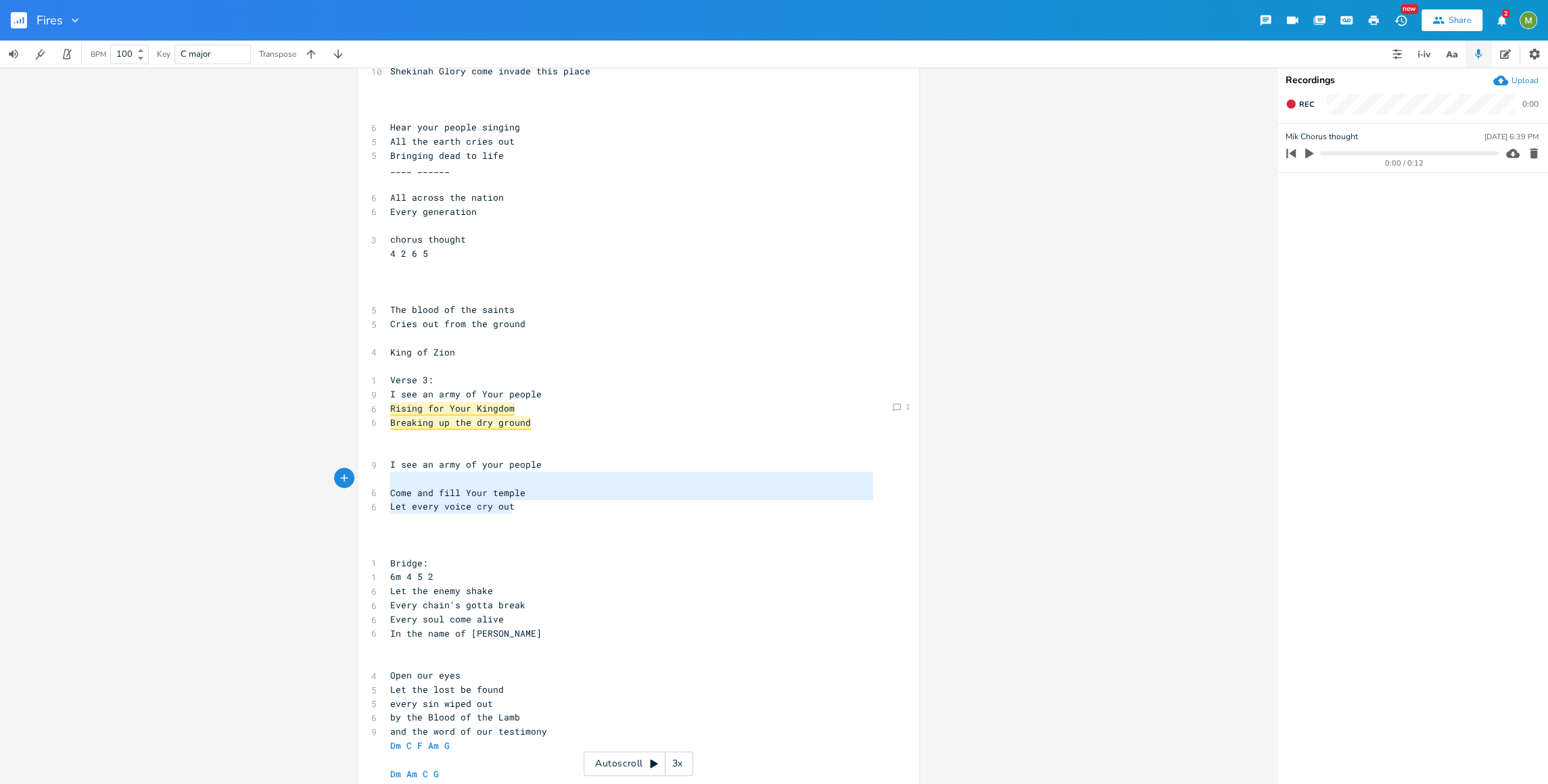
type textarea "I see an army of your people Come and fill Your temple Let every voice cry out"
drag, startPoint x: 536, startPoint y: 513, endPoint x: 382, endPoint y: 458, distance: 163.5
click at [382, 458] on div "I see an army of your people Come and fill Your temple Let every voice cry out …" at bounding box center [637, 251] width 561 height 1154
click at [644, 546] on pre "​" at bounding box center [631, 549] width 488 height 14
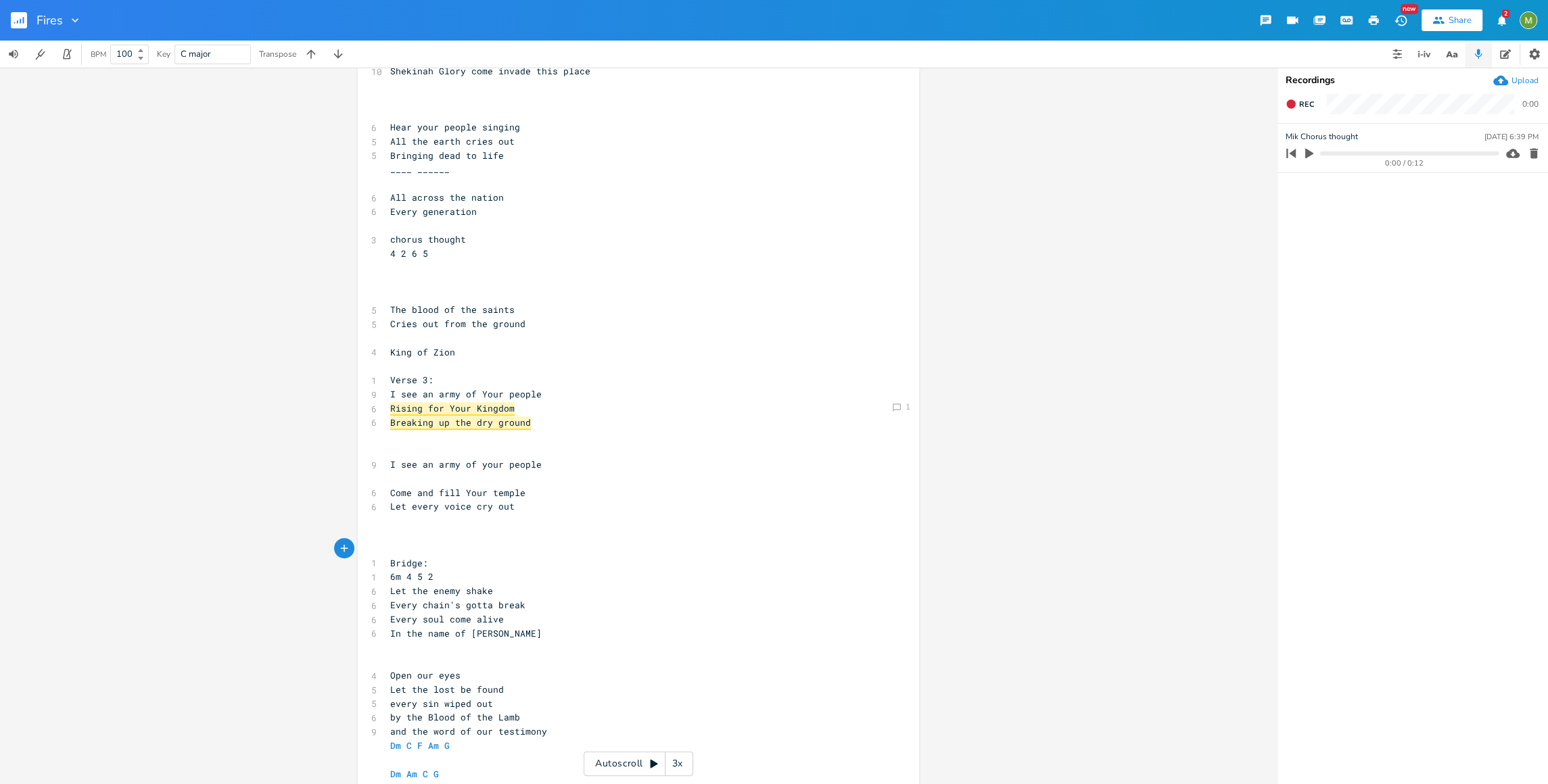
click at [434, 454] on pre "​" at bounding box center [631, 450] width 488 height 14
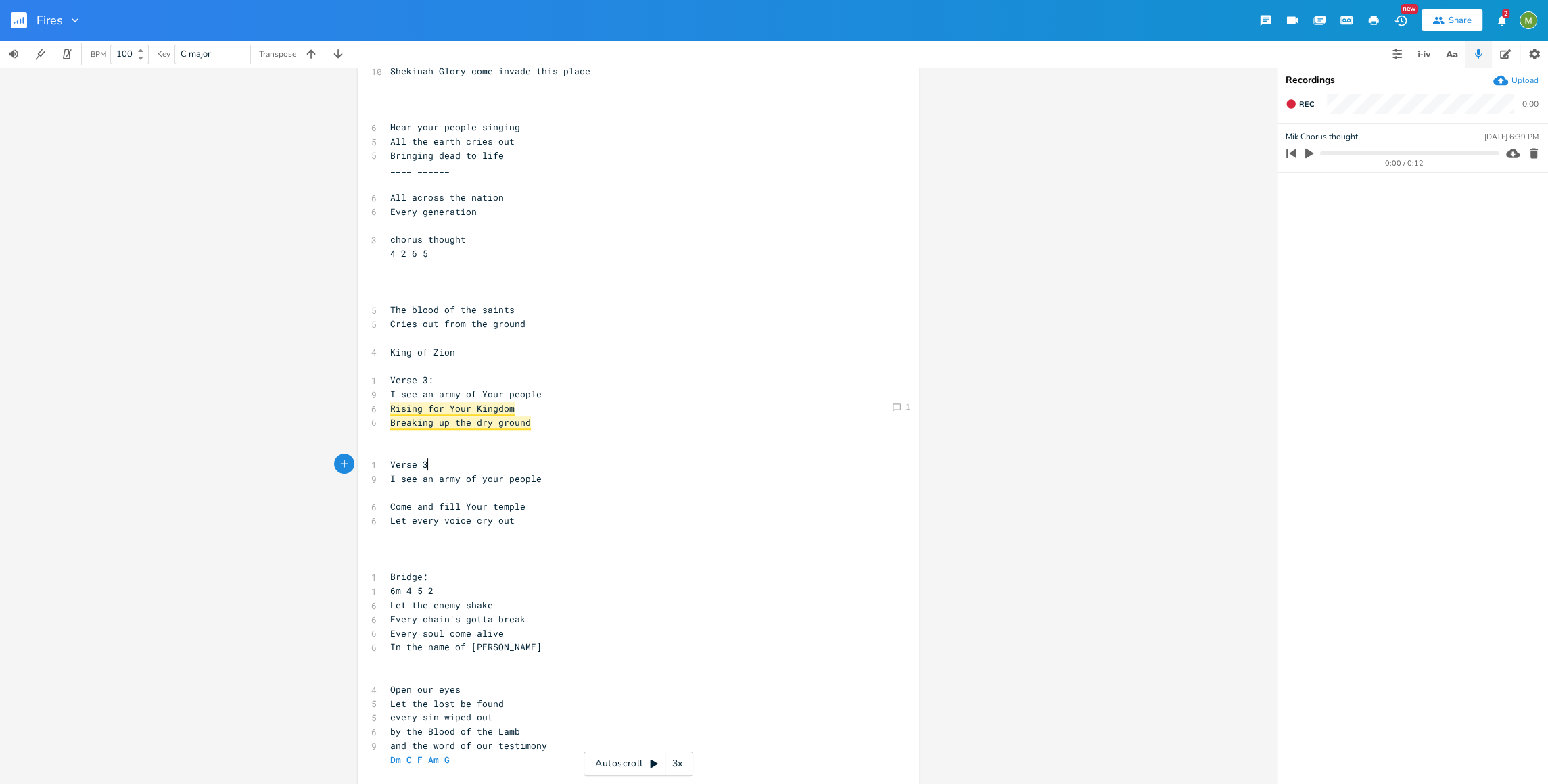
type textarea "Verse 3 m"
type textarea "mayb:"
type textarea "e:"
type textarea "other thought:"
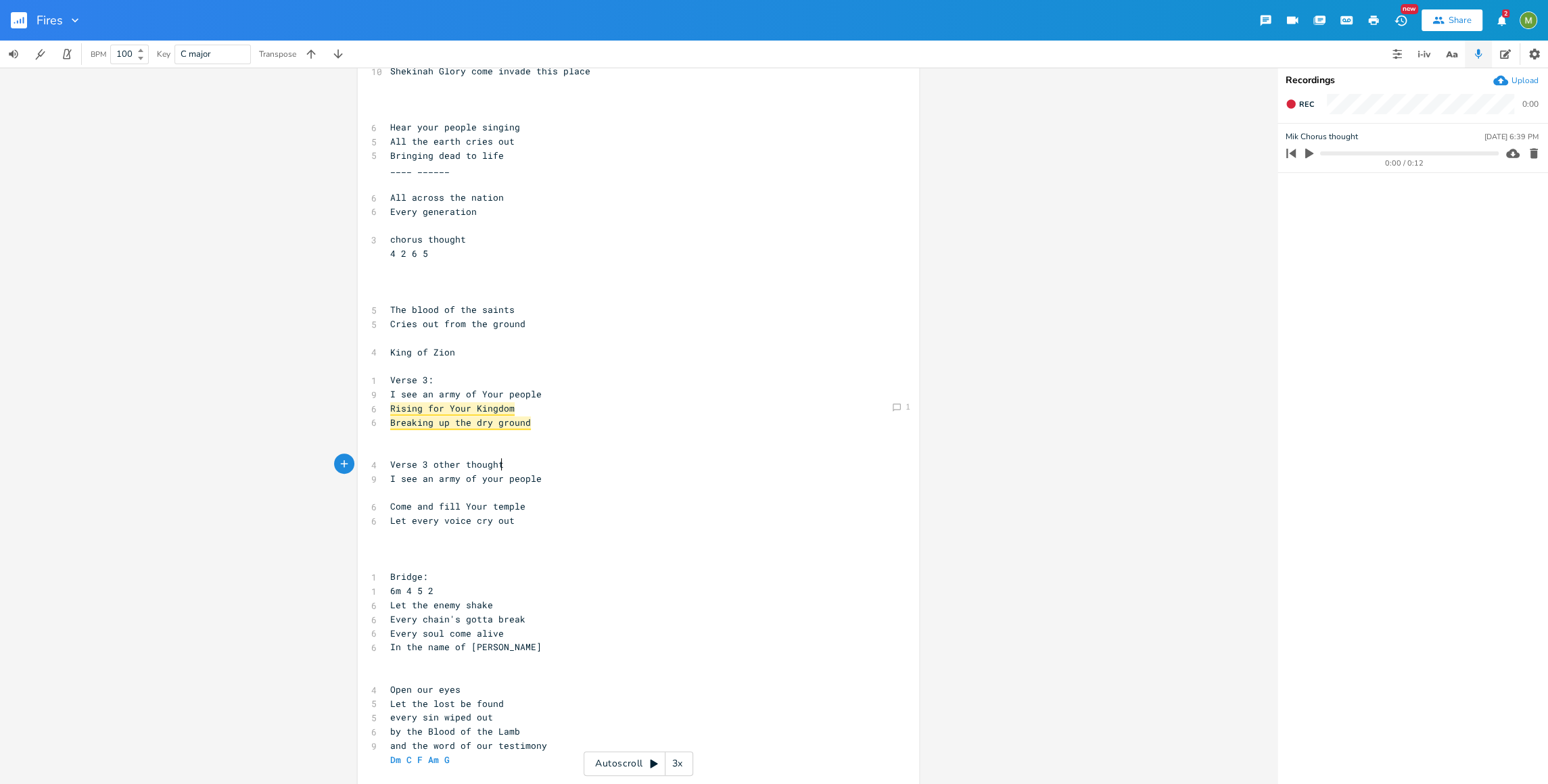
scroll to position [0, 56]
click at [493, 498] on pre "​" at bounding box center [631, 492] width 488 height 14
type textarea "------"
type textarea "xxxxxxx"
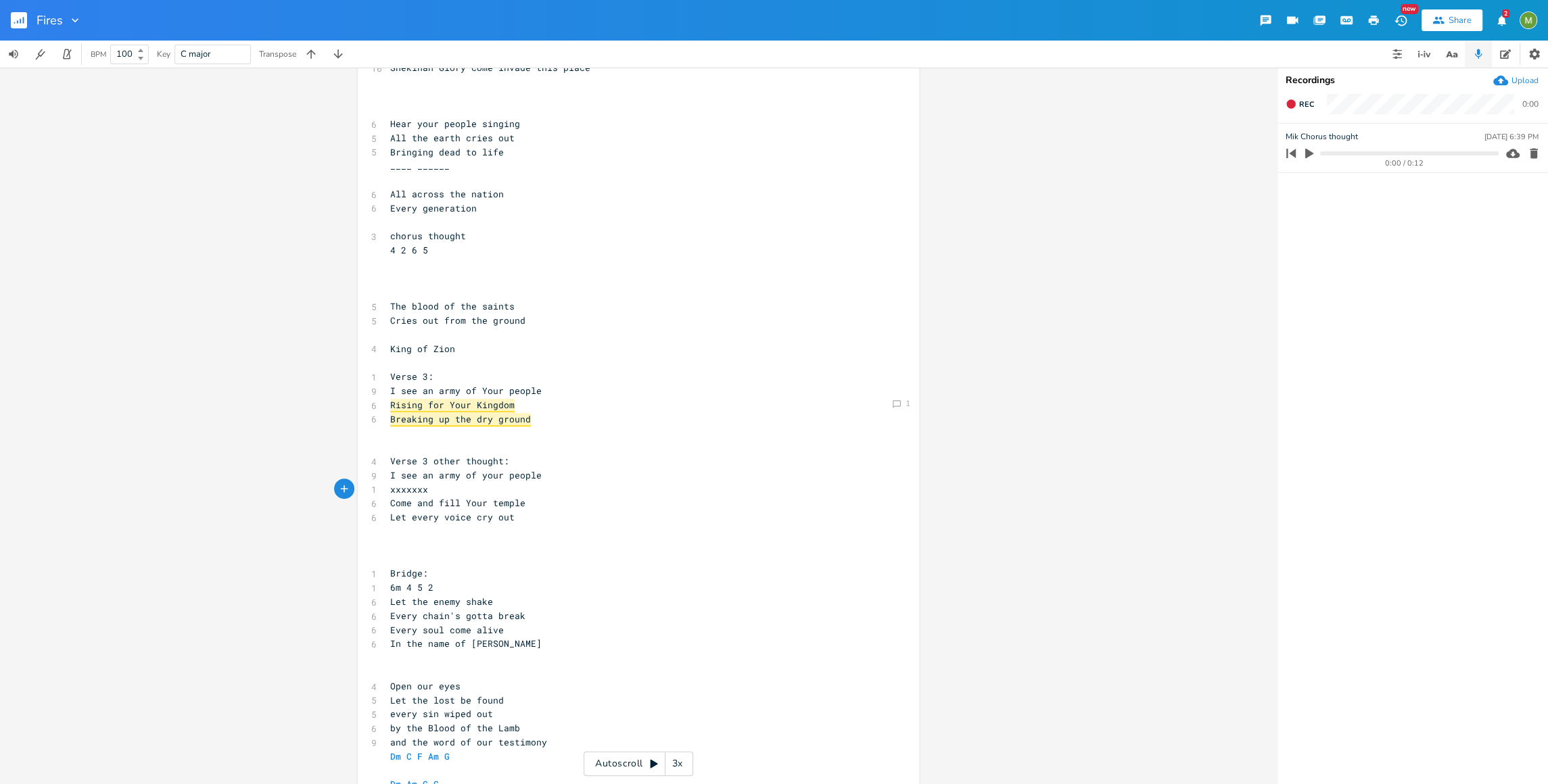
scroll to position [527, 0]
click at [512, 518] on pre "Let every voice cry out" at bounding box center [631, 518] width 488 height 14
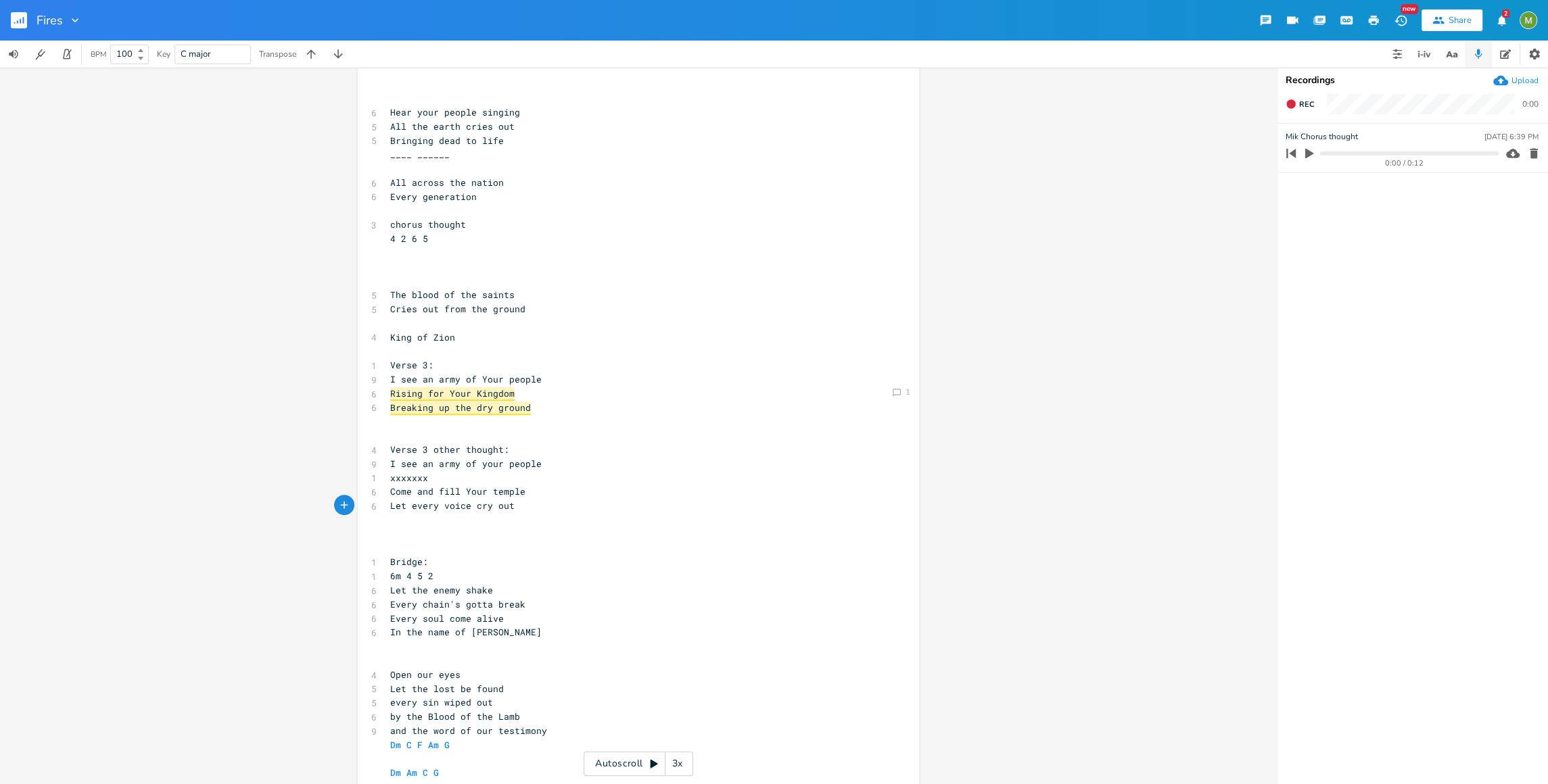
scroll to position [554, 0]
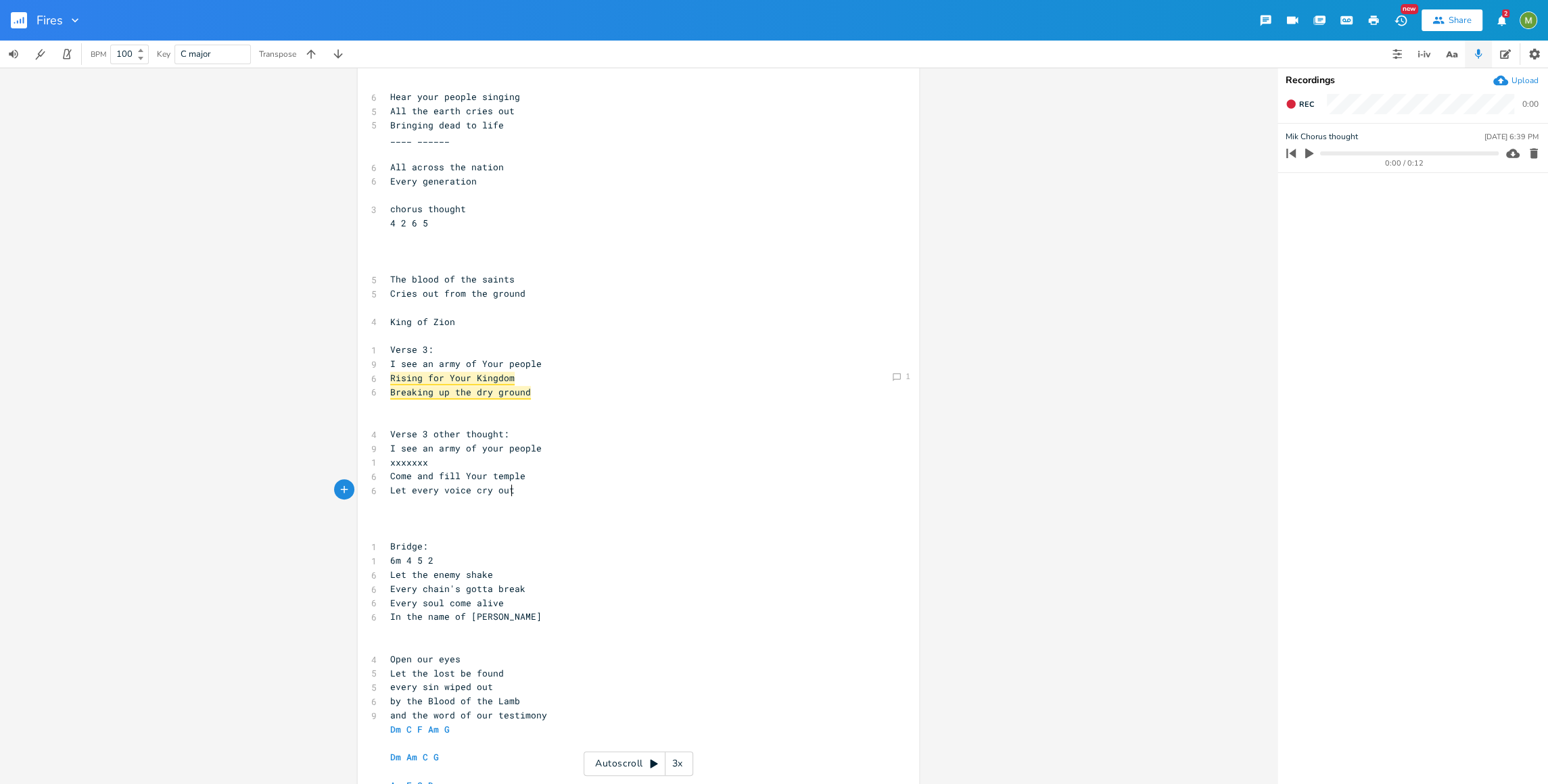
click at [486, 513] on pre "​" at bounding box center [631, 518] width 488 height 14
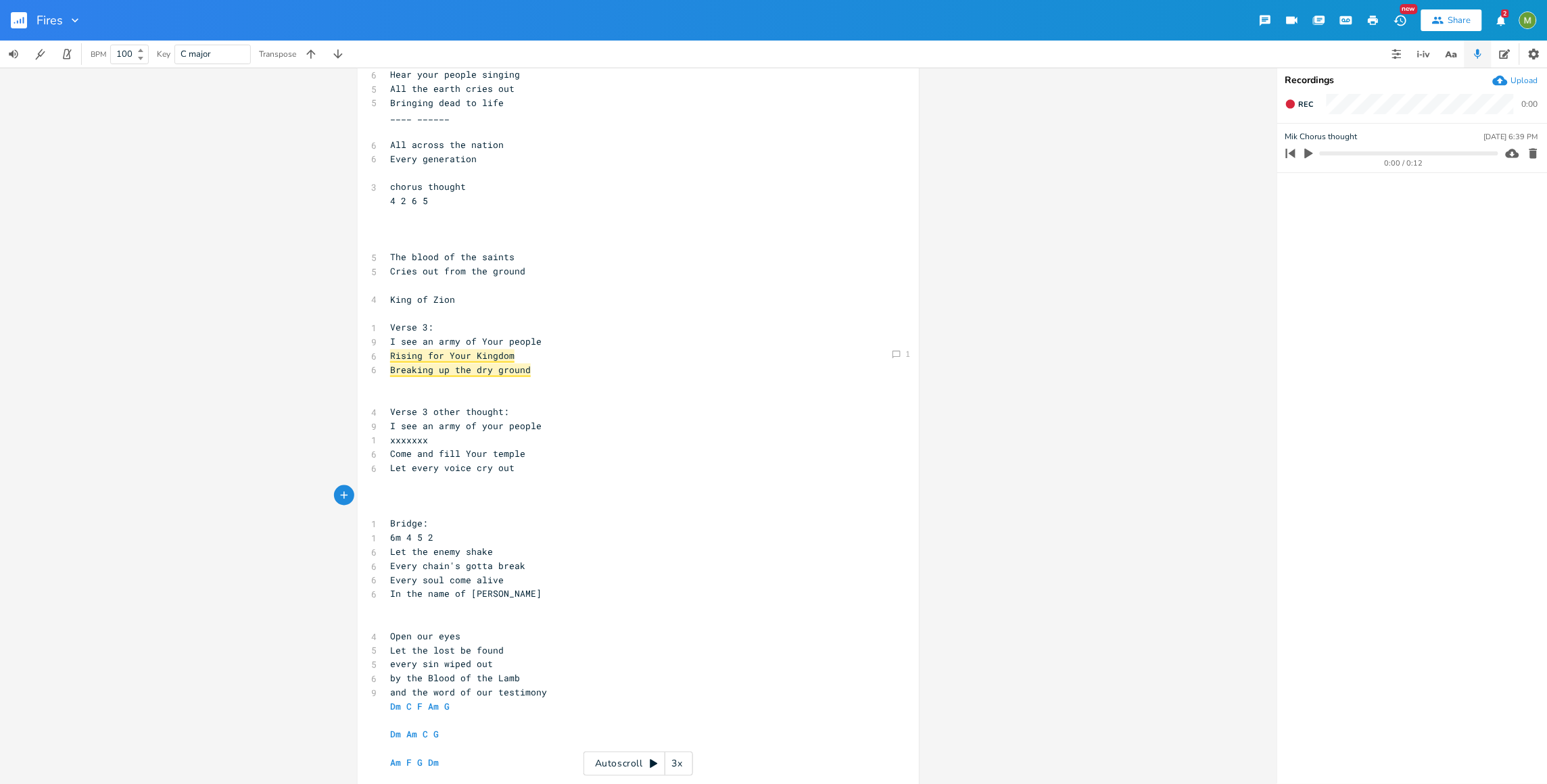
scroll to position [590, 0]
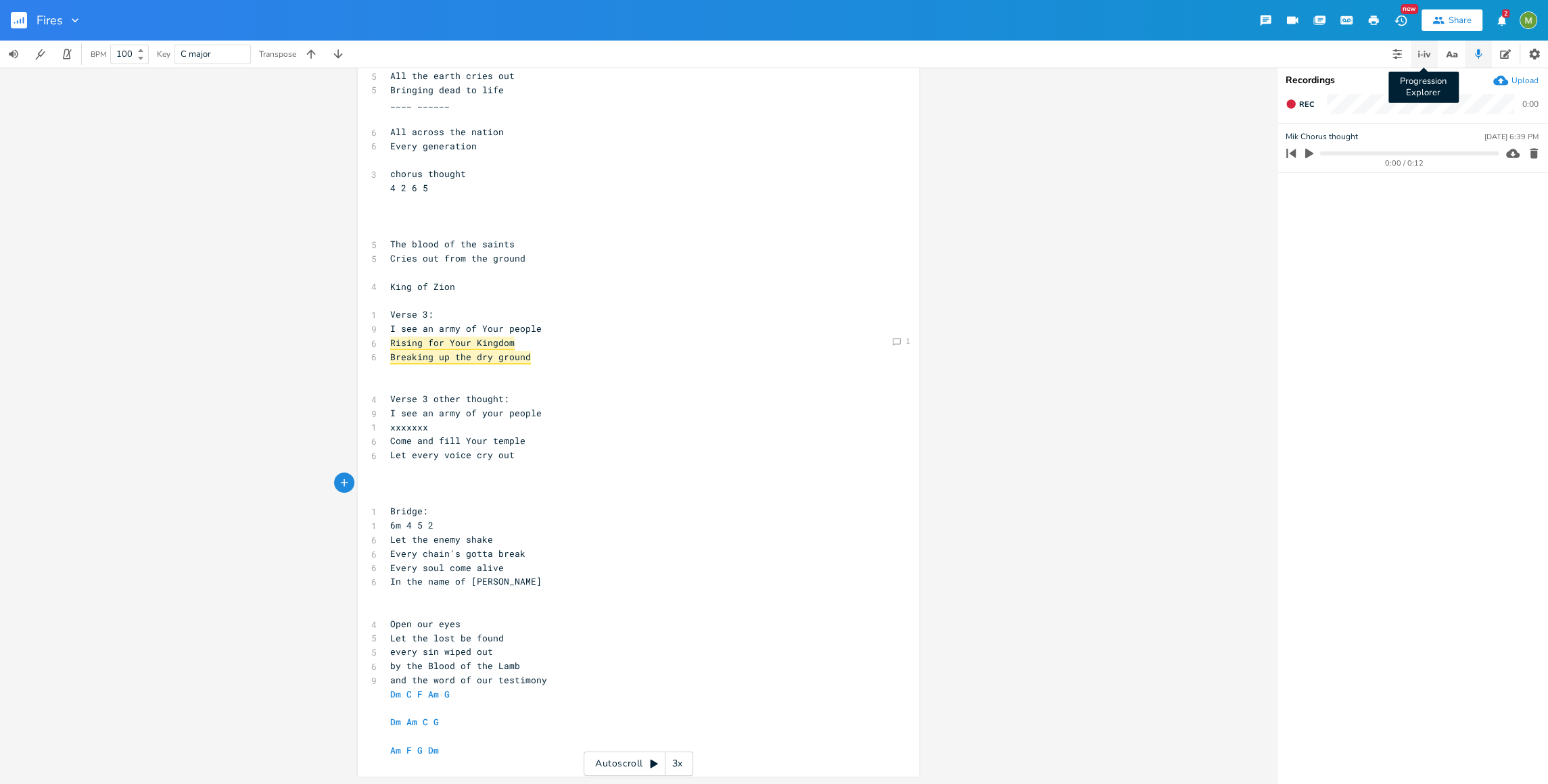
click at [1431, 60] on button "Progression Explorer" at bounding box center [1423, 54] width 27 height 27
click at [1443, 55] on icon "button" at bounding box center [1451, 55] width 17 height 17
click at [1400, 54] on icon "button" at bounding box center [1396, 53] width 11 height 11
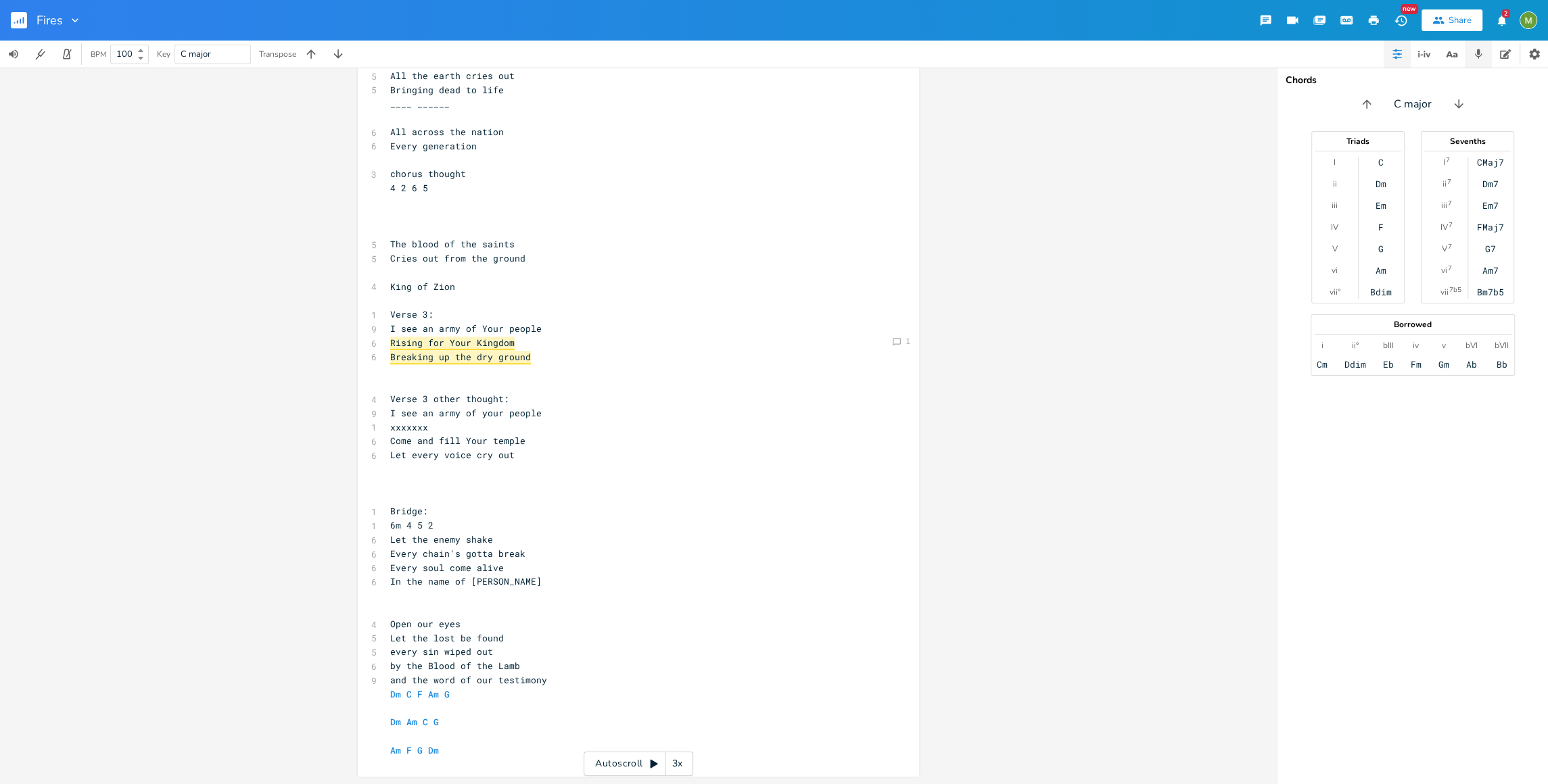
click at [1469, 59] on button "button" at bounding box center [1478, 54] width 27 height 27
click at [1306, 103] on span "Rec" at bounding box center [1306, 104] width 14 height 11
click at [1306, 103] on span "End" at bounding box center [1307, 104] width 15 height 11
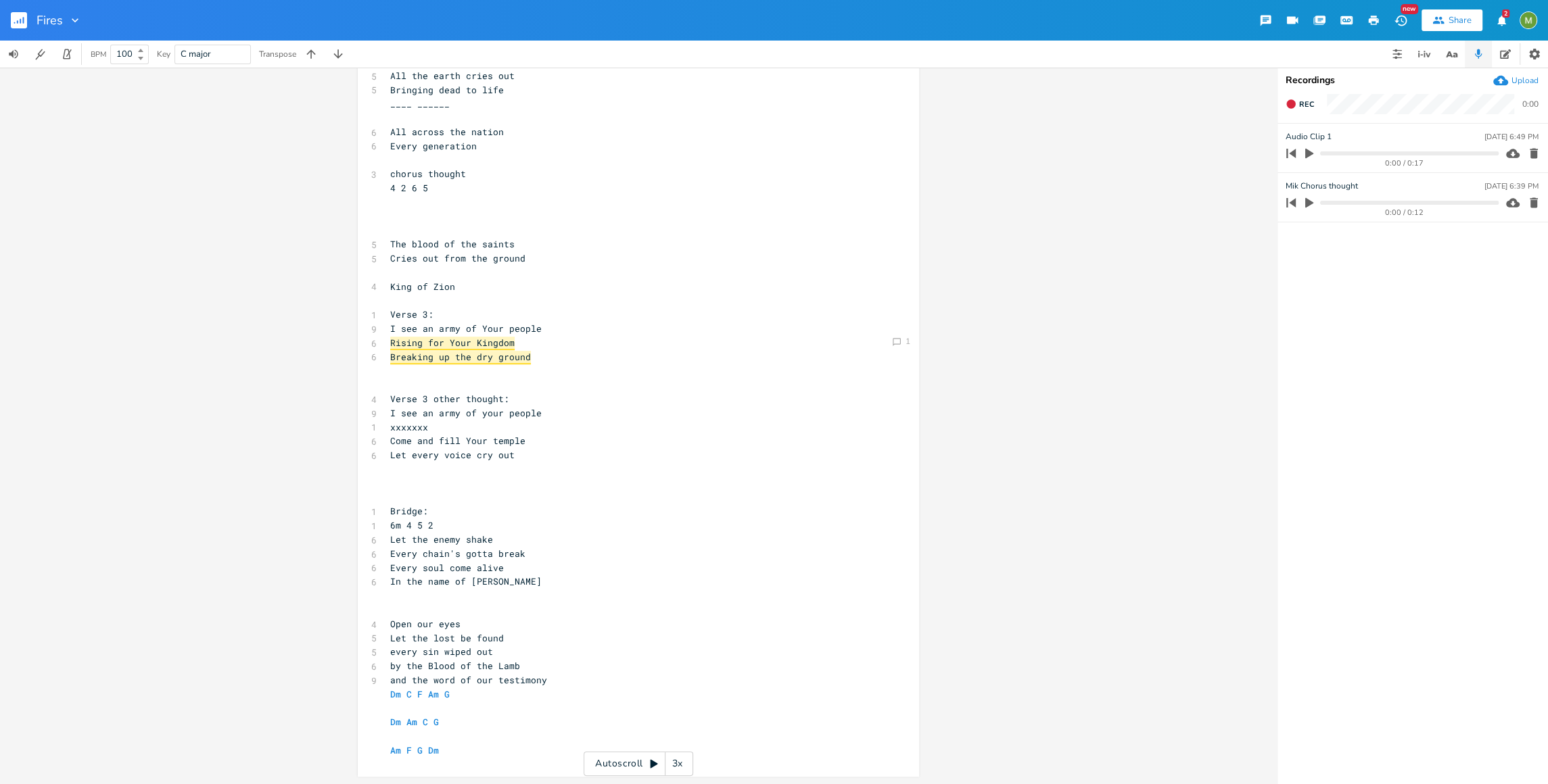
click at [1536, 153] on icon "button" at bounding box center [1534, 154] width 14 height 14
click at [1292, 96] on button "Rec" at bounding box center [1299, 104] width 40 height 21
click at [1309, 113] on button "End" at bounding box center [1299, 104] width 40 height 21
click at [1534, 156] on icon "button" at bounding box center [1534, 154] width 8 height 11
click at [1300, 103] on span "Rec" at bounding box center [1306, 104] width 14 height 11
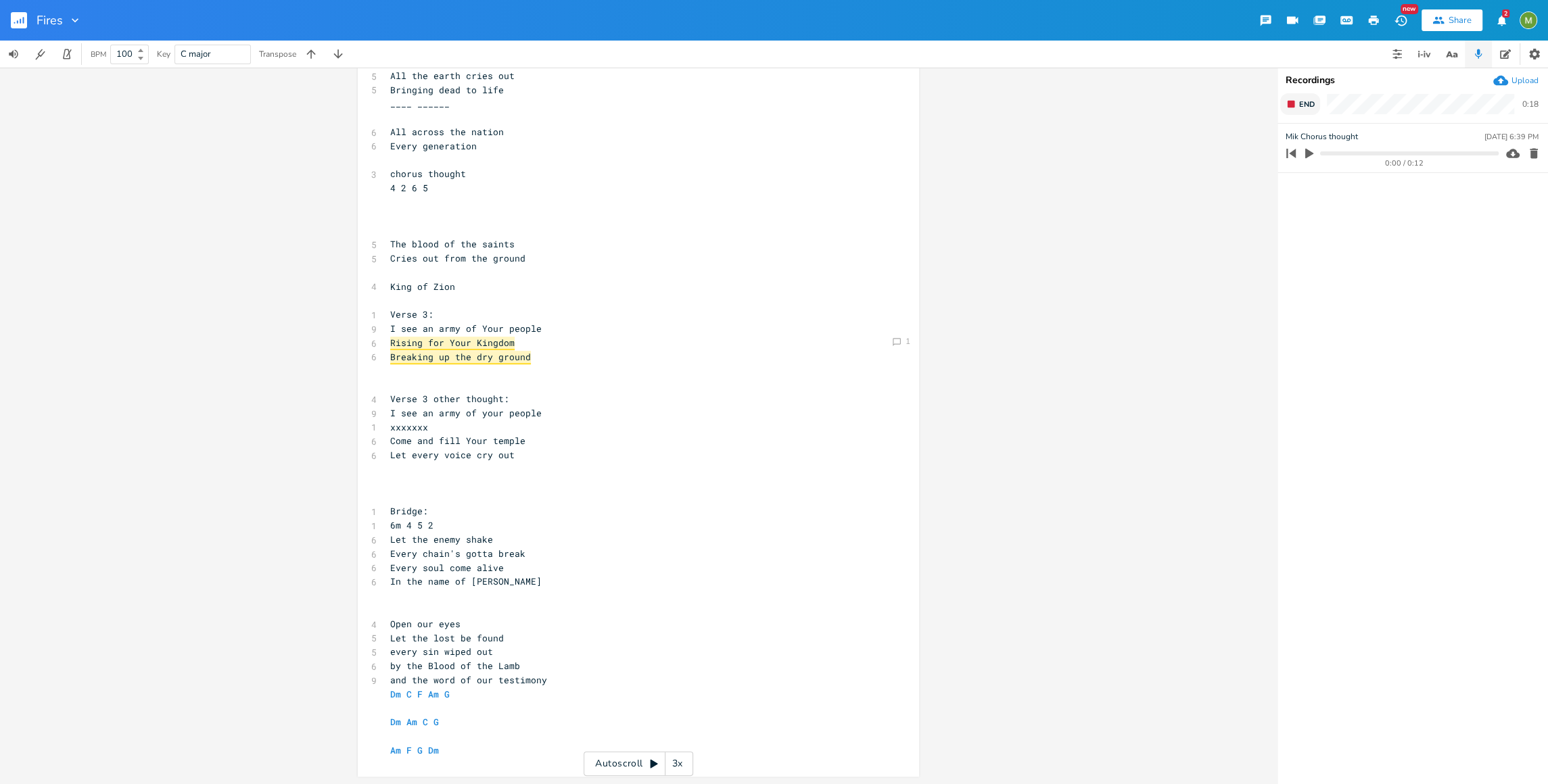
click at [1300, 103] on span "End" at bounding box center [1307, 104] width 15 height 11
click at [1530, 150] on icon "button" at bounding box center [1534, 154] width 14 height 14
click at [1300, 107] on span "Rec" at bounding box center [1306, 104] width 14 height 11
click at [1285, 104] on icon "button" at bounding box center [1290, 103] width 11 height 11
click at [1534, 157] on icon "button" at bounding box center [1534, 154] width 8 height 11
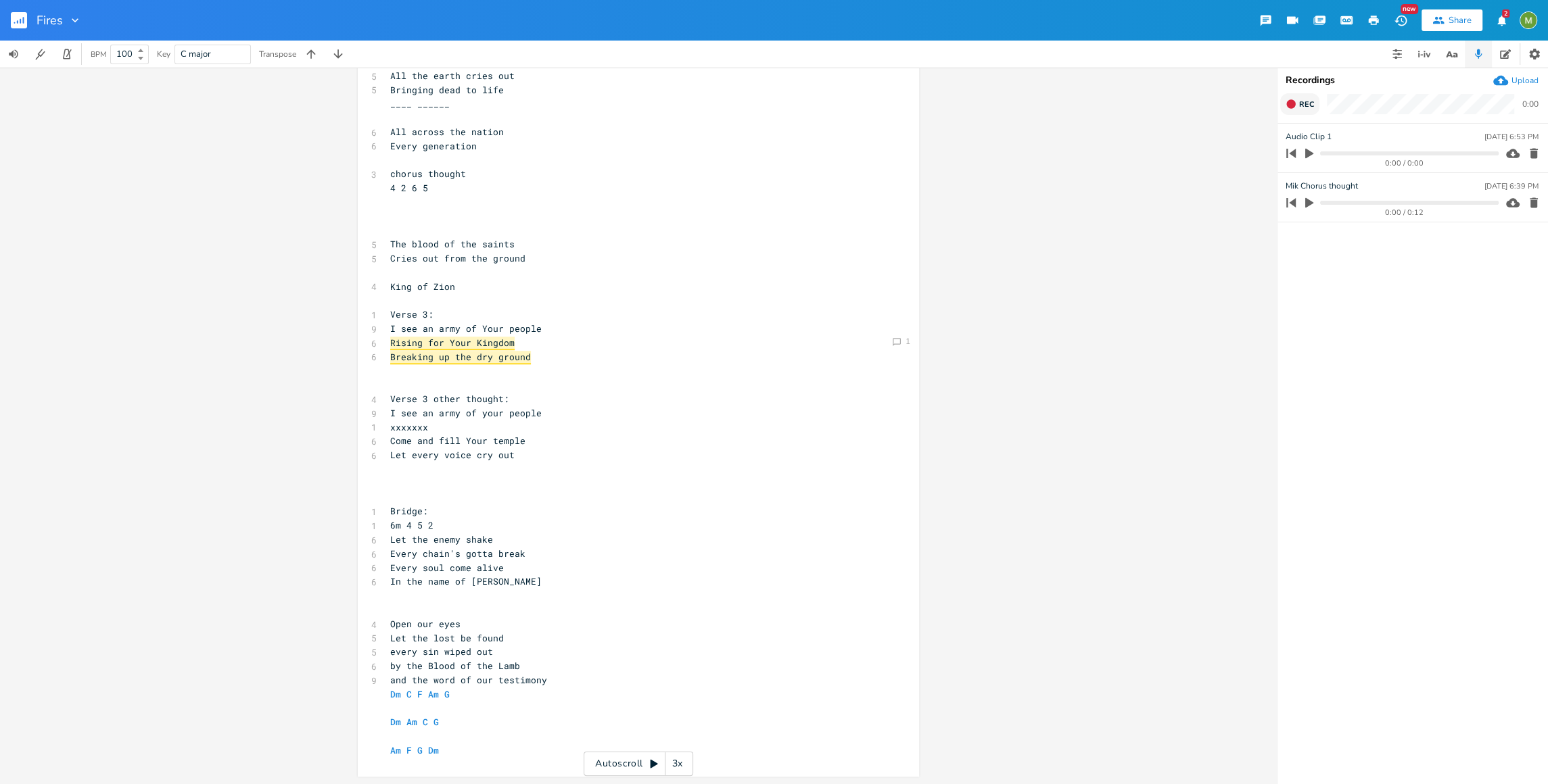
click at [1530, 153] on icon "button" at bounding box center [1534, 154] width 8 height 11
click at [1290, 102] on icon "button" at bounding box center [1290, 103] width 9 height 9
click at [1305, 103] on span "End" at bounding box center [1307, 104] width 15 height 11
type input "Mik Bridge thought"
